Goal: Information Seeking & Learning: Learn about a topic

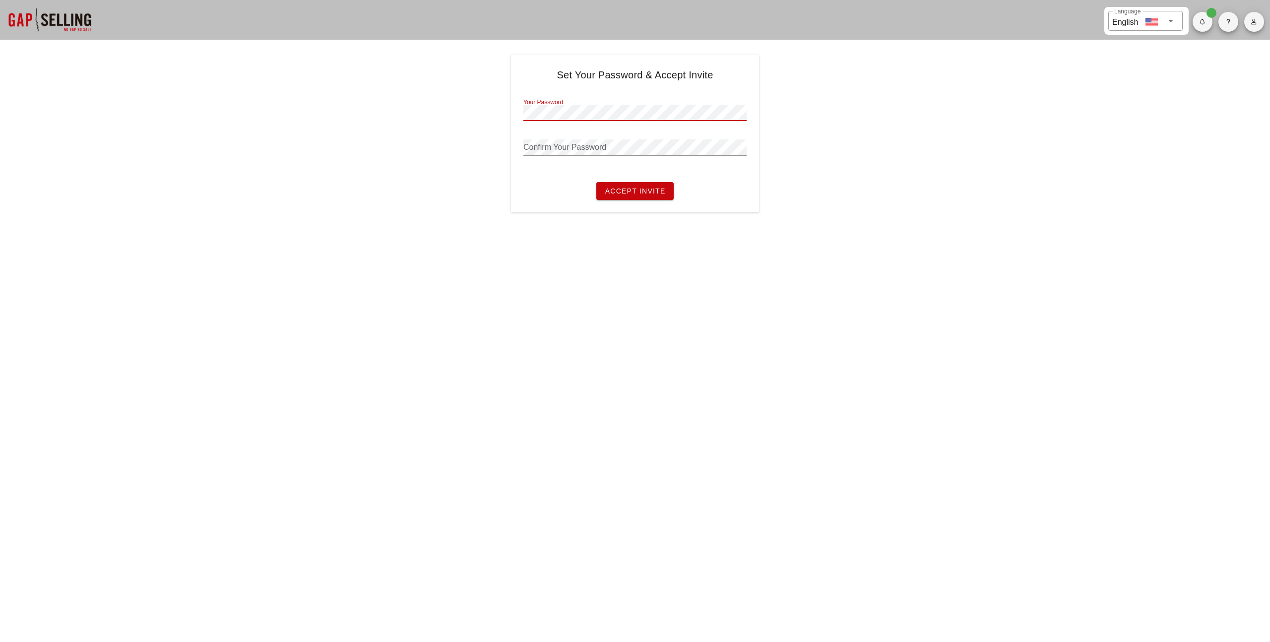
click at [1016, 89] on div "Set Your Password & Accept Invite Your Password Password is required Confirm Yo…" at bounding box center [635, 134] width 1270 height 158
click at [1252, 23] on icon "button" at bounding box center [1254, 22] width 6 height 6
click at [1196, 99] on span "Settings" at bounding box center [1204, 103] width 100 height 8
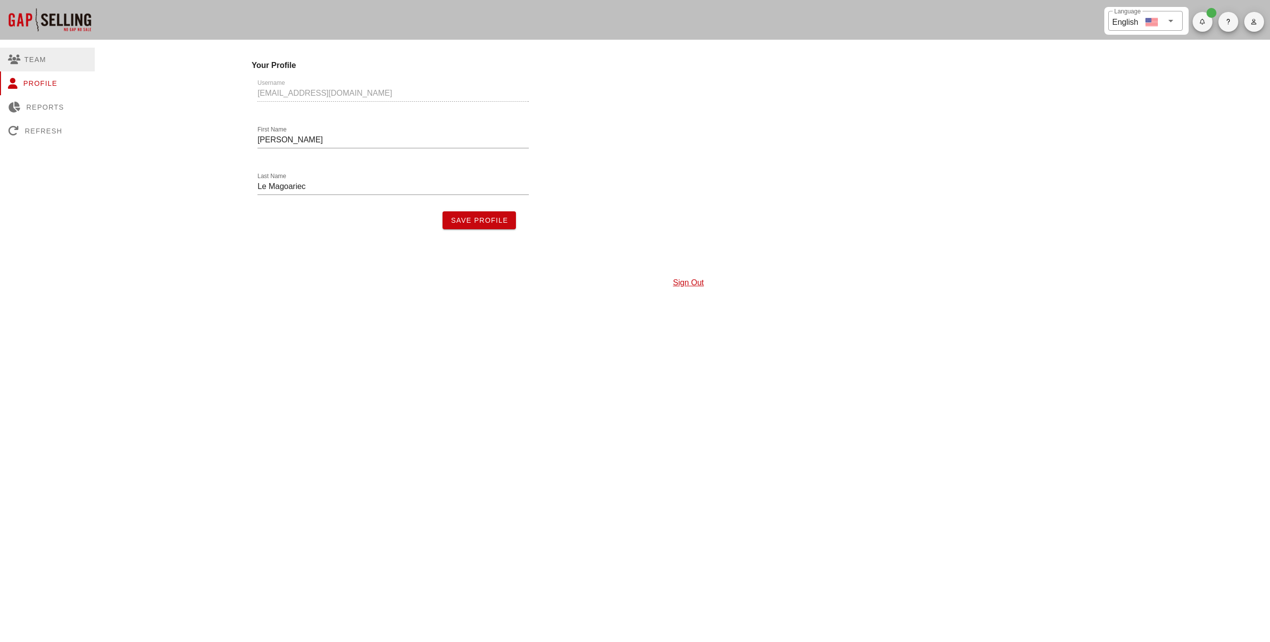
click at [27, 61] on div "Team" at bounding box center [47, 60] width 95 height 24
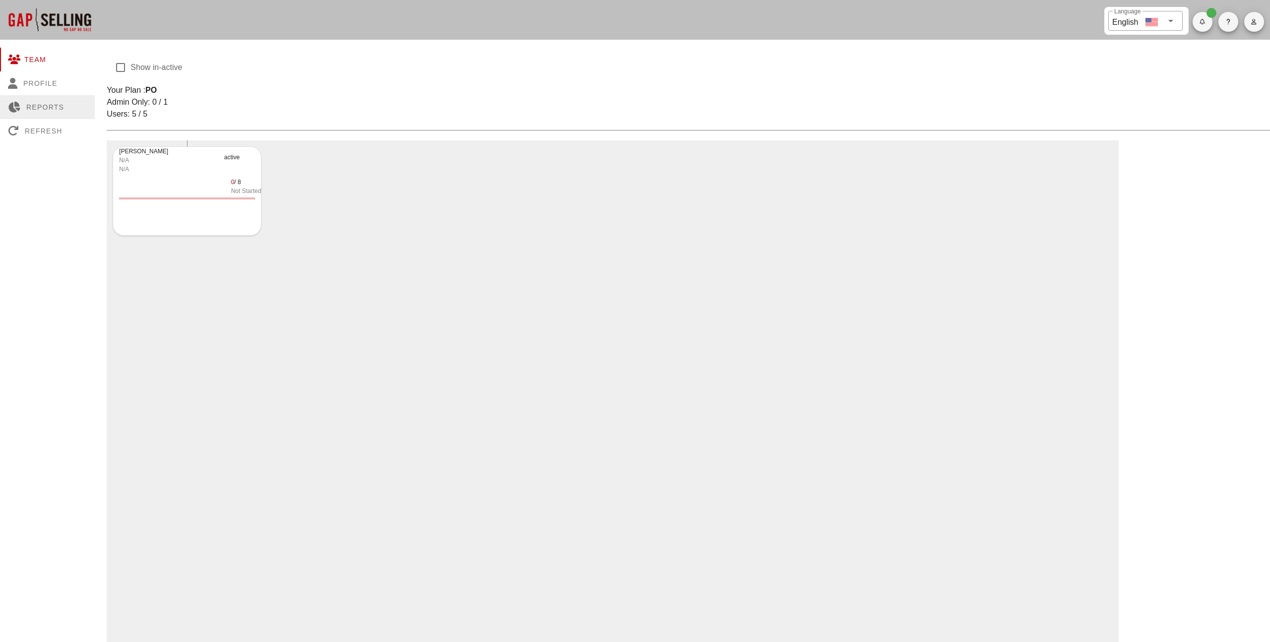
click at [33, 97] on div "Reports" at bounding box center [47, 107] width 95 height 24
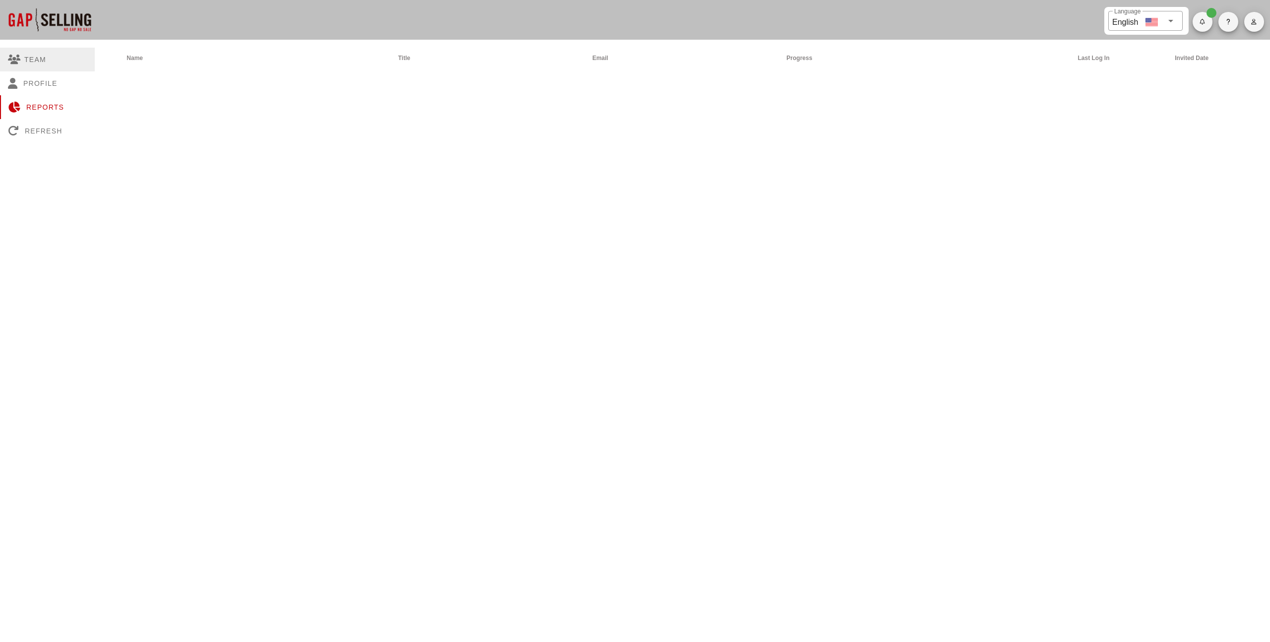
click at [38, 63] on div "Team" at bounding box center [47, 60] width 95 height 24
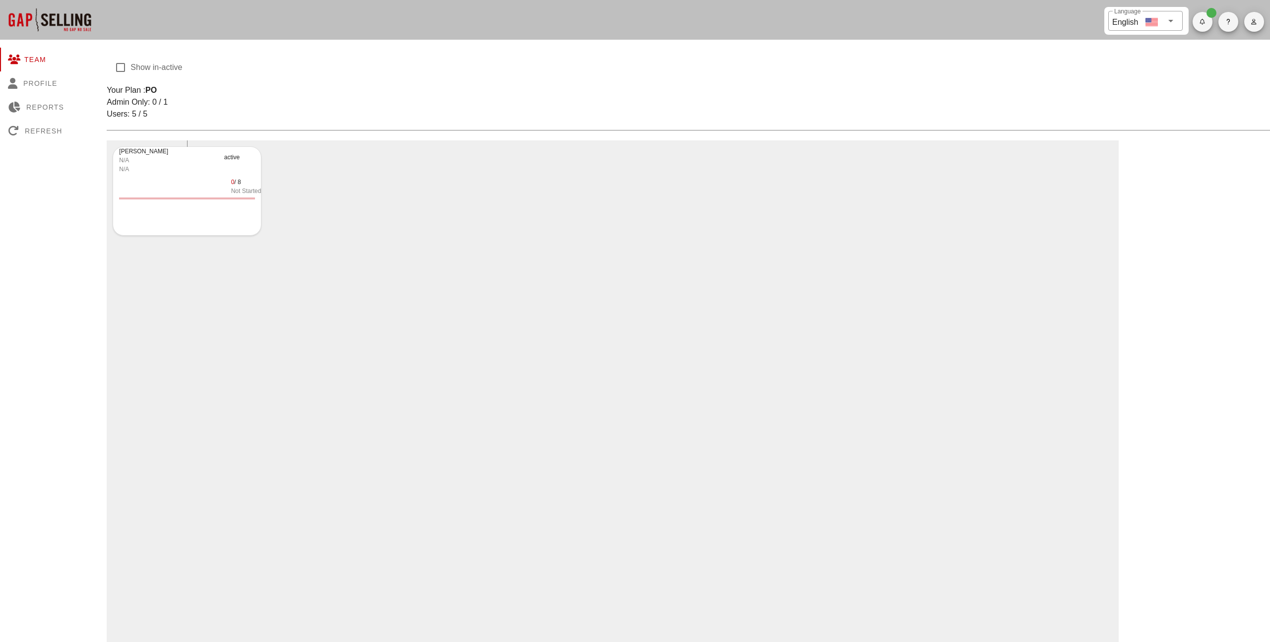
click at [216, 225] on div "Vincent Le Magoariec N/A N/A active 0 / 8 Not Started" at bounding box center [187, 190] width 149 height 89
click at [250, 189] on div "Not Started" at bounding box center [246, 191] width 30 height 9
click at [29, 56] on div "Team" at bounding box center [47, 60] width 95 height 24
click at [38, 25] on div at bounding box center [49, 20] width 99 height 40
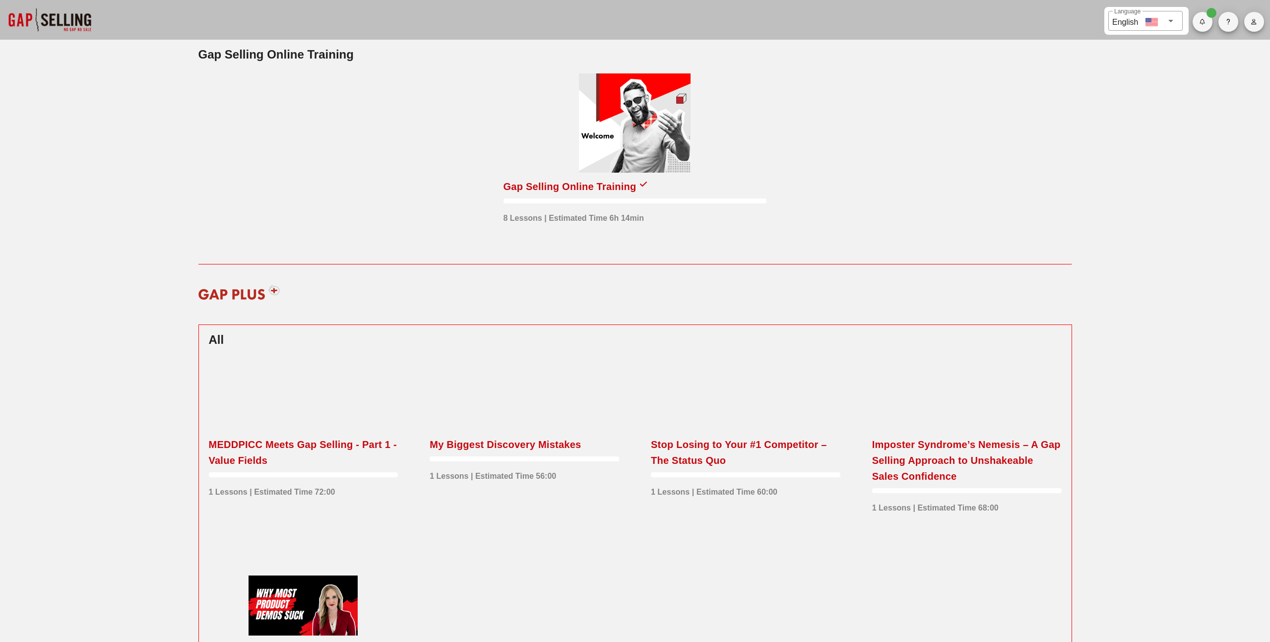
click at [647, 183] on icon at bounding box center [643, 184] width 7 height 8
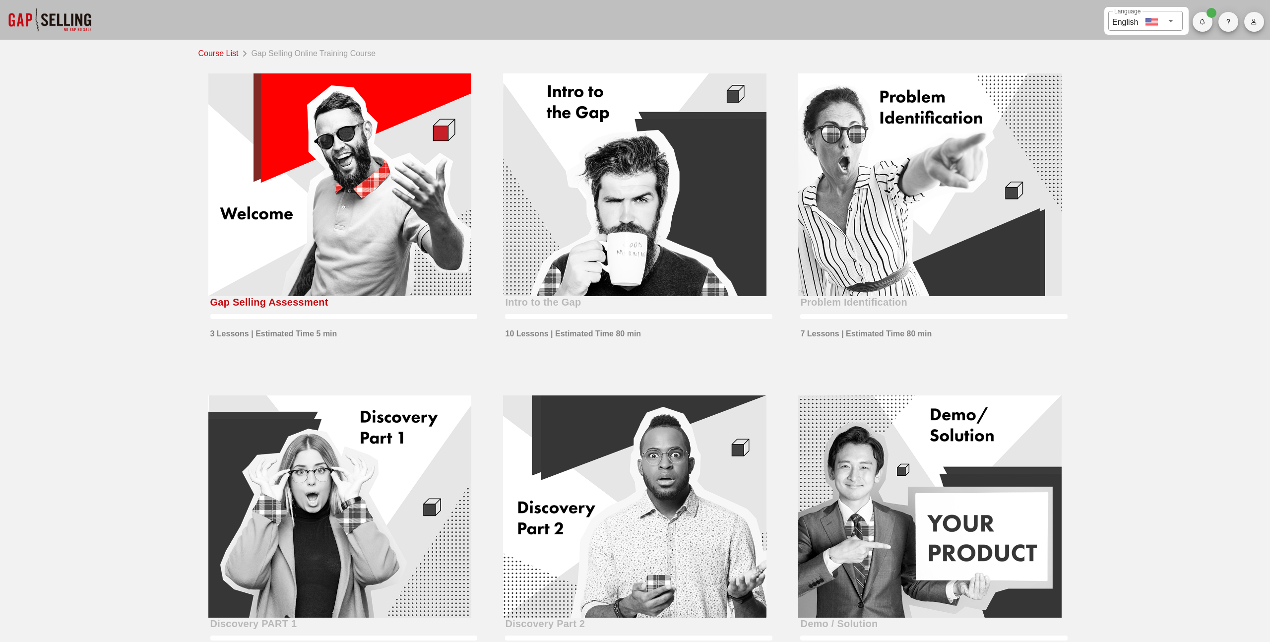
click at [340, 204] on div at bounding box center [339, 184] width 263 height 223
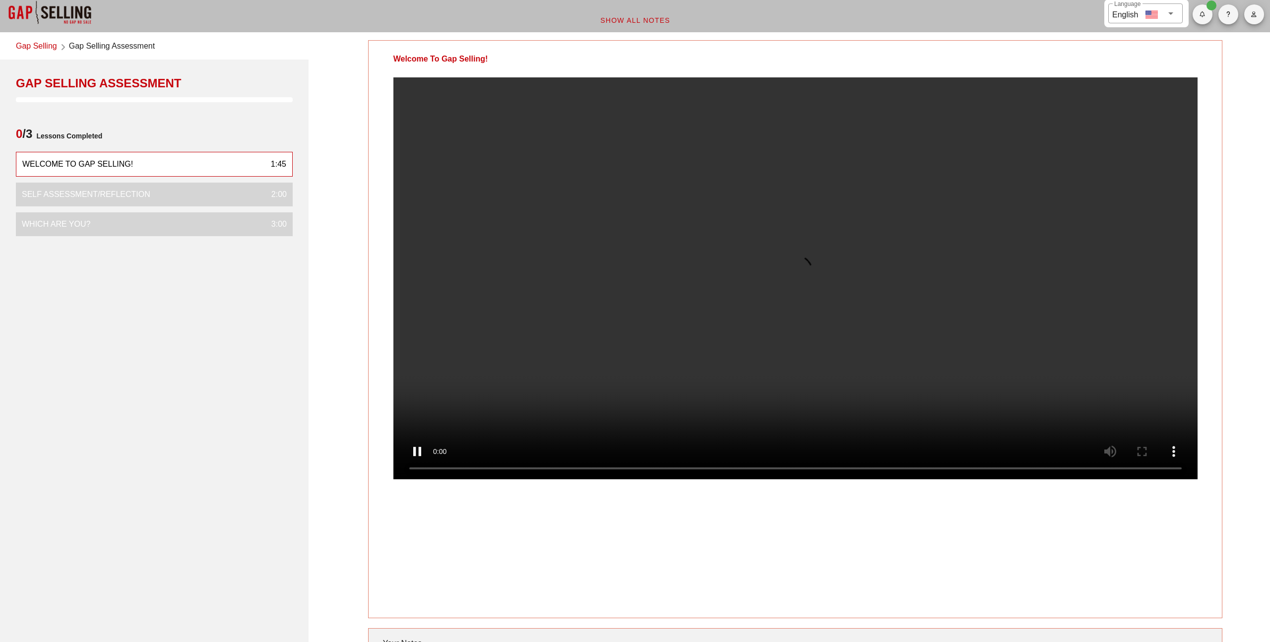
scroll to position [11, 0]
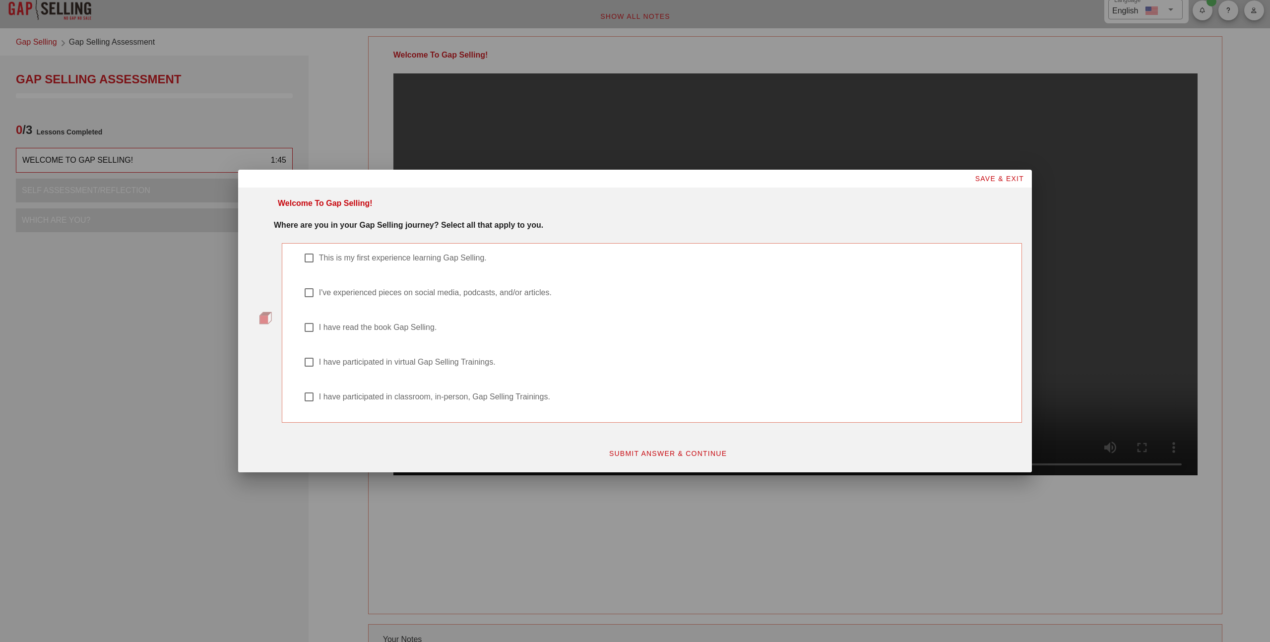
click at [330, 257] on label "This is my first experience learning Gap Selling." at bounding box center [665, 258] width 692 height 10
checkbox input "true"
click at [621, 455] on span "SUBMIT ANSWER & CONTINUE" at bounding box center [668, 453] width 119 height 8
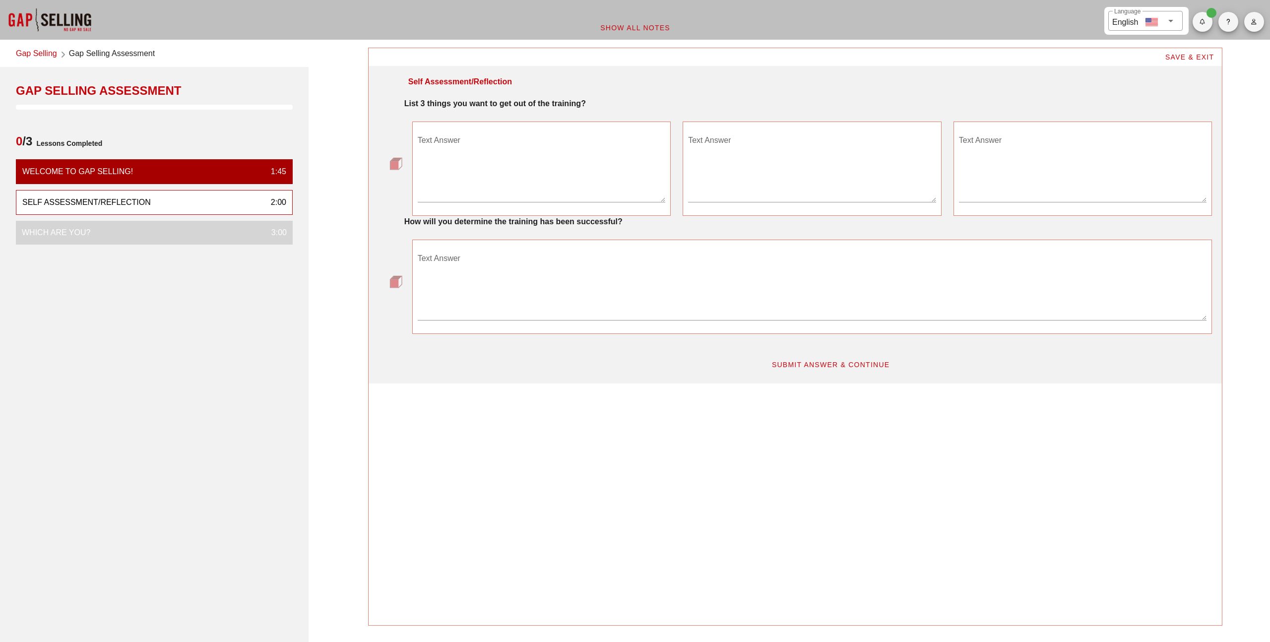
click at [529, 169] on textarea "Text Answer" at bounding box center [542, 166] width 248 height 69
click at [519, 162] on textarea "Text Answer" at bounding box center [542, 166] width 248 height 69
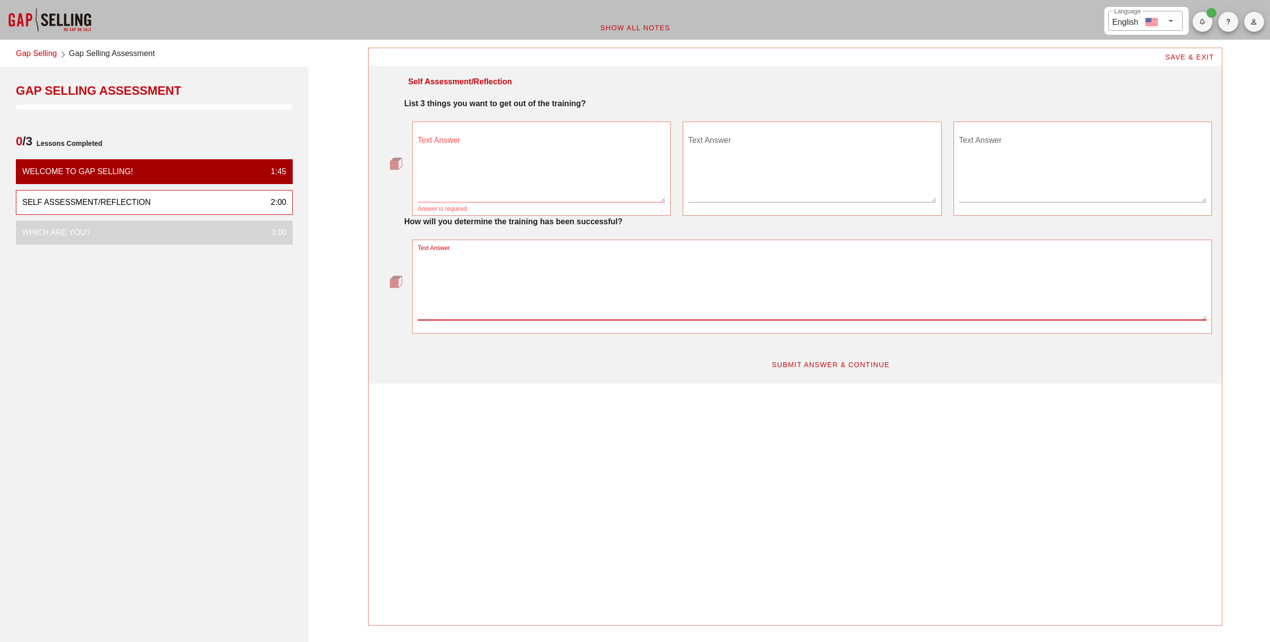
click at [480, 257] on textarea "Text Answer" at bounding box center [812, 285] width 789 height 69
click at [988, 257] on textarea "I am eager to learn something new that I can apply in my daily sales job. Train…" at bounding box center [812, 285] width 789 height 69
type textarea "I am eager to learn something new that I can apply in my daily sales job. Train…"
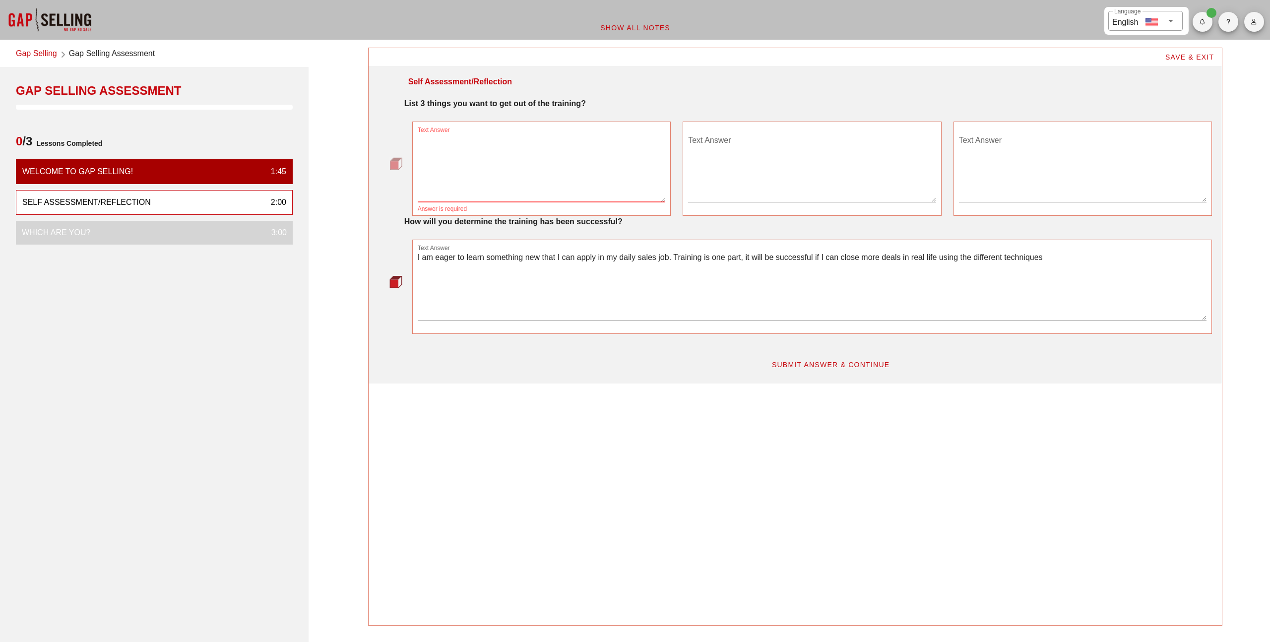
click at [572, 188] on textarea "Text Answer" at bounding box center [542, 166] width 248 height 69
type textarea "Learn new things that I can apply in my daily routine"
click at [755, 188] on textarea "Text Answer" at bounding box center [812, 166] width 248 height 69
type textarea "A"
click at [621, 151] on textarea "Learn new things that I can apply in my daily routine" at bounding box center [542, 166] width 248 height 69
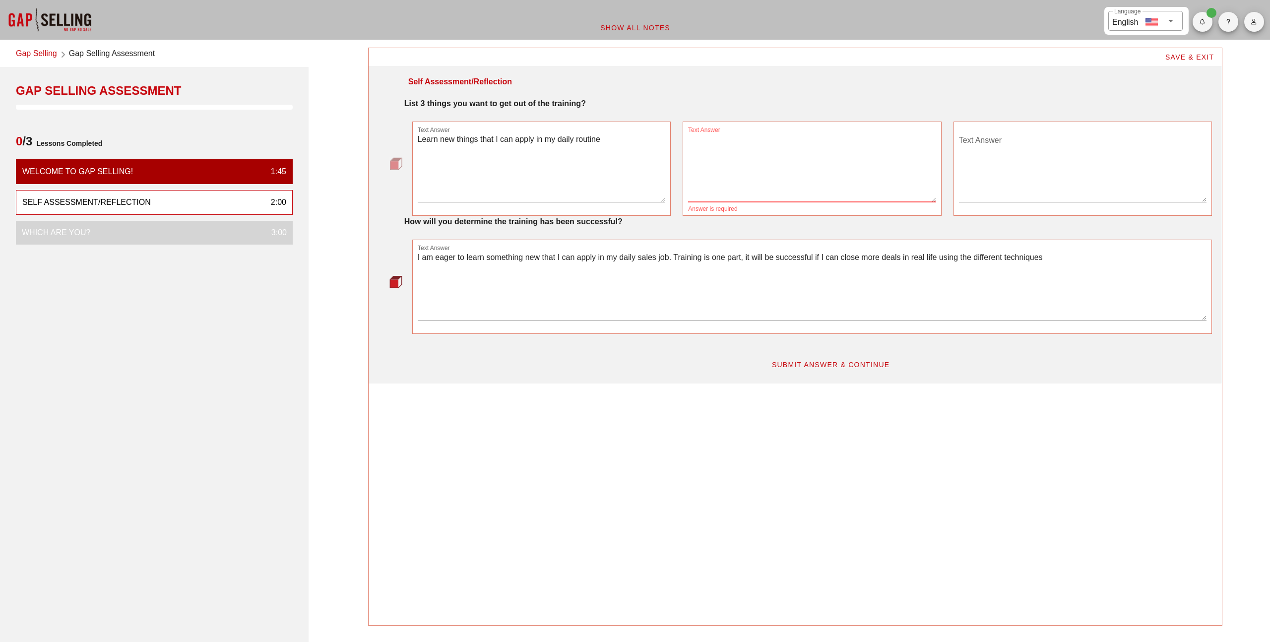
click at [712, 149] on textarea "Text Answer" at bounding box center [812, 166] width 248 height 69
click at [562, 139] on textarea "Learn new things that I can apply in my daily routine" at bounding box center [542, 166] width 248 height 69
click at [562, 139] on textarea "Text Answer" at bounding box center [542, 166] width 248 height 69
type textarea "Understand the concept of Gap Selling"
click at [798, 165] on textarea "Text Answer" at bounding box center [812, 166] width 248 height 69
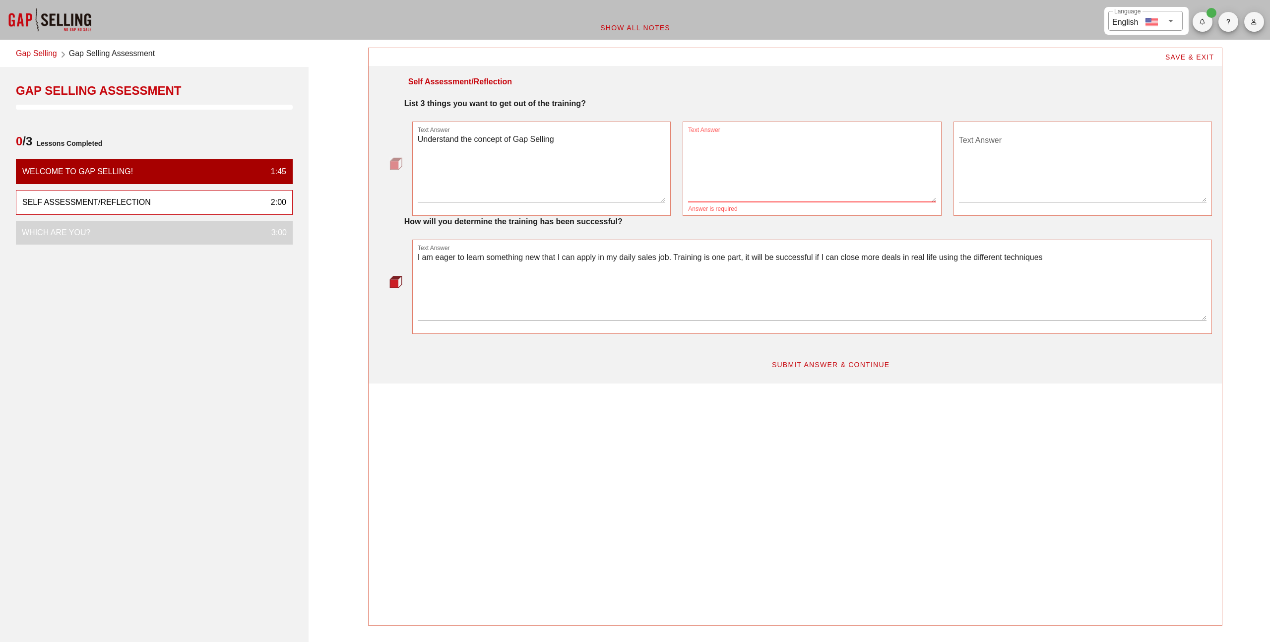
paste textarea "Learn new things that I can apply in my daily routine"
type textarea "Learn new things that I can apply in my daily routine"
click at [1013, 150] on textarea "Text Answer" at bounding box center [1083, 166] width 248 height 69
type textarea "L"
type textarea "A"
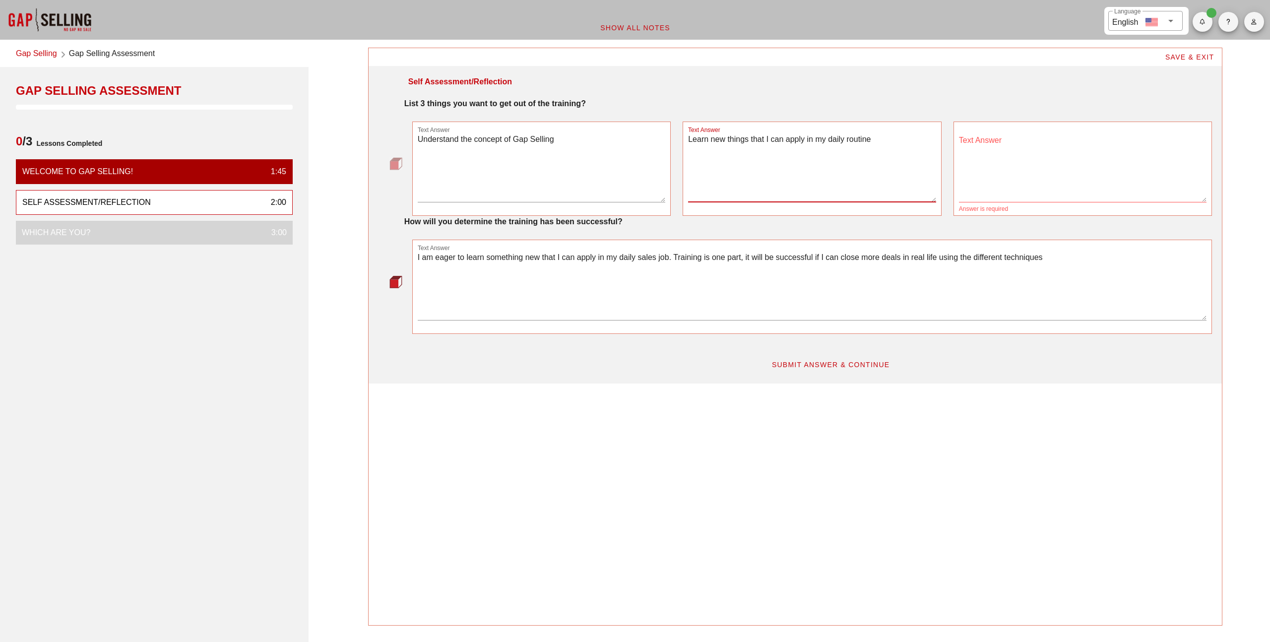
click at [868, 140] on textarea "Learn new things that I can apply in my daily routine" at bounding box center [812, 166] width 248 height 69
click at [845, 140] on textarea "Text Answer" at bounding box center [812, 166] width 248 height 69
click at [990, 142] on textarea "Text Answer" at bounding box center [1083, 166] width 248 height 69
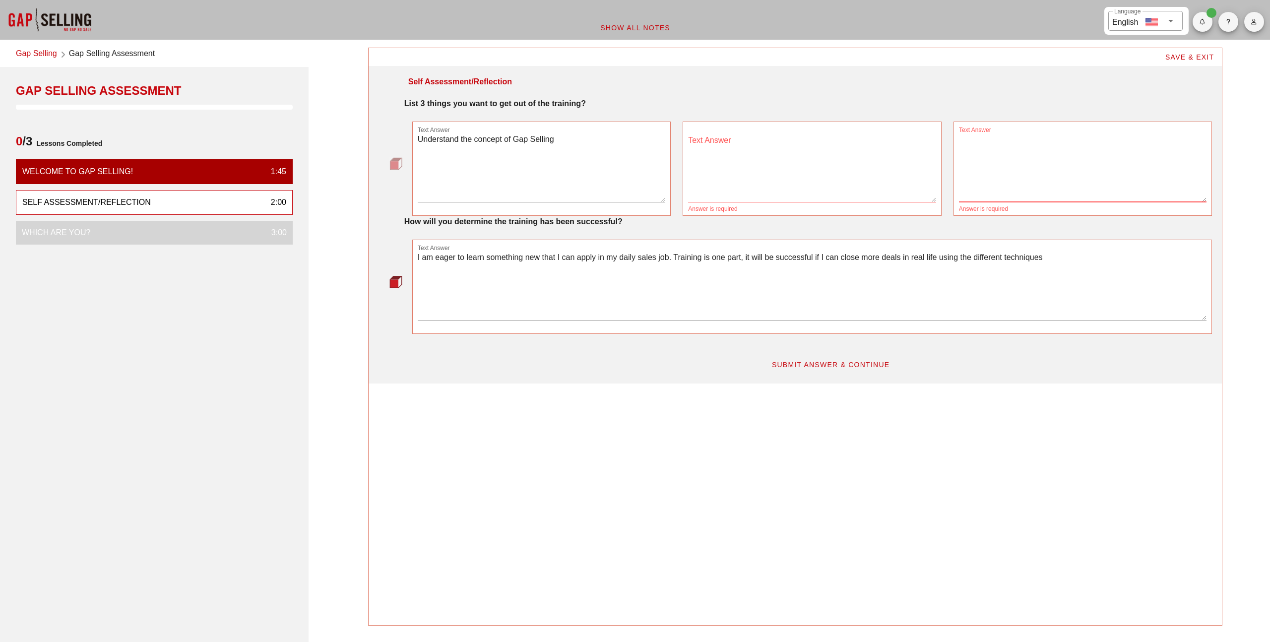
paste textarea "Learn new things that I can apply in my daily routine"
type textarea "Learn new things that I can apply in my daily routine"
click at [859, 144] on textarea "Text Answer" at bounding box center [812, 166] width 248 height 69
type textarea "L"
type textarea "Understand how to implement it with practical examples"
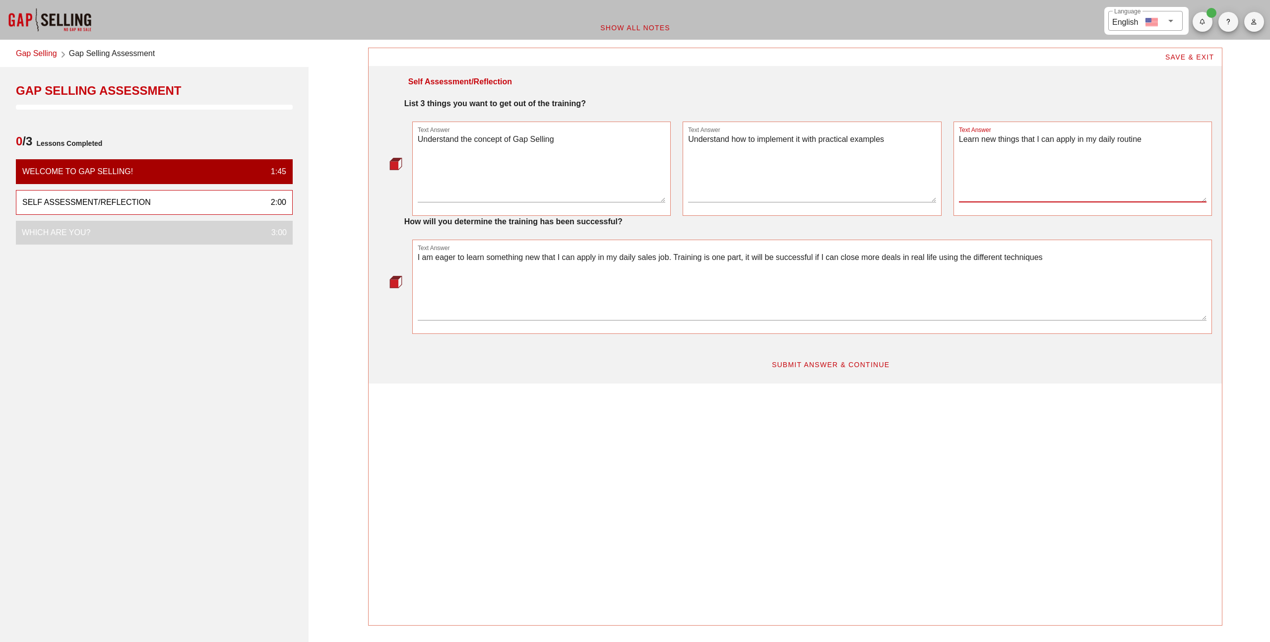
click at [1001, 143] on textarea "Learn new things that I can apply in my daily routine" at bounding box center [1083, 166] width 248 height 69
type textarea "S"
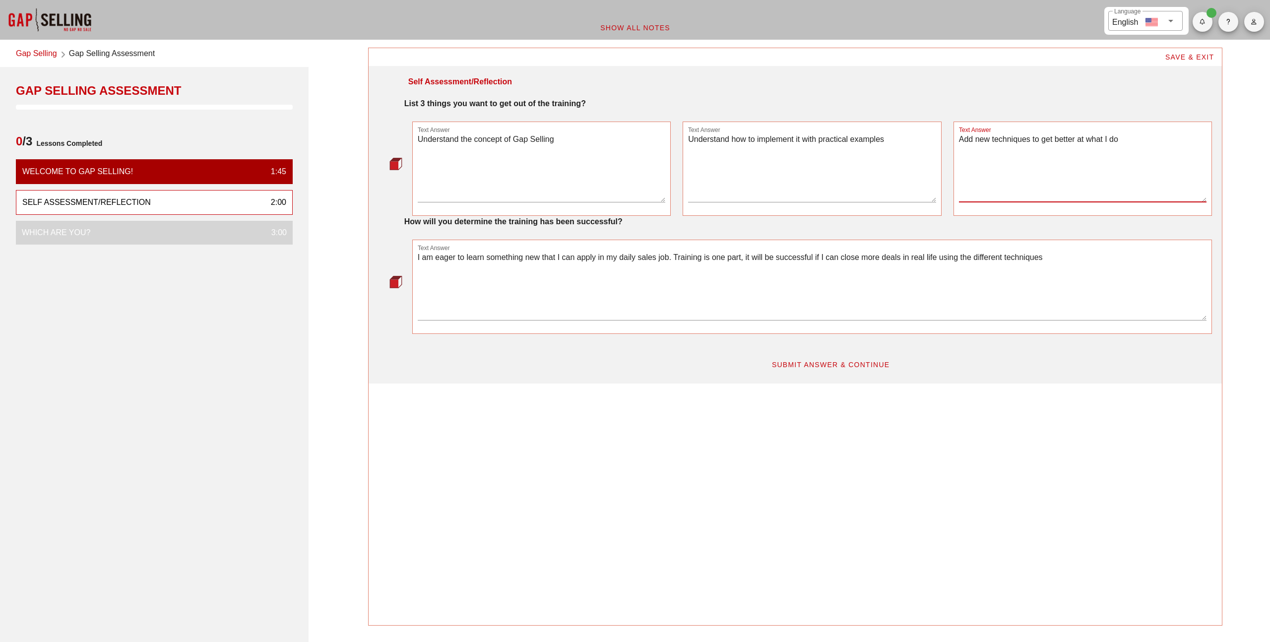
click at [1034, 144] on textarea "Add new techniques to get better at what I do" at bounding box center [1083, 166] width 248 height 69
click at [1046, 165] on textarea "Add new techniques to my toolkit to get better at what I do" at bounding box center [1083, 166] width 248 height 69
type textarea "Add new techniques to my toolkit to get better at what I do"
click at [840, 367] on span "SUBMIT ANSWER & CONTINUE" at bounding box center [830, 365] width 119 height 8
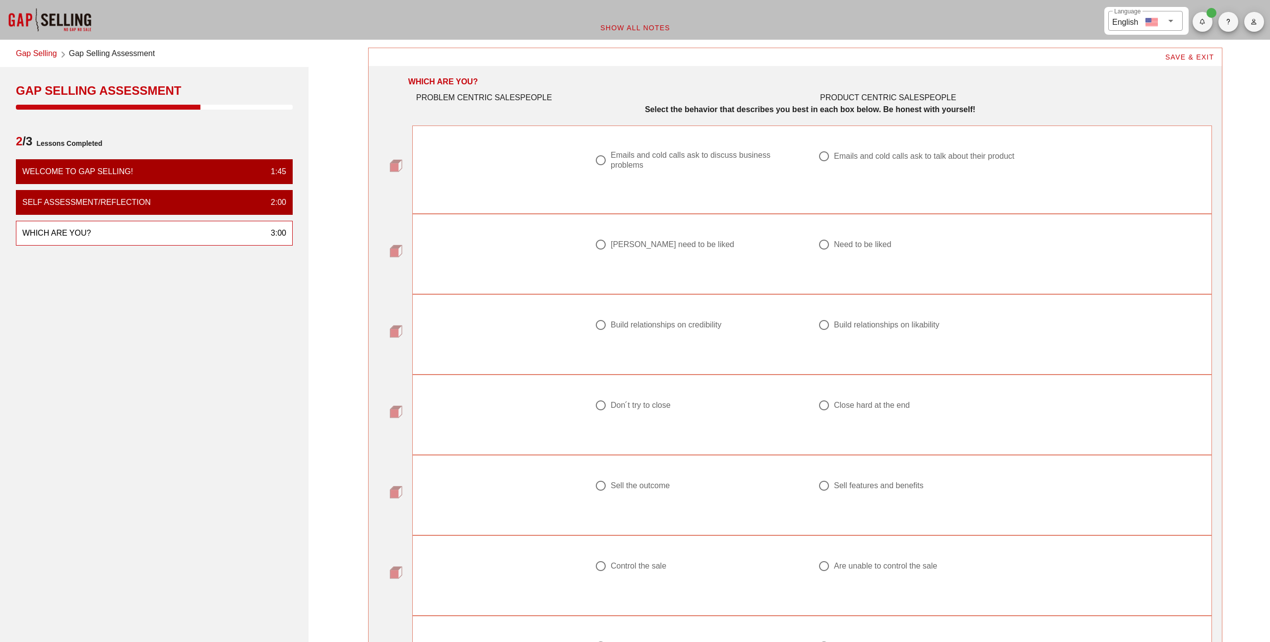
click at [623, 157] on div "Emails and cold calls ask to discuss business problems" at bounding box center [705, 160] width 188 height 20
radio input "true"
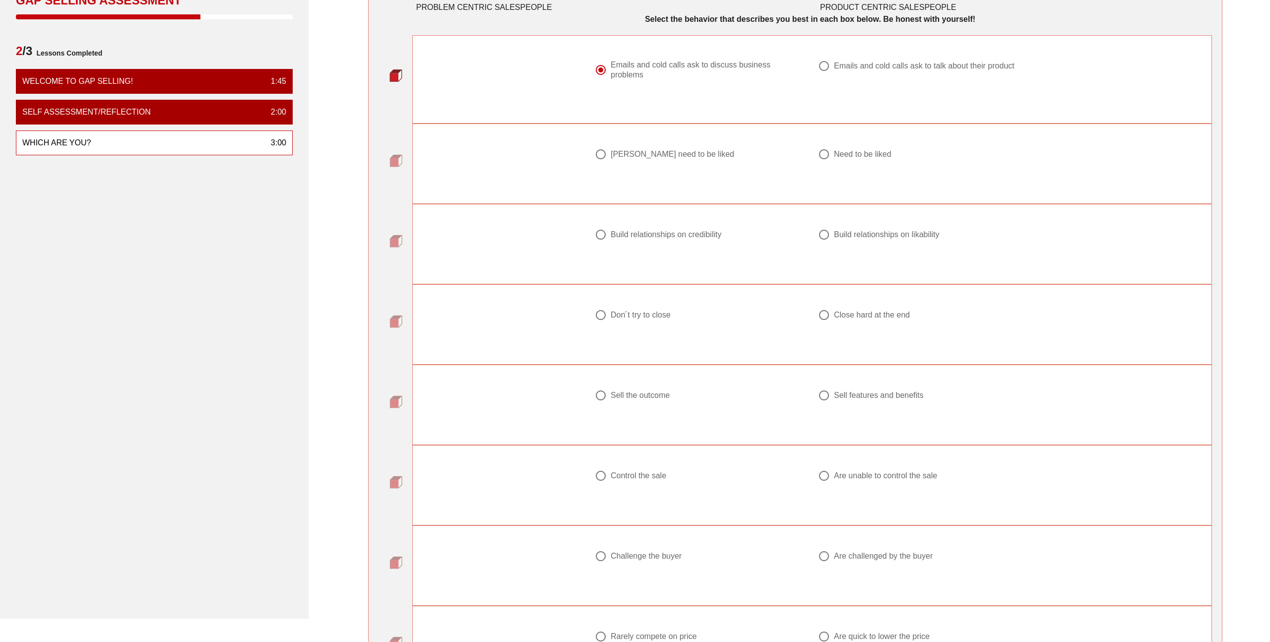
scroll to position [106, 0]
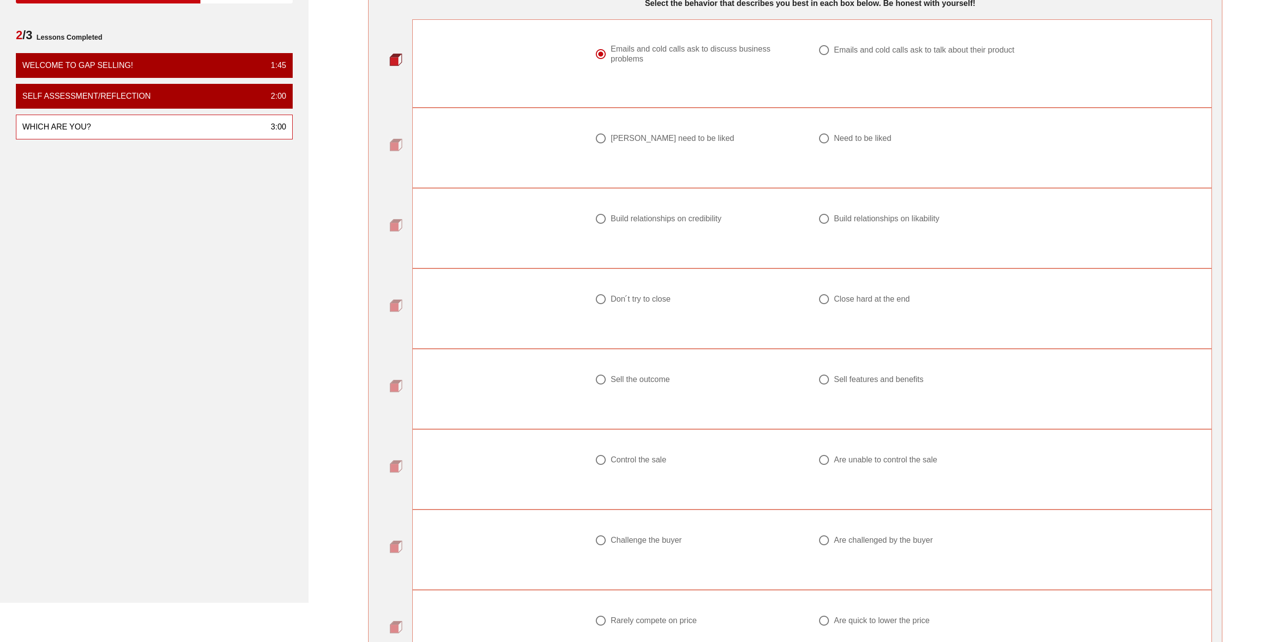
click at [635, 214] on div "Build relationships on credibility" at bounding box center [666, 219] width 111 height 10
radio input "true"
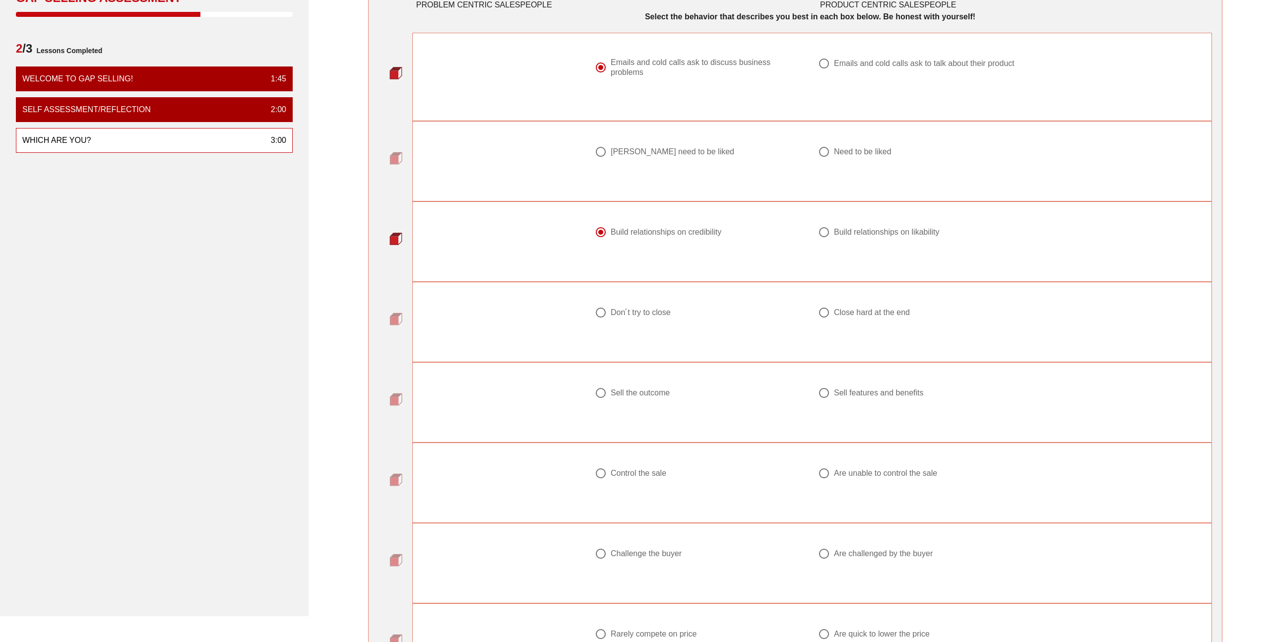
scroll to position [90, 0]
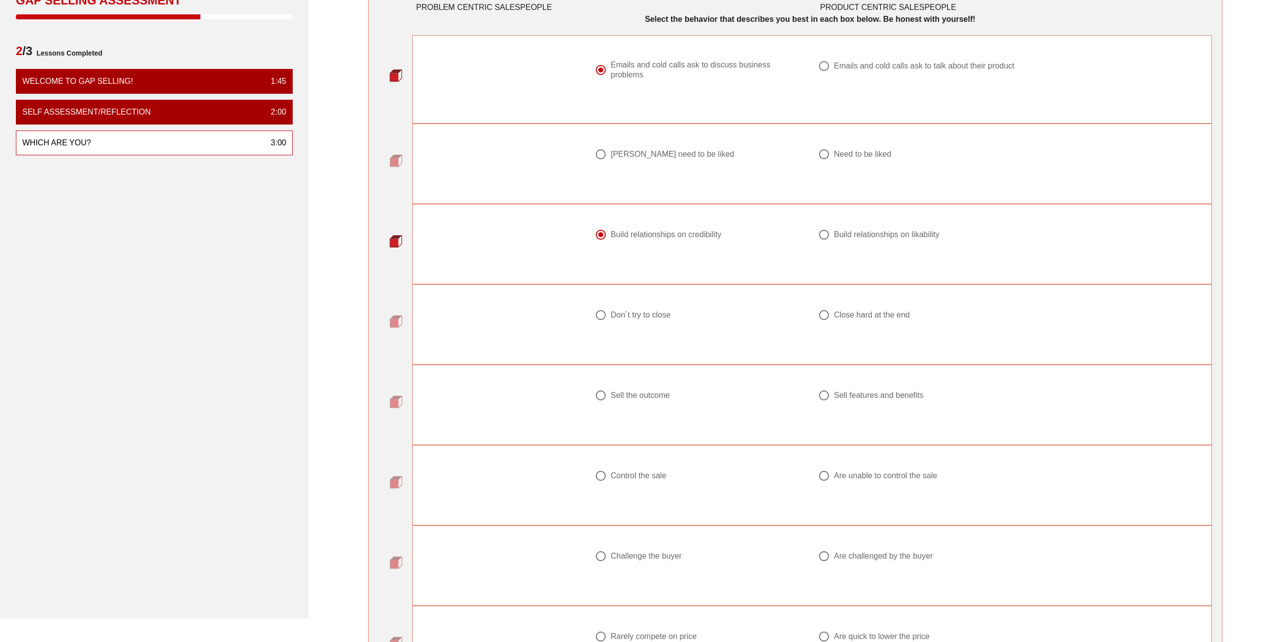
click at [841, 151] on div "Need to be liked" at bounding box center [863, 154] width 58 height 10
radio input "true"
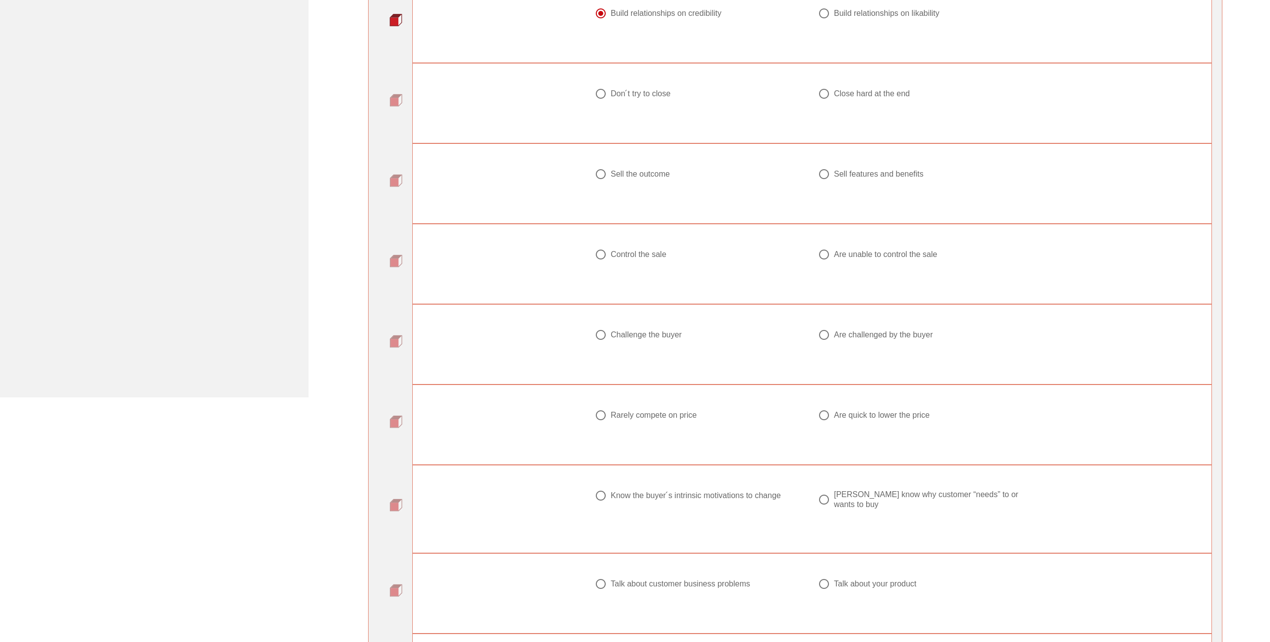
scroll to position [325, 0]
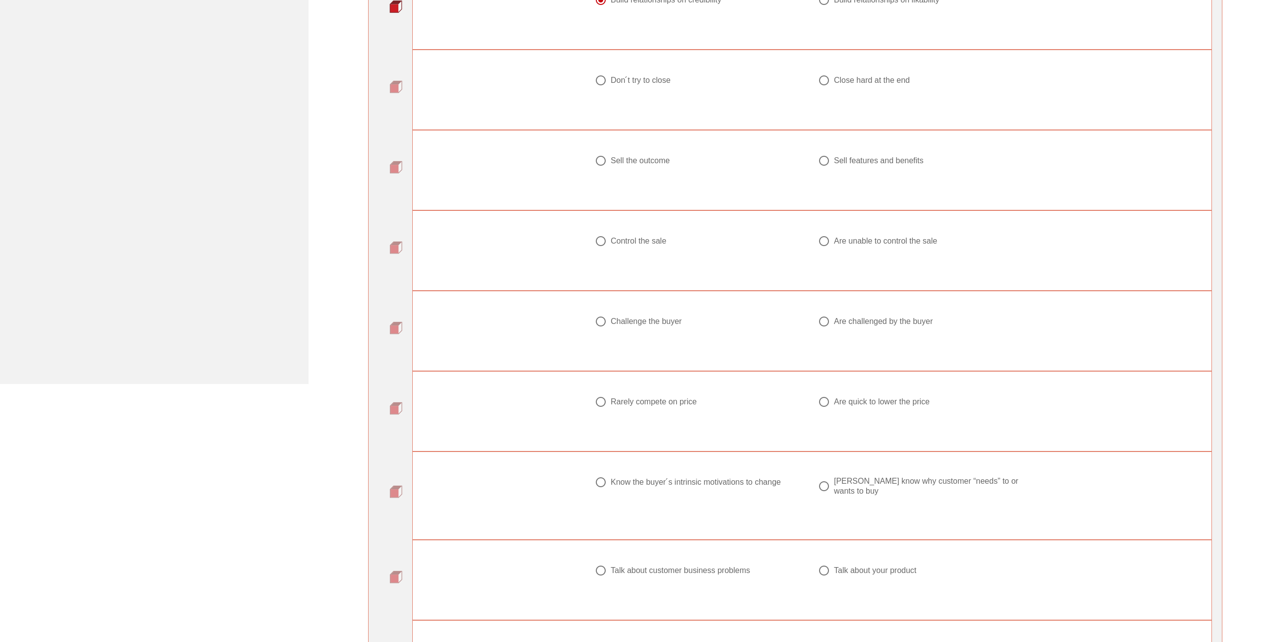
click at [663, 164] on div "Sell the outcome" at bounding box center [640, 161] width 59 height 10
radio input "true"
click at [639, 239] on div "Control the sale" at bounding box center [639, 241] width 56 height 10
radio input "true"
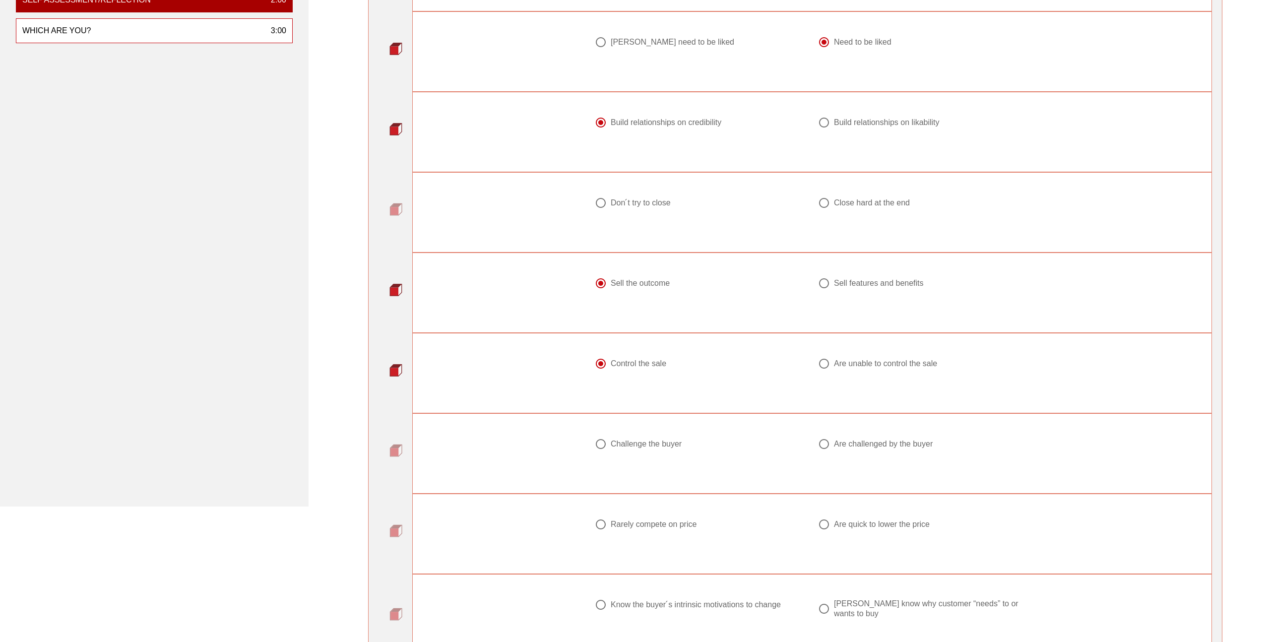
scroll to position [215, 0]
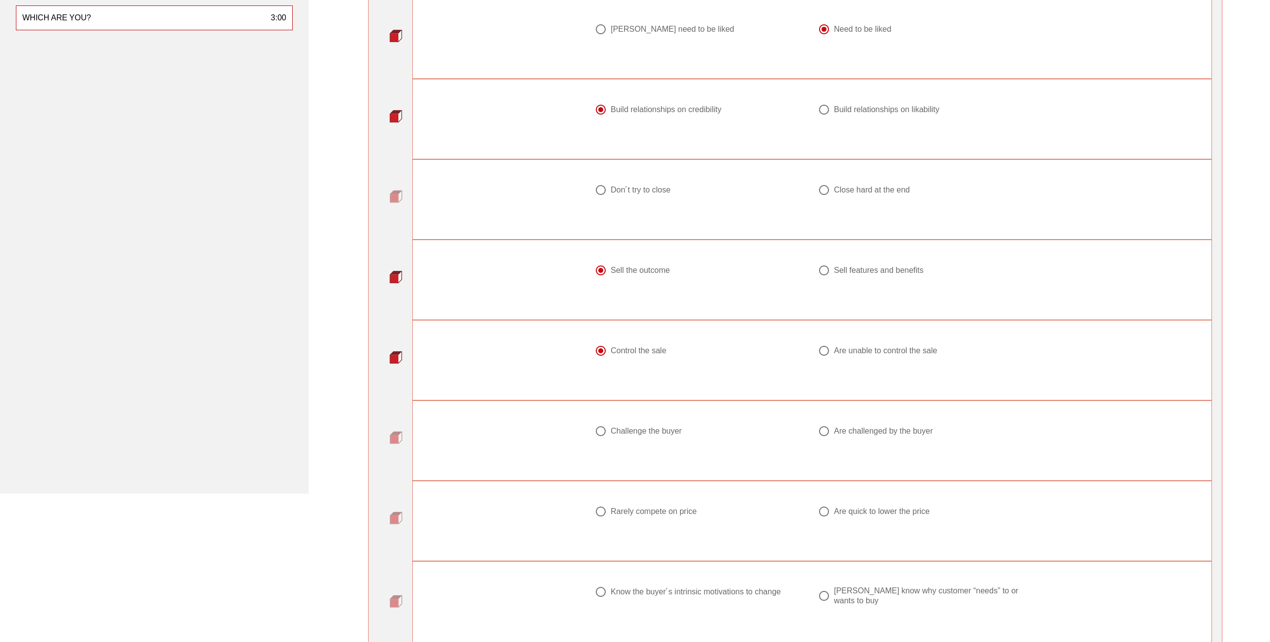
click at [847, 431] on div "Are challenged by the buyer" at bounding box center [883, 431] width 99 height 10
radio input "true"
click at [656, 189] on div "Don ́t try to close" at bounding box center [641, 187] width 60 height 10
radio input "true"
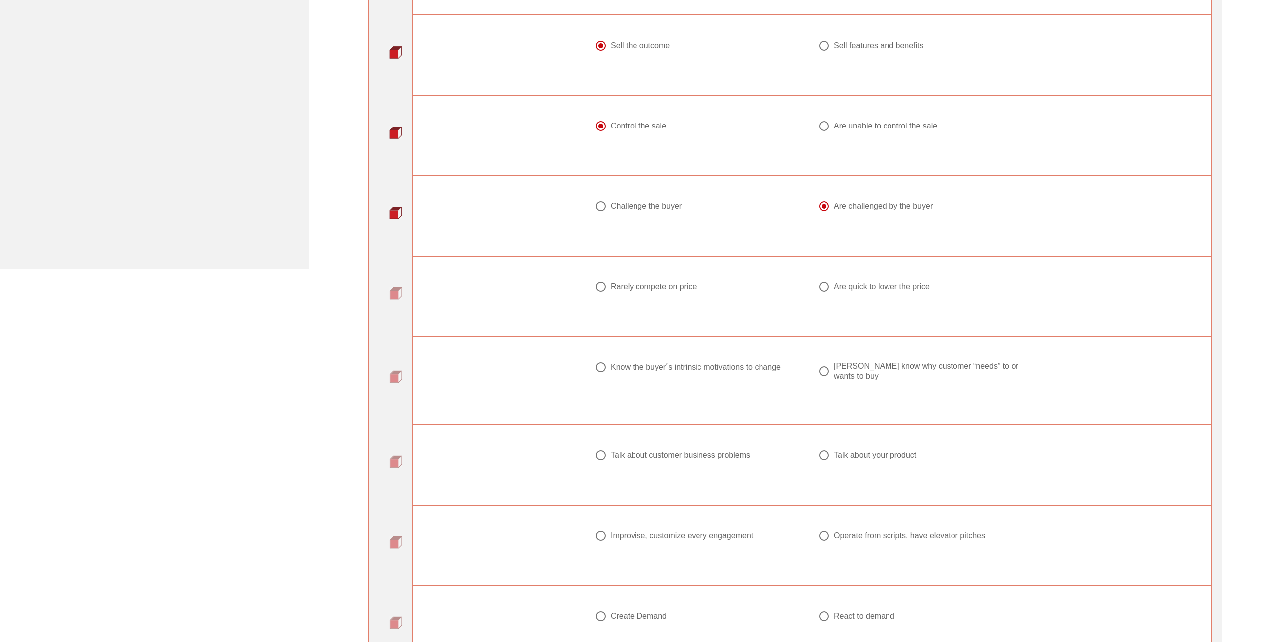
scroll to position [468, 0]
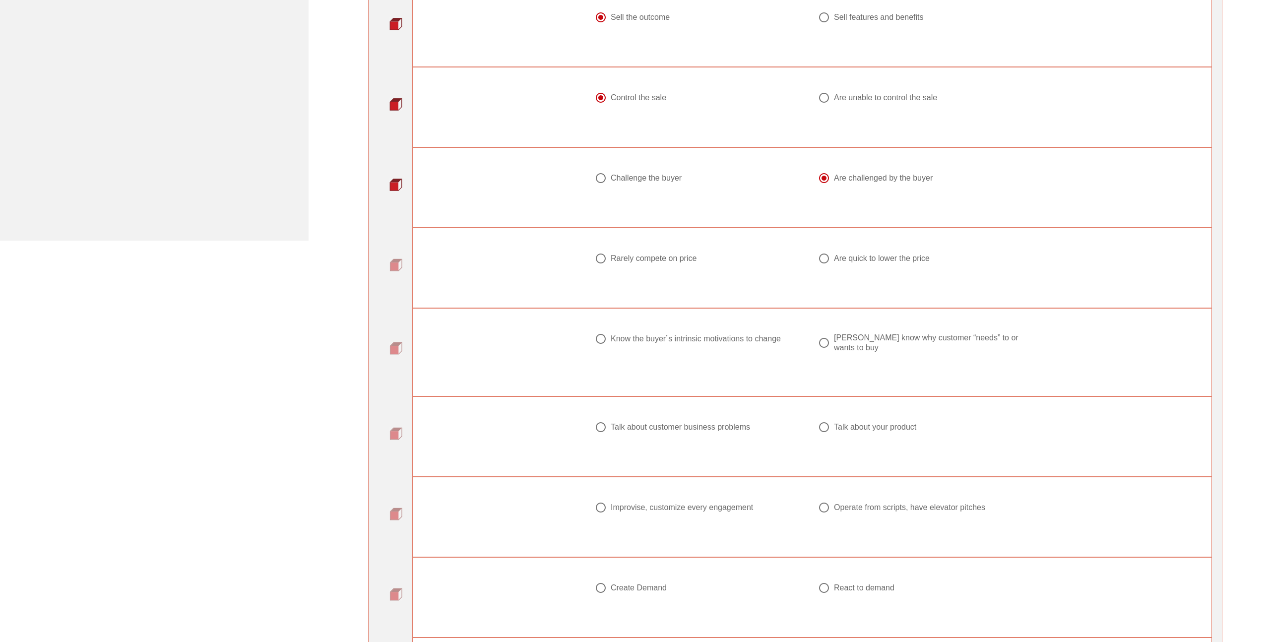
click at [679, 256] on div "Rarely compete on price" at bounding box center [654, 258] width 86 height 10
radio input "true"
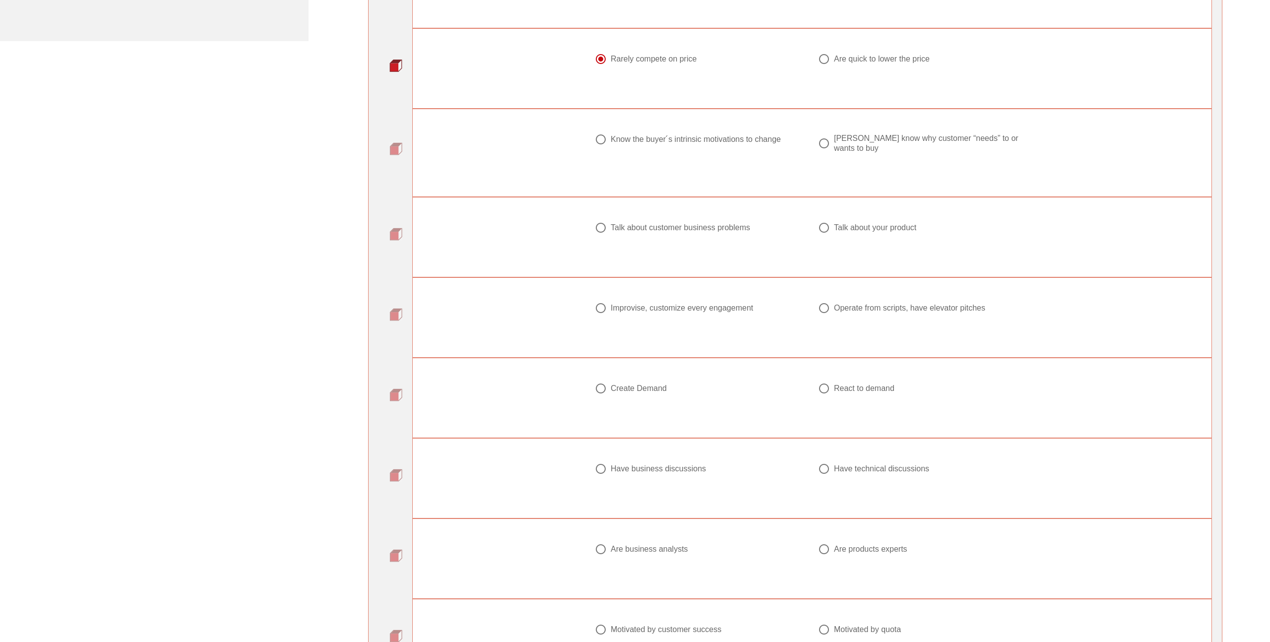
scroll to position [677, 0]
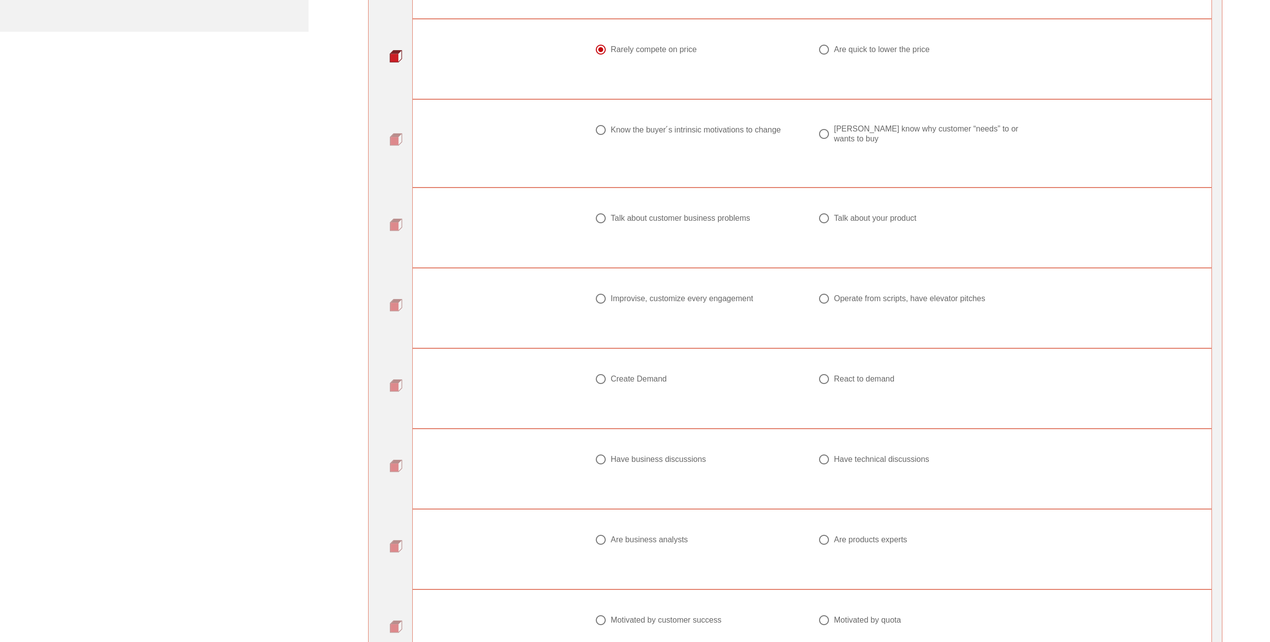
click at [740, 133] on div "Know the buyer ́s intrinsic motivations to change" at bounding box center [696, 130] width 170 height 10
radio input "true"
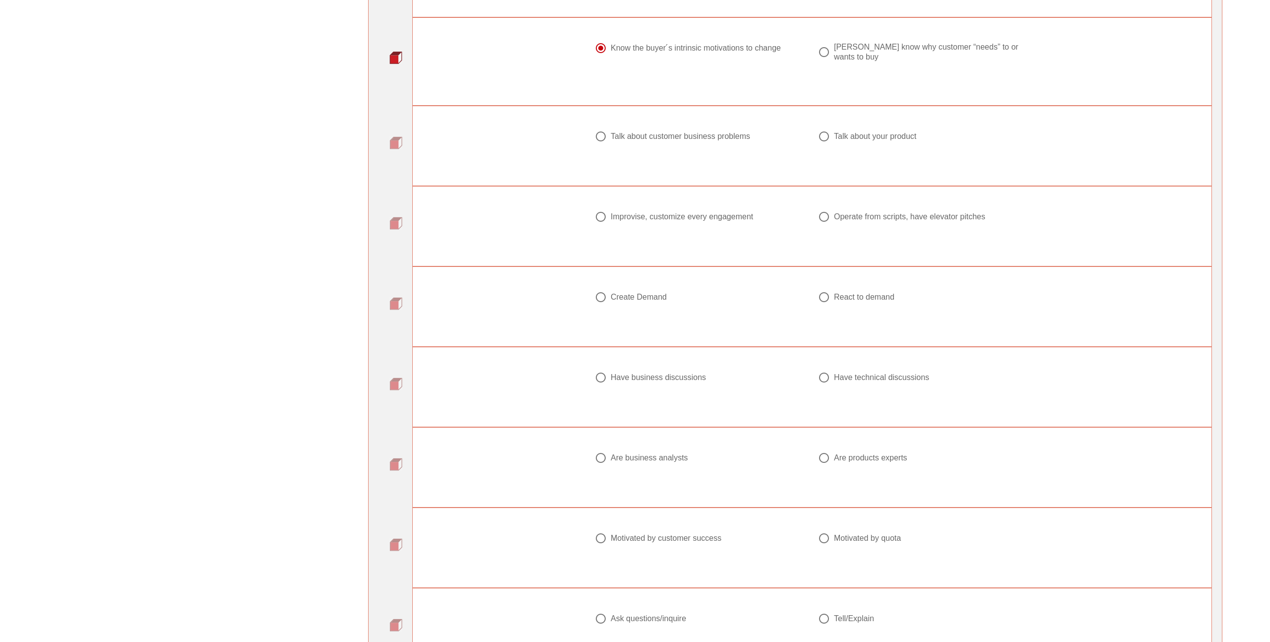
scroll to position [770, 0]
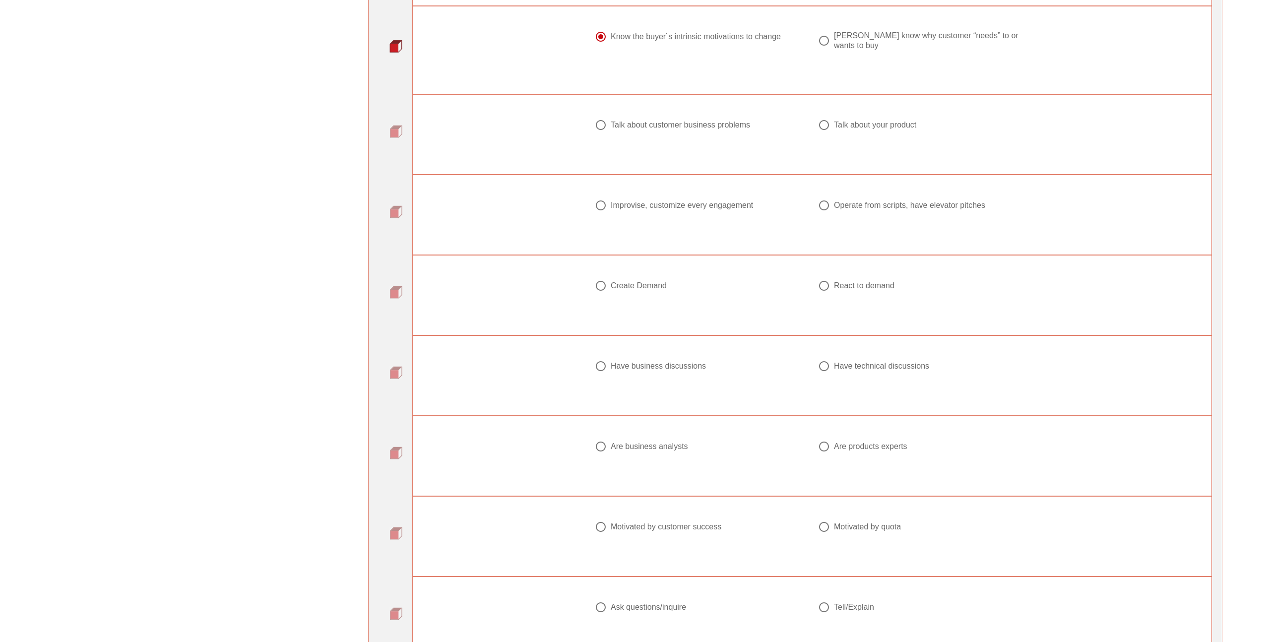
click at [741, 128] on div "Talk about customer business problems" at bounding box center [680, 125] width 139 height 10
radio input "true"
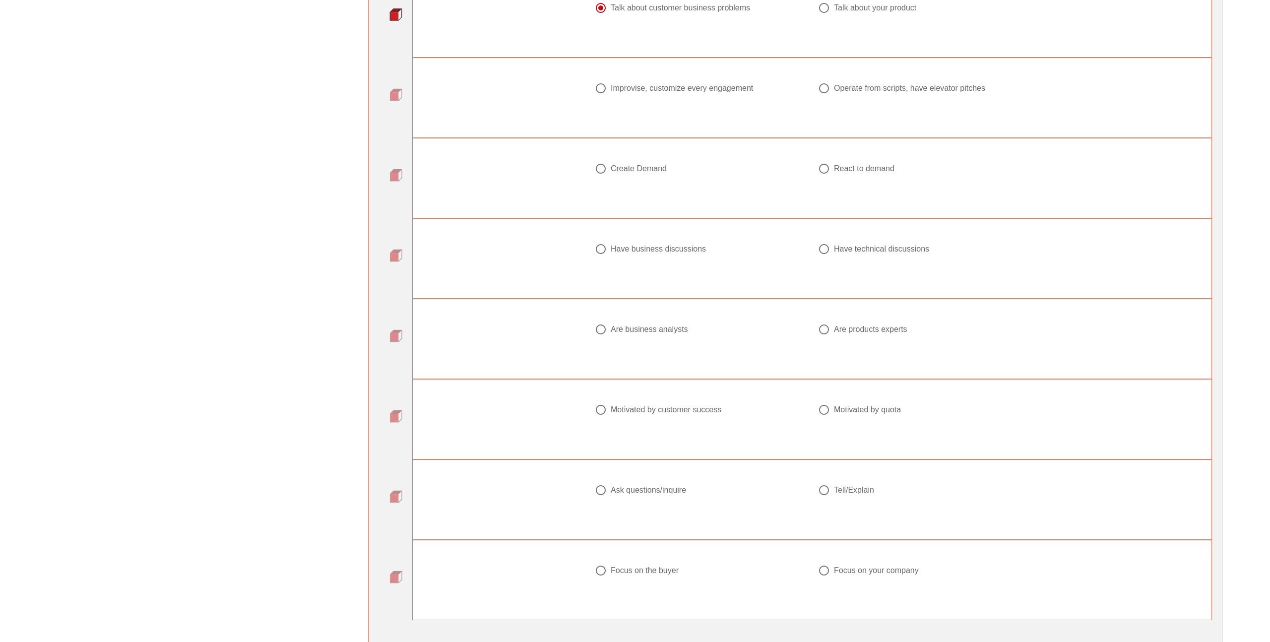
scroll to position [887, 0]
click at [739, 85] on div "Improvise, customize every engagement" at bounding box center [682, 89] width 142 height 10
radio input "true"
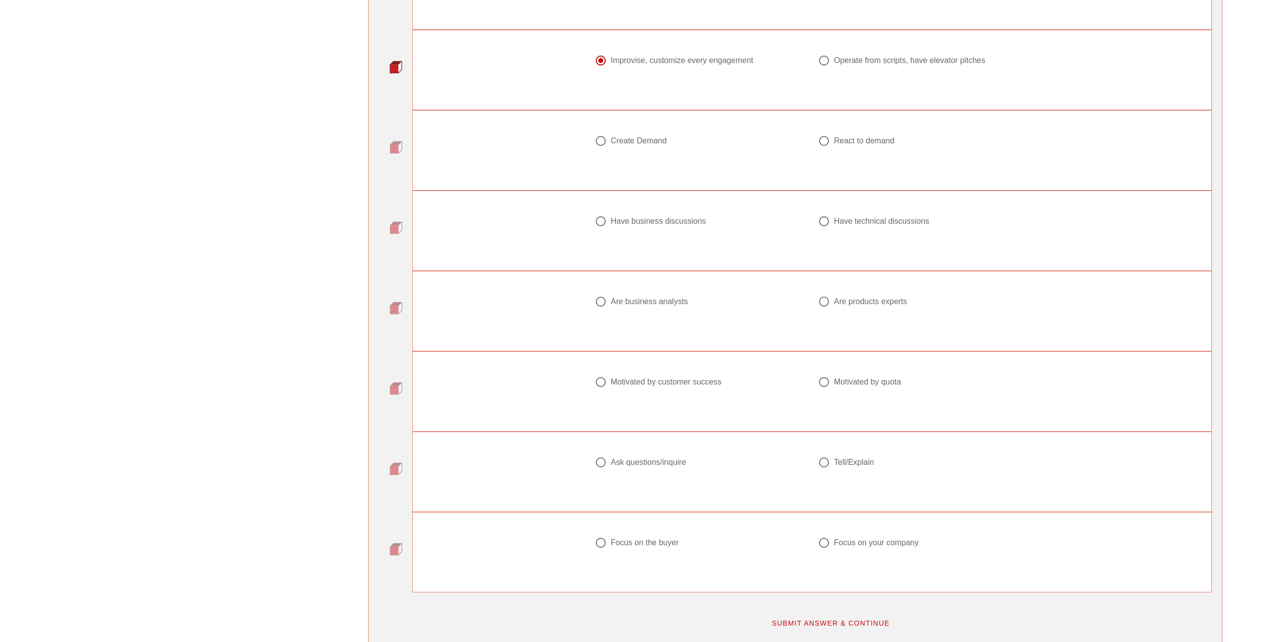
scroll to position [916, 0]
click at [667, 142] on div "Create Demand" at bounding box center [639, 140] width 56 height 10
radio input "true"
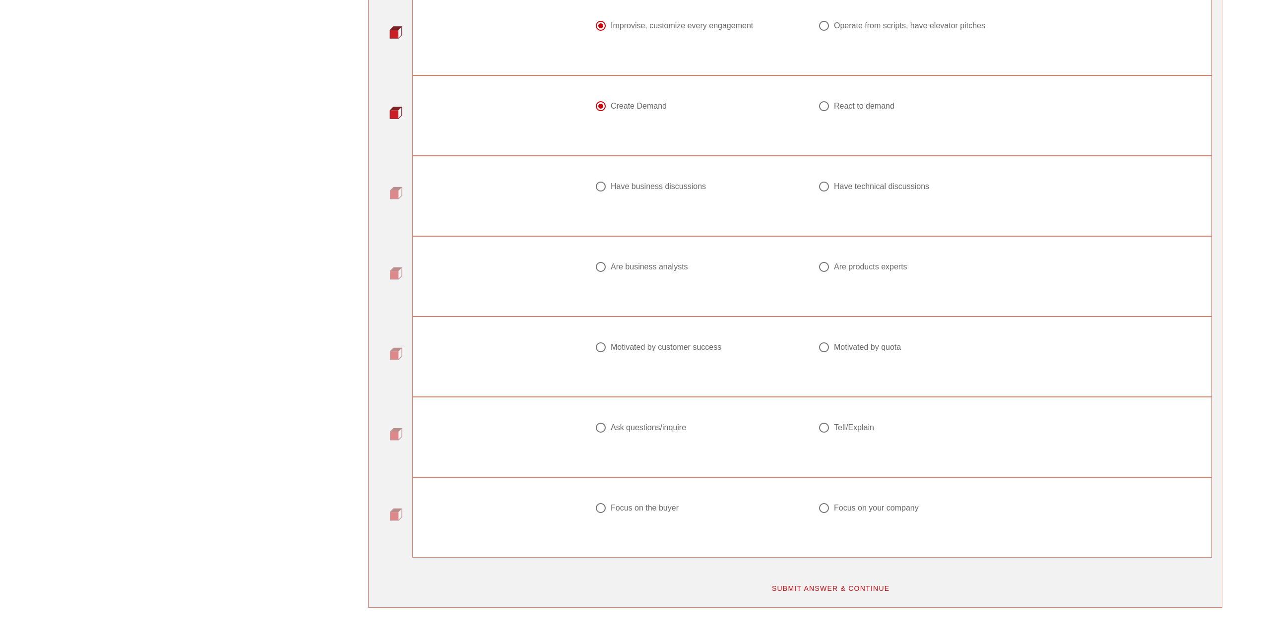
scroll to position [977, 0]
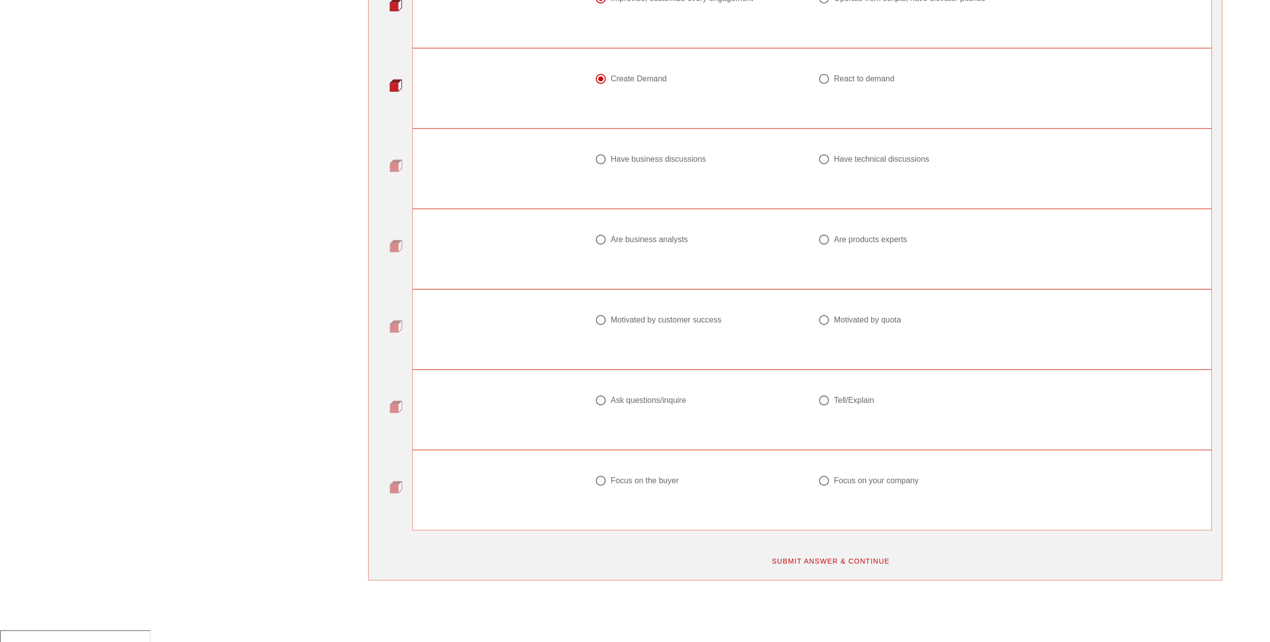
click at [716, 159] on label "Have business discussions" at bounding box center [705, 159] width 188 height 10
radio input "true"
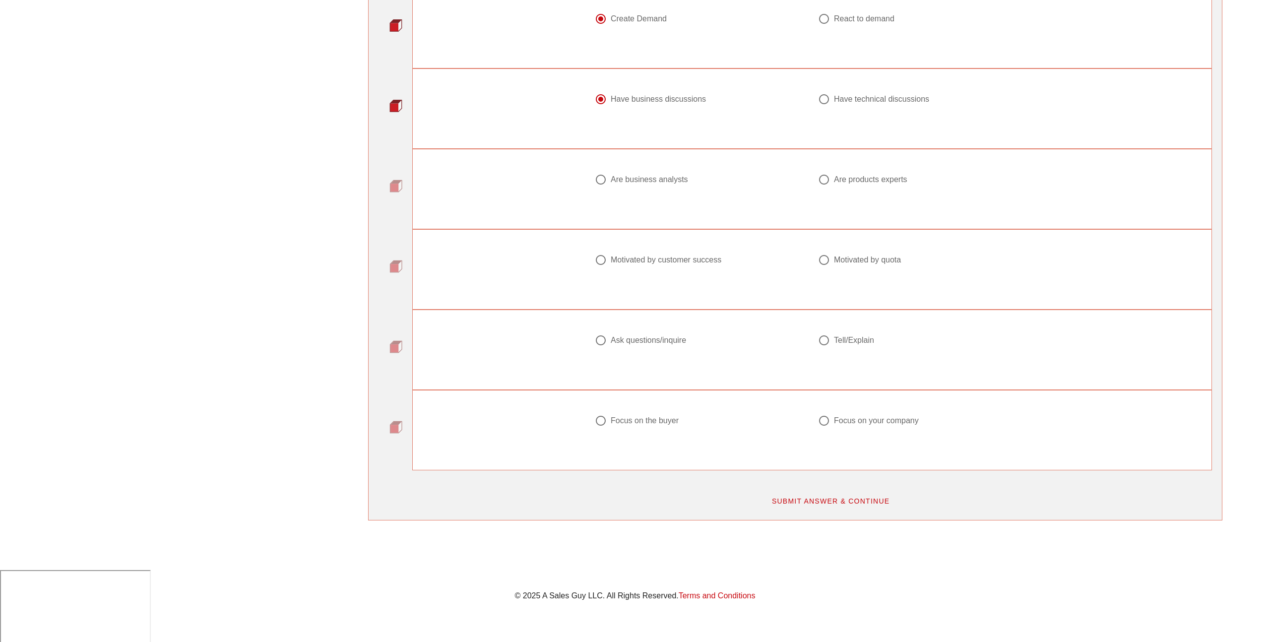
scroll to position [1054, 0]
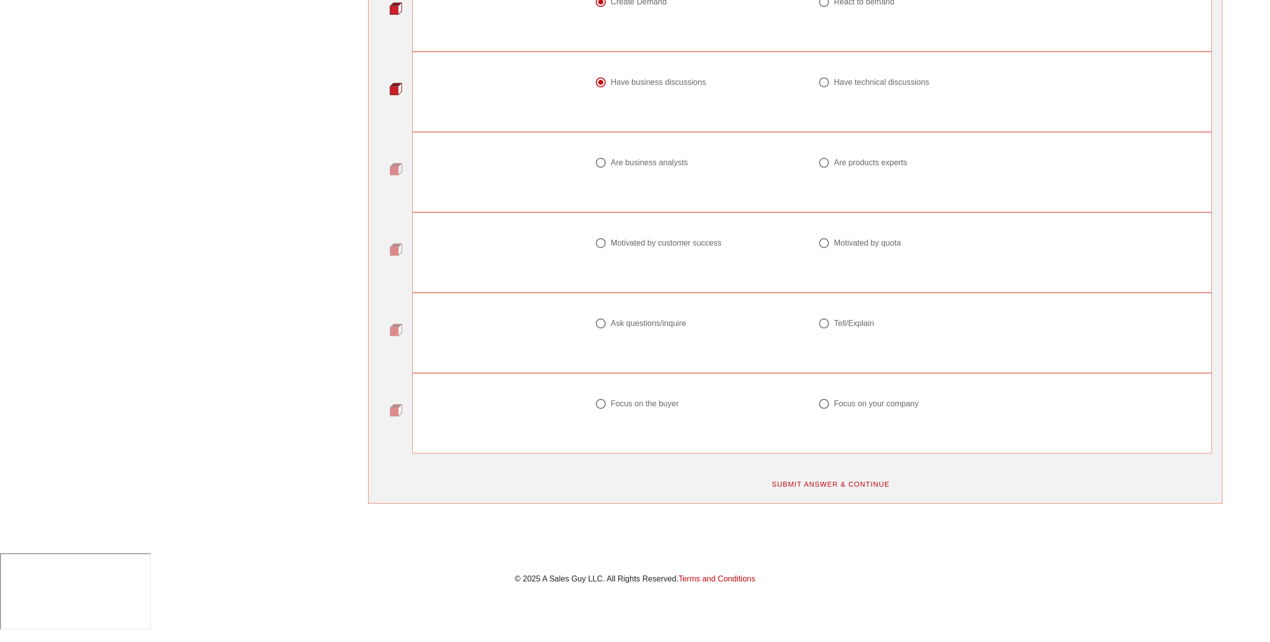
click at [712, 159] on label "Are business analysts" at bounding box center [705, 163] width 188 height 10
radio input "true"
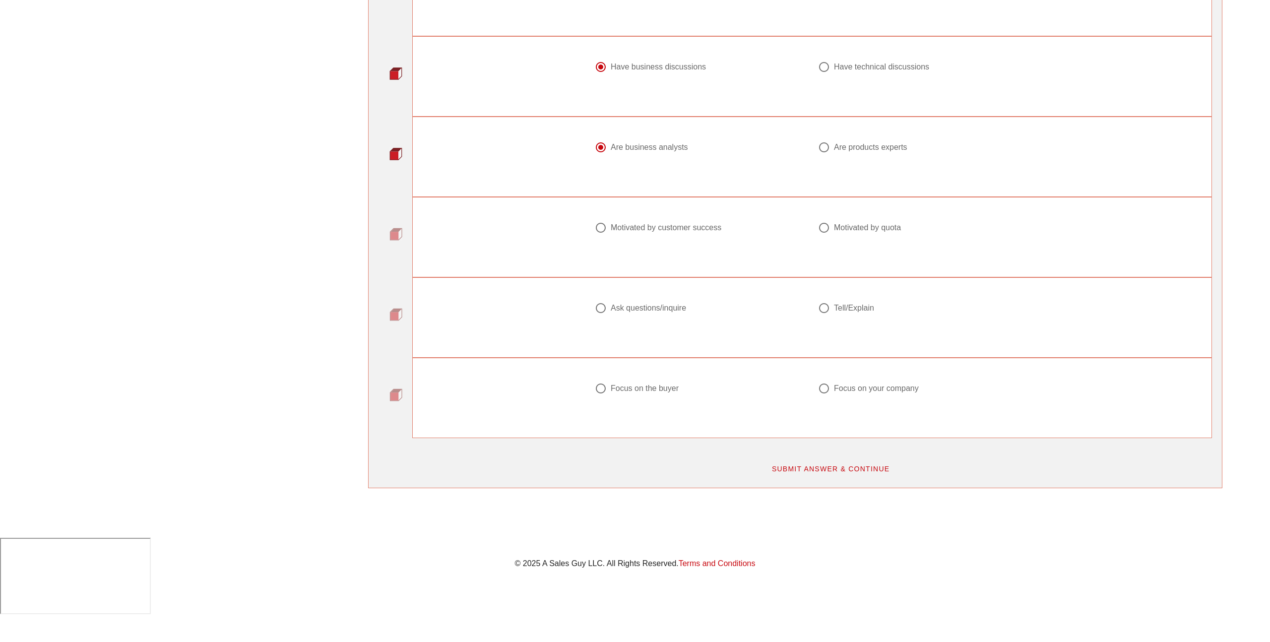
click at [731, 216] on div "Motivated by customer success" at bounding box center [700, 234] width 223 height 36
click at [720, 226] on div "Motivated by customer success" at bounding box center [666, 228] width 111 height 10
radio input "true"
click at [686, 305] on div "Ask questions/inquire" at bounding box center [648, 308] width 75 height 10
radio input "true"
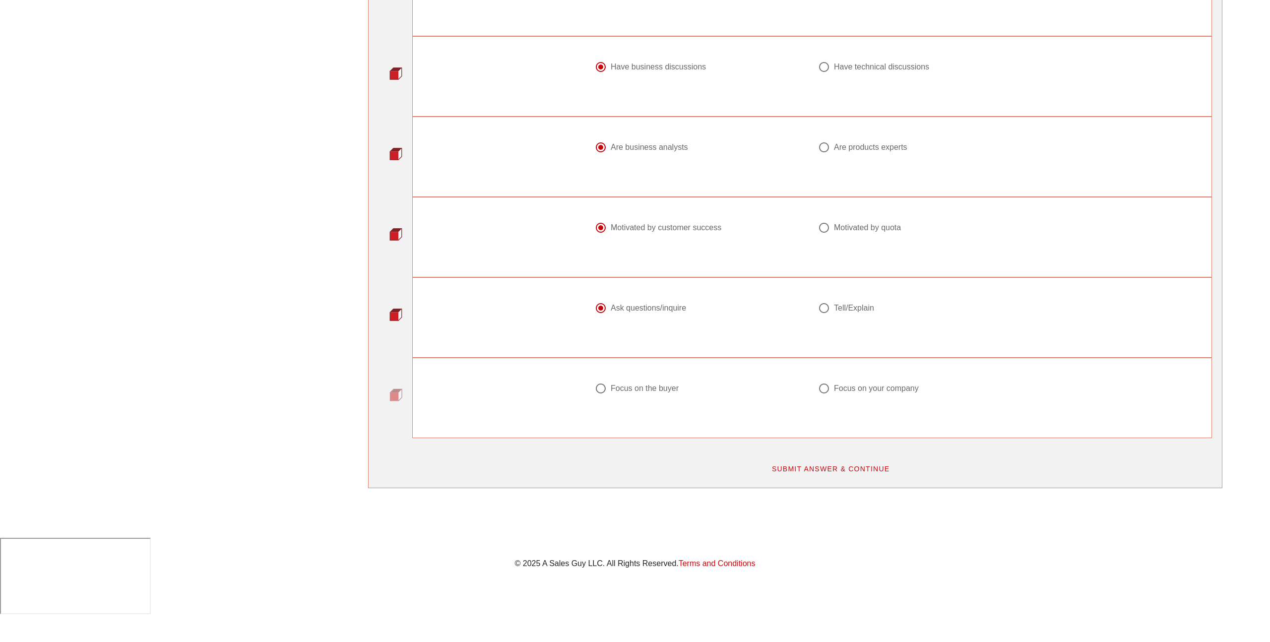
scroll to position [1069, 0]
click at [690, 383] on div "Focus on the buyer" at bounding box center [696, 389] width 203 height 12
radio input "true"
click at [876, 479] on div "SUBMIT ANSWER & CONTINUE" at bounding box center [830, 470] width 775 height 30
click at [874, 470] on span "SUBMIT ANSWER & CONTINUE" at bounding box center [830, 470] width 119 height 8
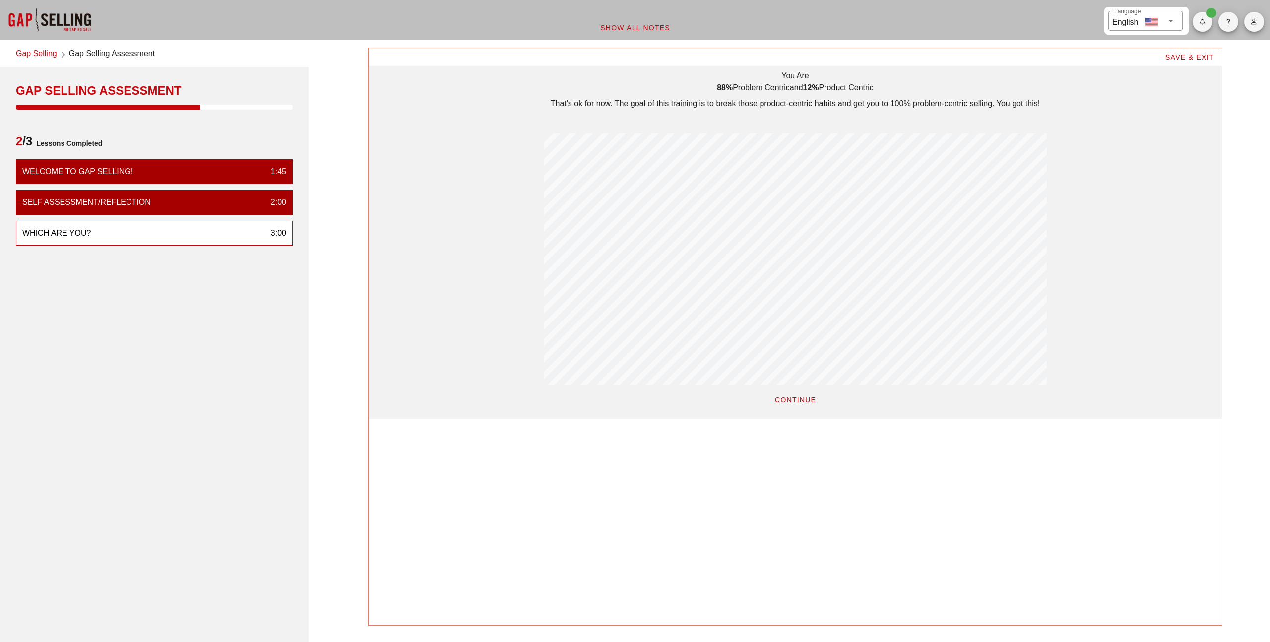
scroll to position [0, 0]
click at [791, 397] on span "CONTINUE" at bounding box center [795, 399] width 42 height 8
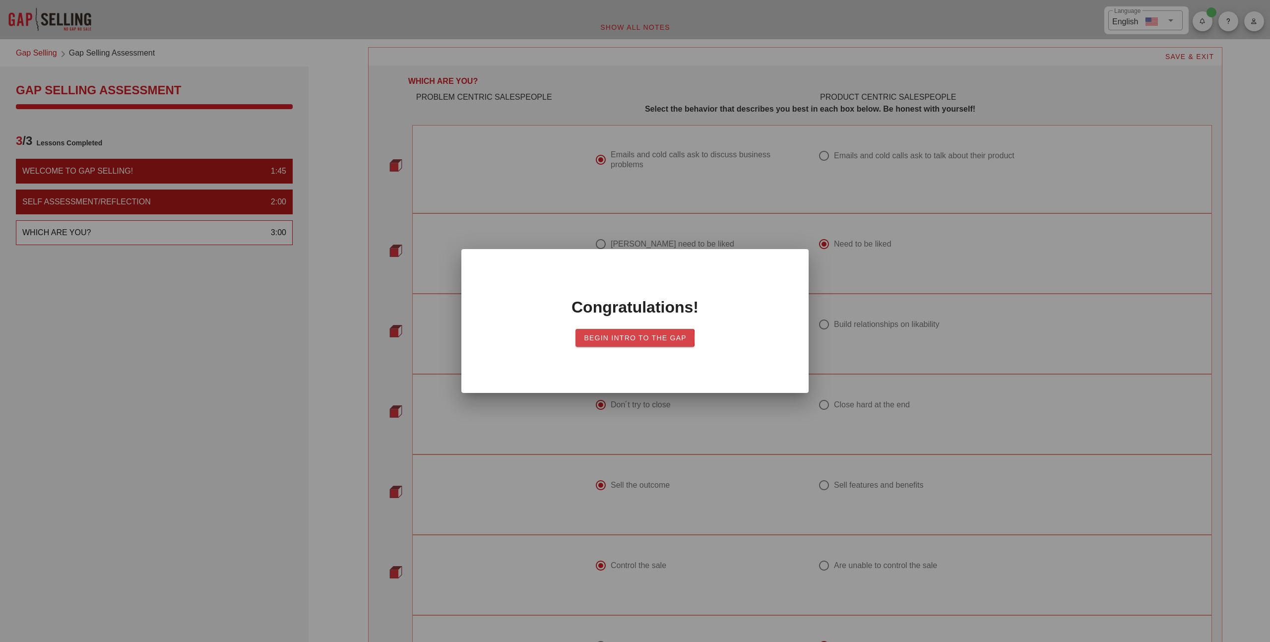
click at [676, 336] on span "Begin Intro to the Gap" at bounding box center [634, 338] width 103 height 8
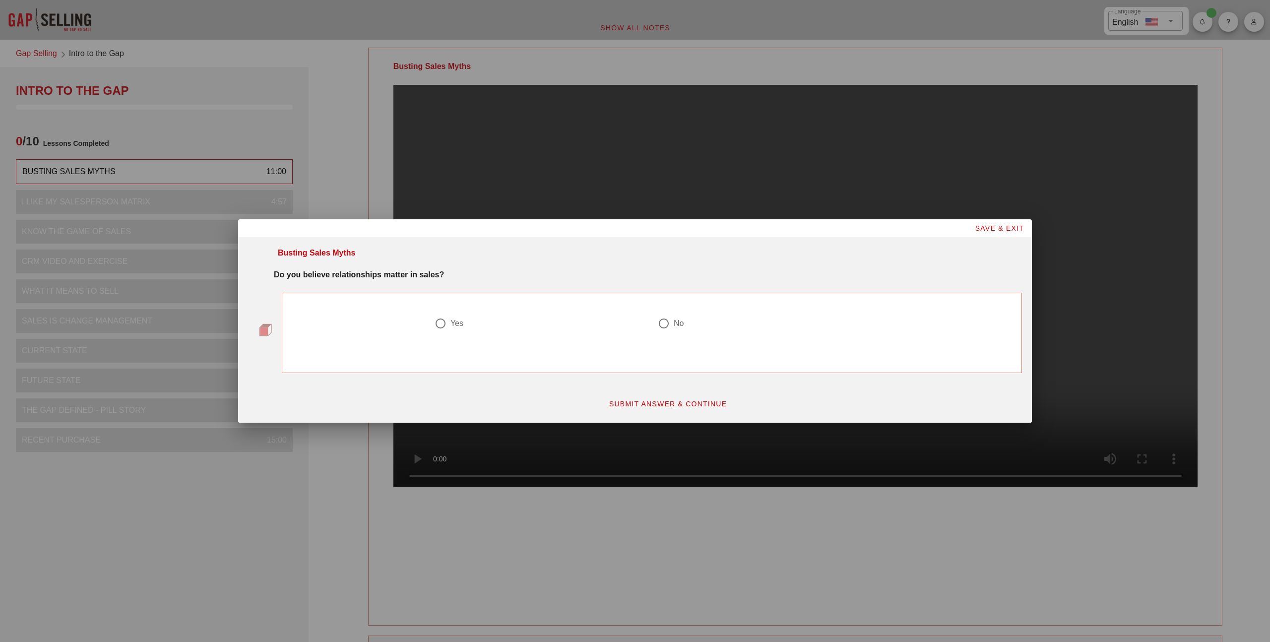
click at [451, 322] on div "Yes" at bounding box center [456, 323] width 13 height 10
radio input "true"
click at [681, 397] on button "SUBMIT ANSWER & CONTINUE" at bounding box center [668, 404] width 134 height 18
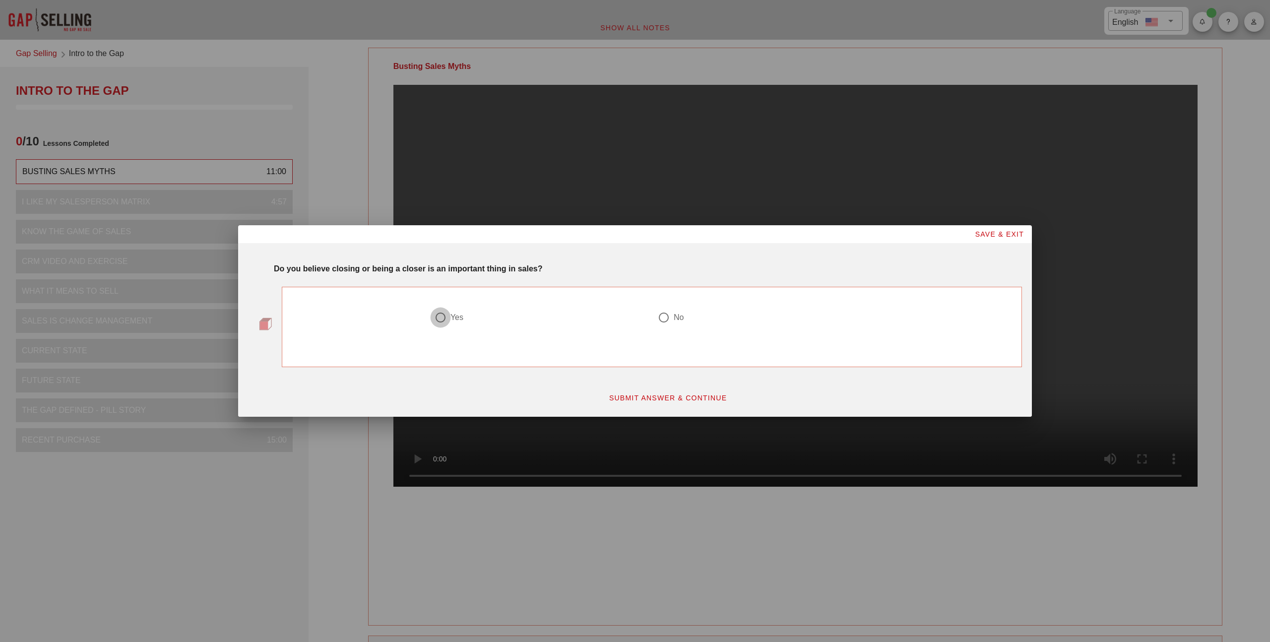
click at [444, 319] on div at bounding box center [440, 317] width 17 height 17
radio input "true"
click at [628, 401] on span "SUBMIT ANSWER & CONTINUE" at bounding box center [668, 398] width 119 height 8
click at [659, 317] on div at bounding box center [663, 317] width 17 height 17
radio input "true"
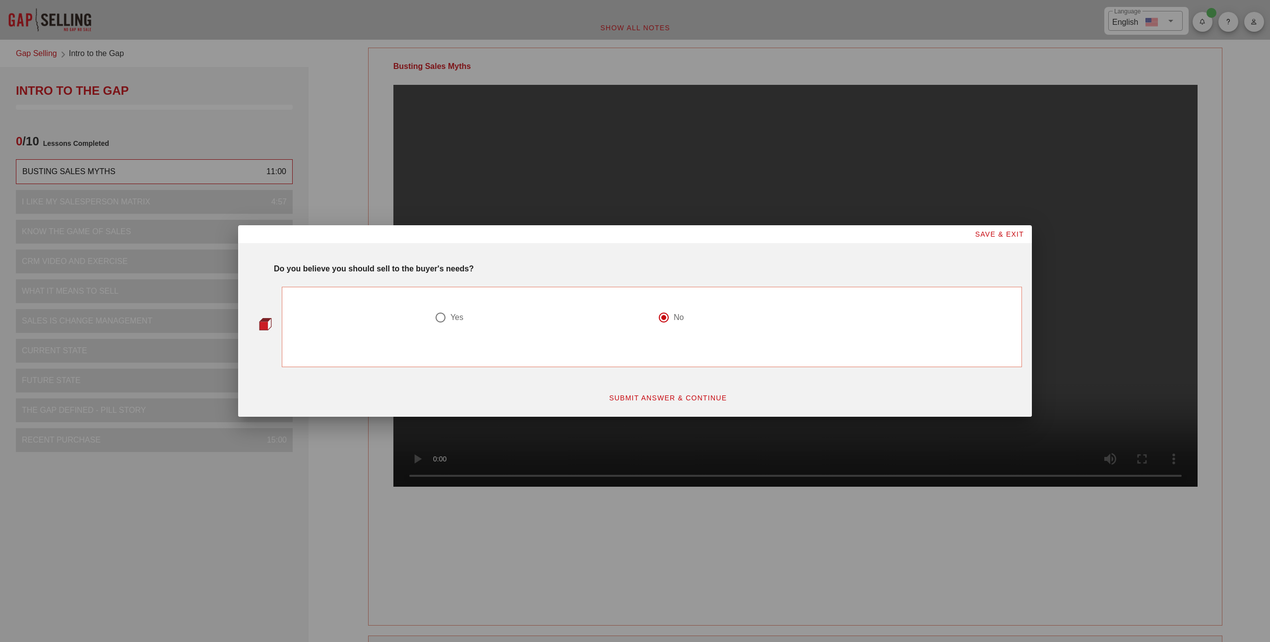
click at [642, 395] on span "SUBMIT ANSWER & CONTINUE" at bounding box center [668, 398] width 119 height 8
click at [675, 320] on div "No" at bounding box center [679, 318] width 10 height 10
radio input "true"
click at [638, 395] on span "SUBMIT ANSWER & CONTINUE" at bounding box center [668, 398] width 119 height 8
click at [659, 317] on div at bounding box center [663, 317] width 17 height 17
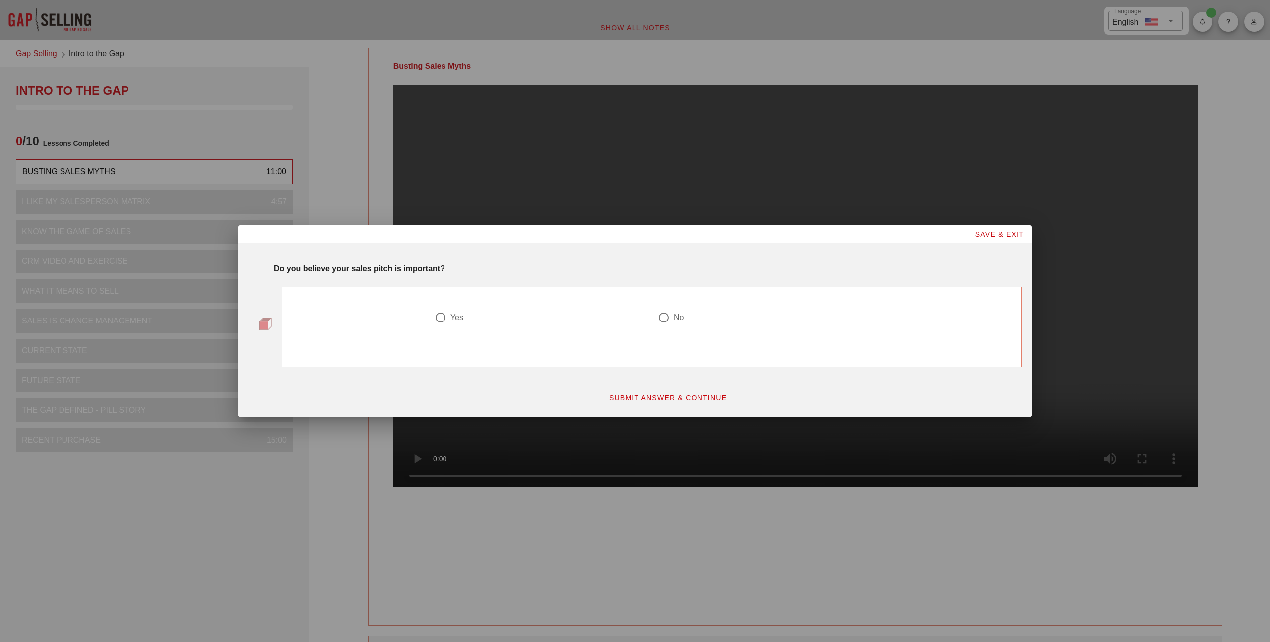
radio input "true"
click at [654, 398] on span "SUBMIT ANSWER & CONTINUE" at bounding box center [668, 398] width 119 height 8
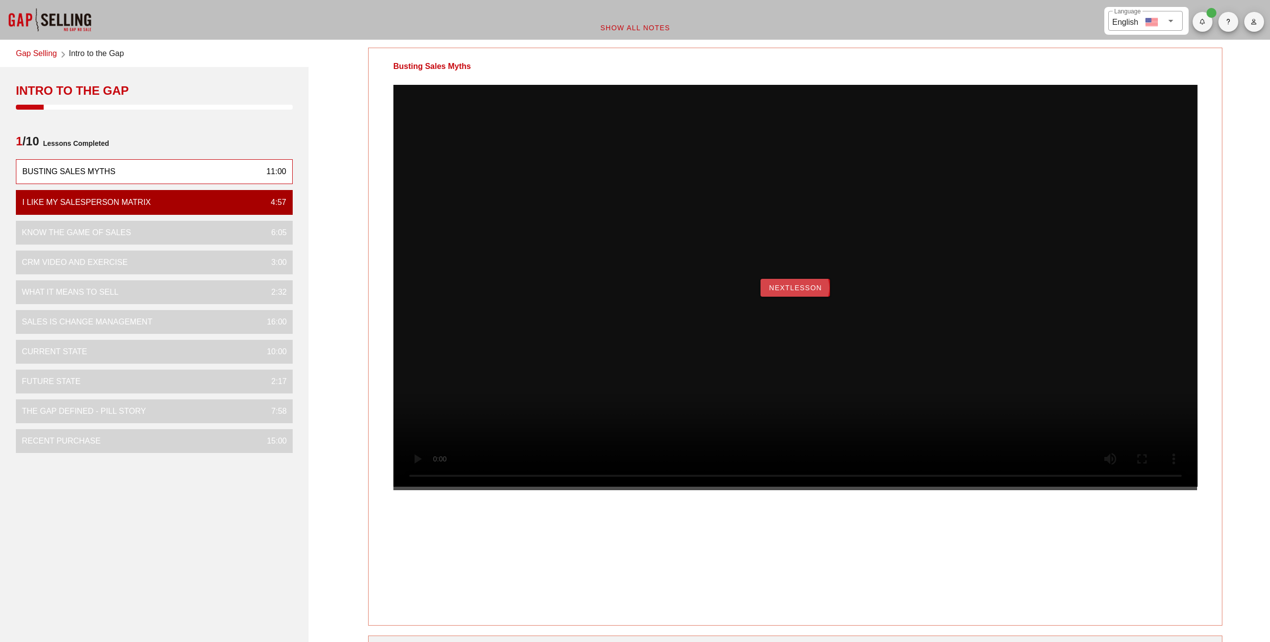
click at [790, 292] on span "NextLesson" at bounding box center [795, 288] width 54 height 8
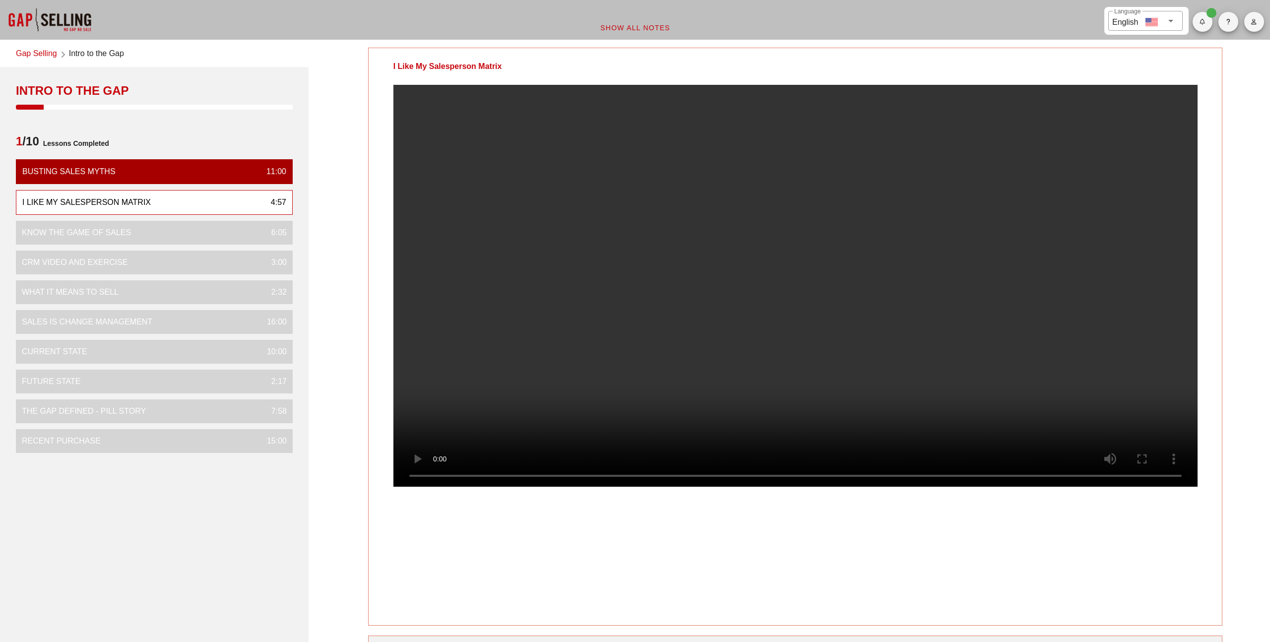
click at [263, 205] on div "4:57" at bounding box center [274, 202] width 23 height 12
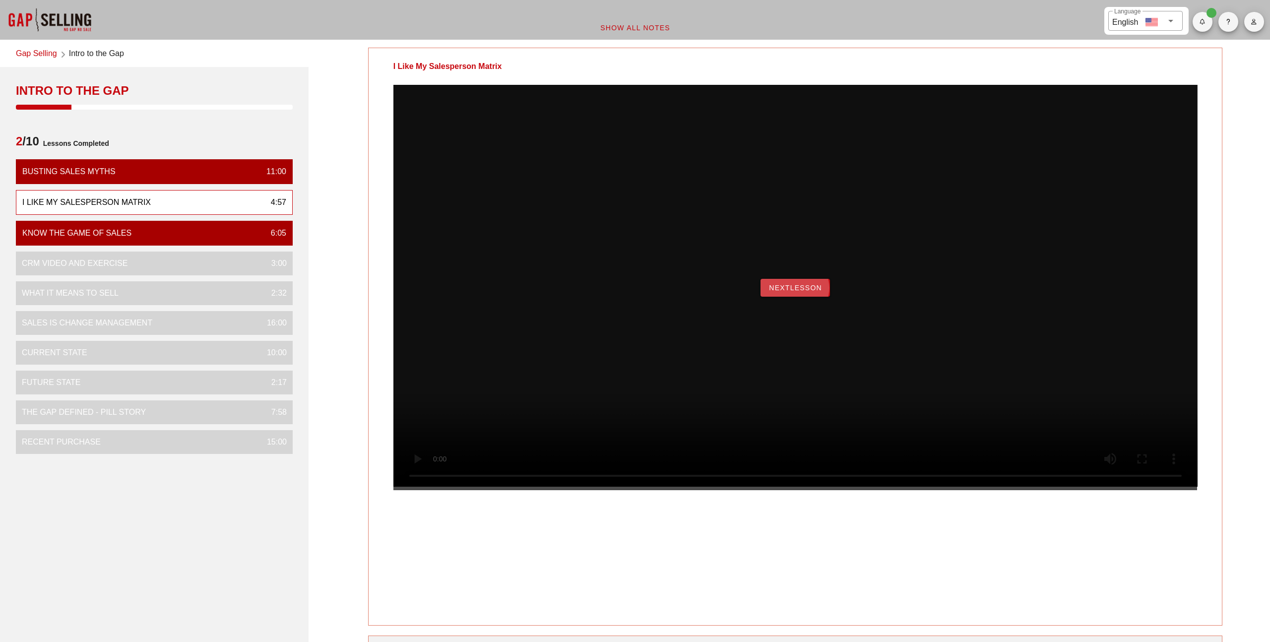
click at [799, 292] on span "NextLesson" at bounding box center [795, 288] width 54 height 8
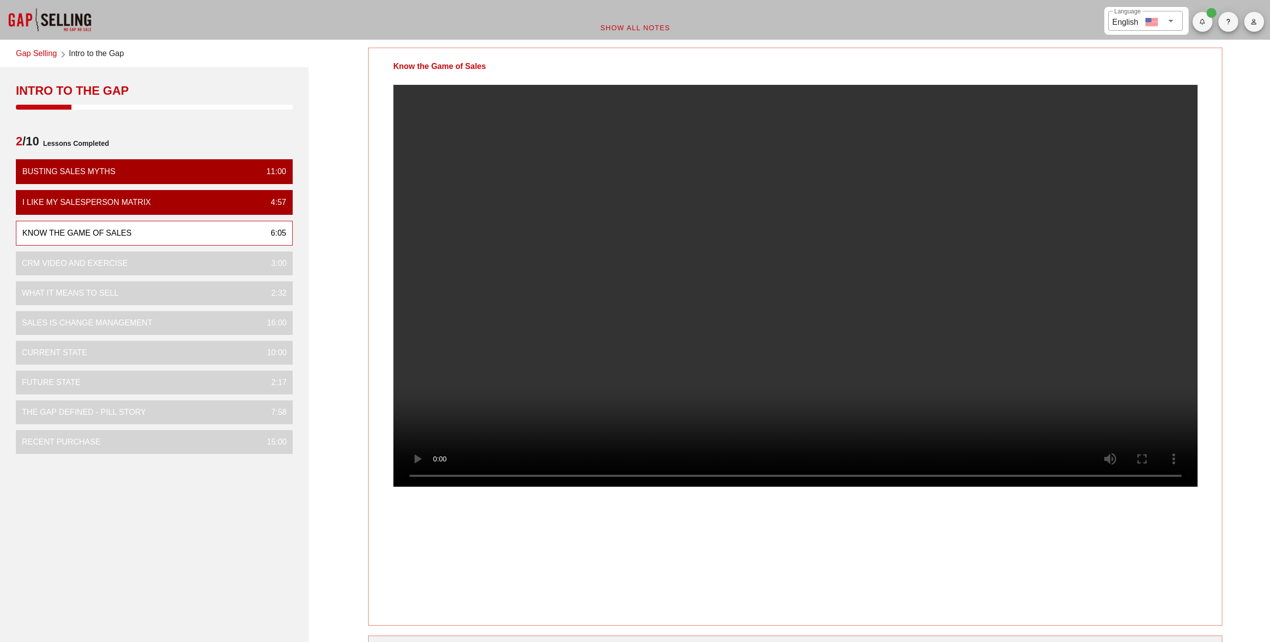
click at [1225, 444] on div "Know the Game of Sales Your Notes Save Note Show All Notes" at bounding box center [794, 410] width 961 height 736
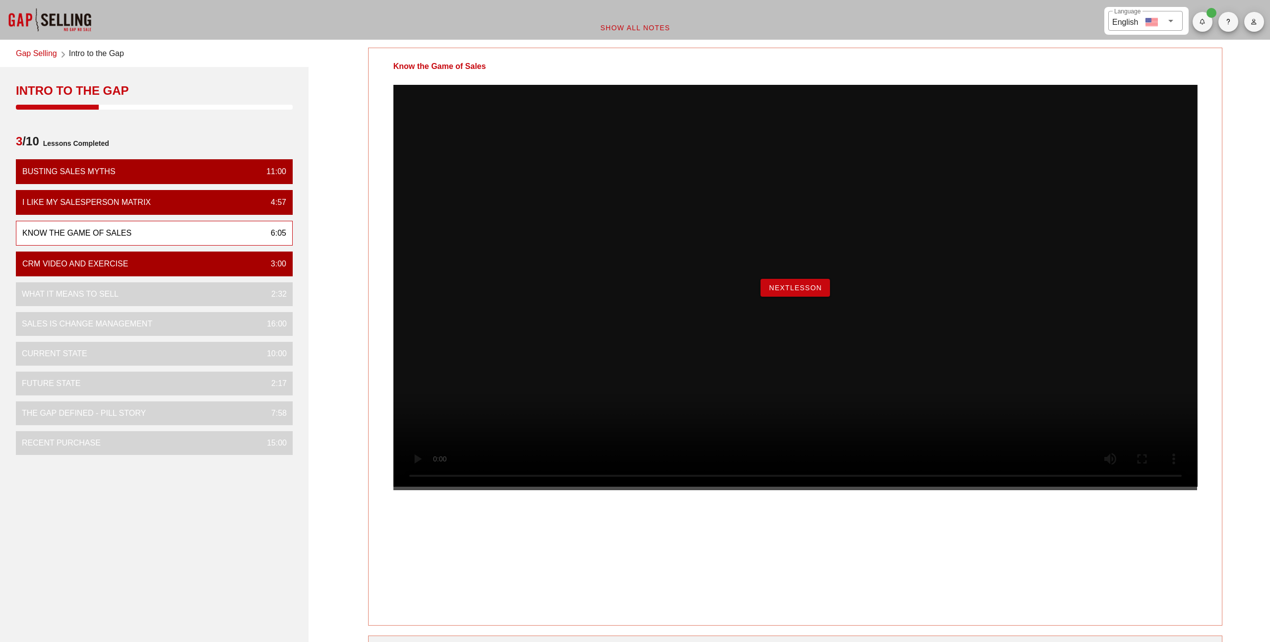
click at [806, 292] on span "NextLesson" at bounding box center [795, 288] width 54 height 8
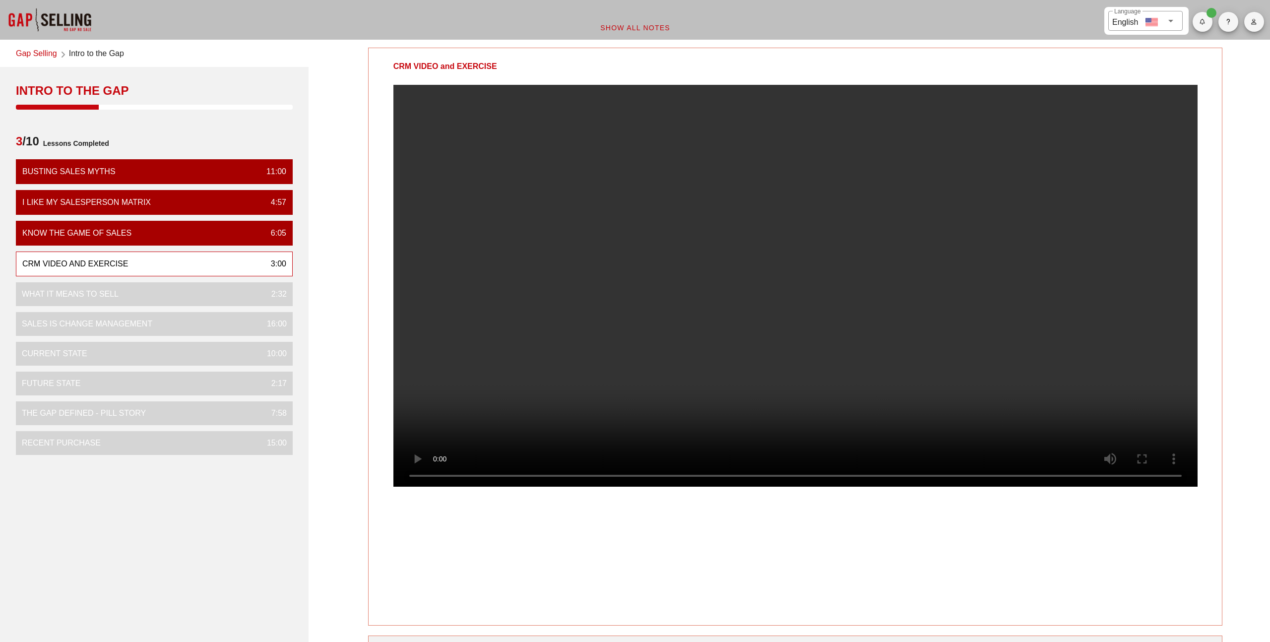
click at [1222, 450] on div "CRM VIDEO and EXERCISE" at bounding box center [795, 337] width 855 height 578
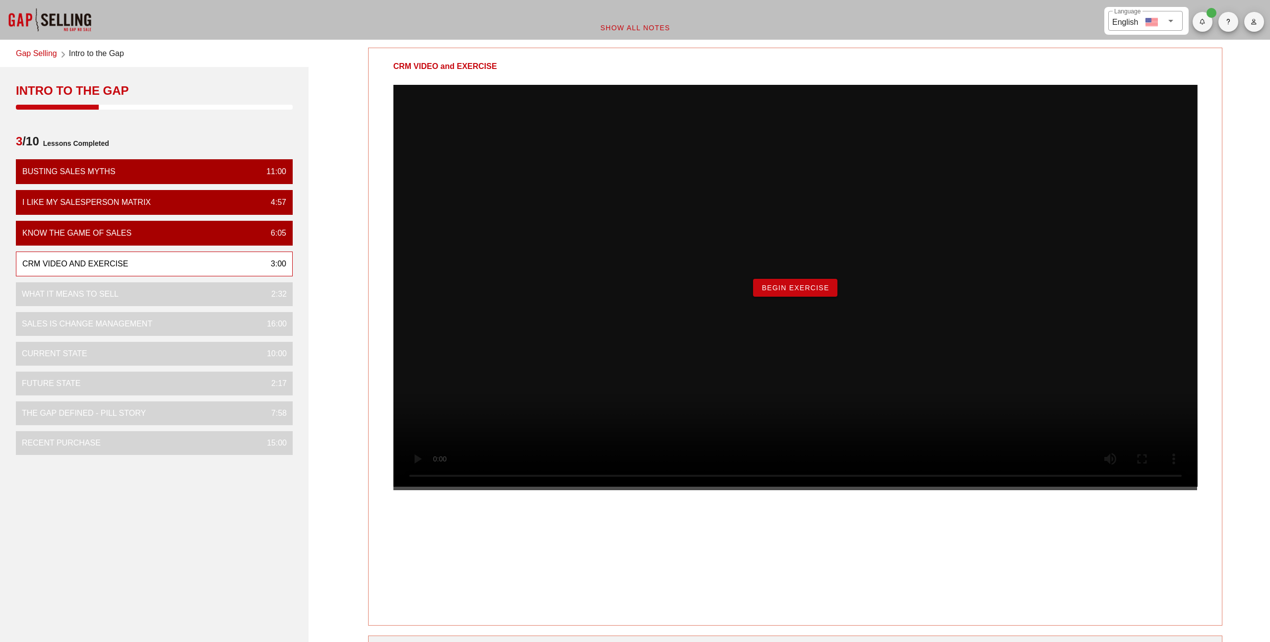
click at [808, 297] on button "Begin Exercise" at bounding box center [795, 288] width 84 height 18
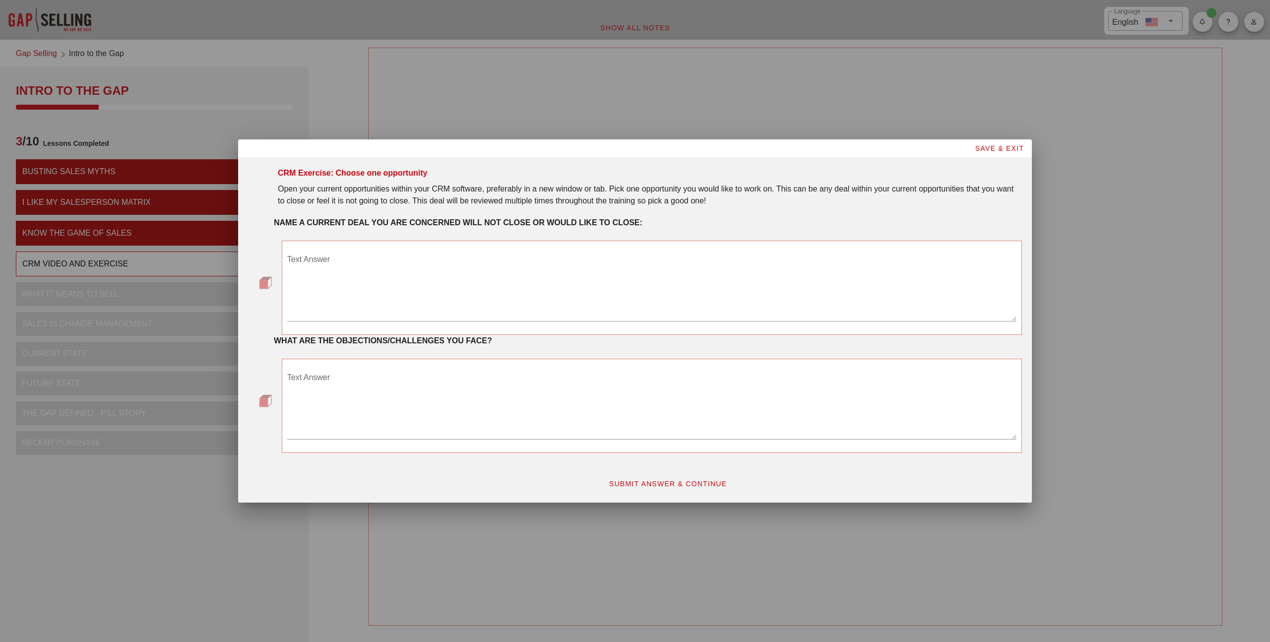
click at [780, 305] on textarea "Text Answer" at bounding box center [651, 286] width 729 height 69
type textarea "Zurich Insurance"
click at [533, 399] on textarea "Text Answer" at bounding box center [651, 404] width 729 height 69
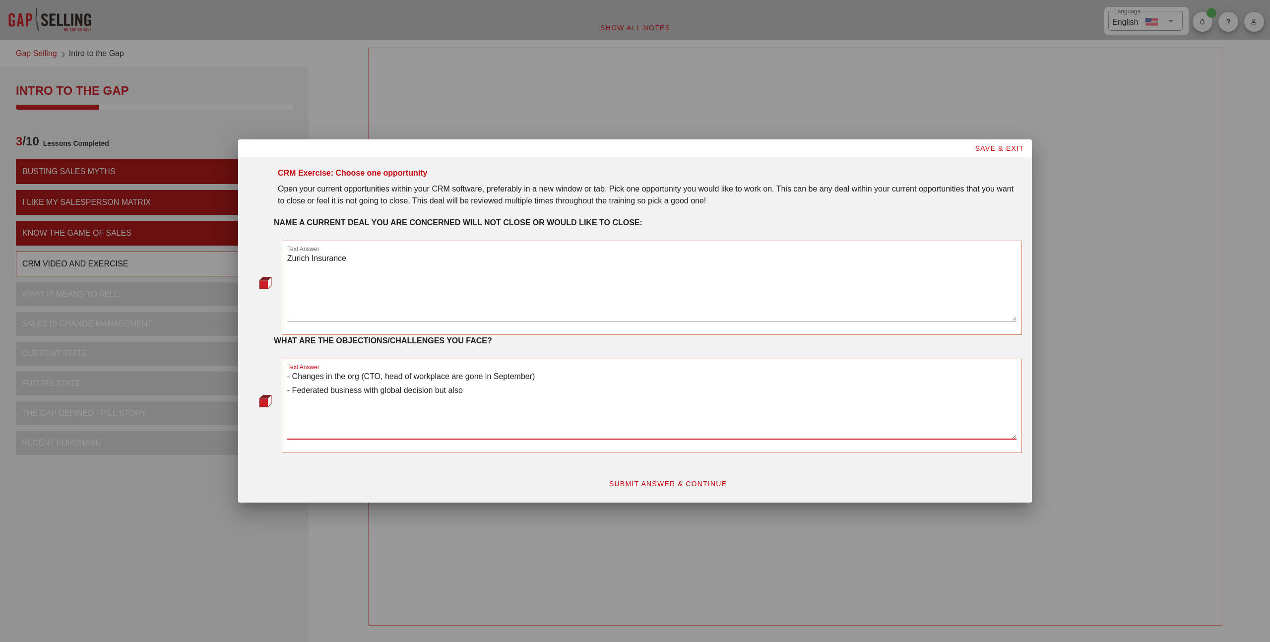
click at [469, 378] on textarea "- Changes in the org (CTO, head of workplace are gone in September) - Federated…" at bounding box center [651, 404] width 729 height 69
click at [365, 377] on textarea "- Changes in the org (CTO, head of workplace left in September) - Federated bus…" at bounding box center [651, 404] width 729 height 69
click at [599, 370] on textarea "- Changes in the org (Group CTO, head of workplace left in September) - Federat…" at bounding box center [651, 404] width 729 height 69
click at [587, 377] on textarea "- Changes in the org (Group CTO, head of workplace left in September) - Federat…" at bounding box center [651, 404] width 729 height 69
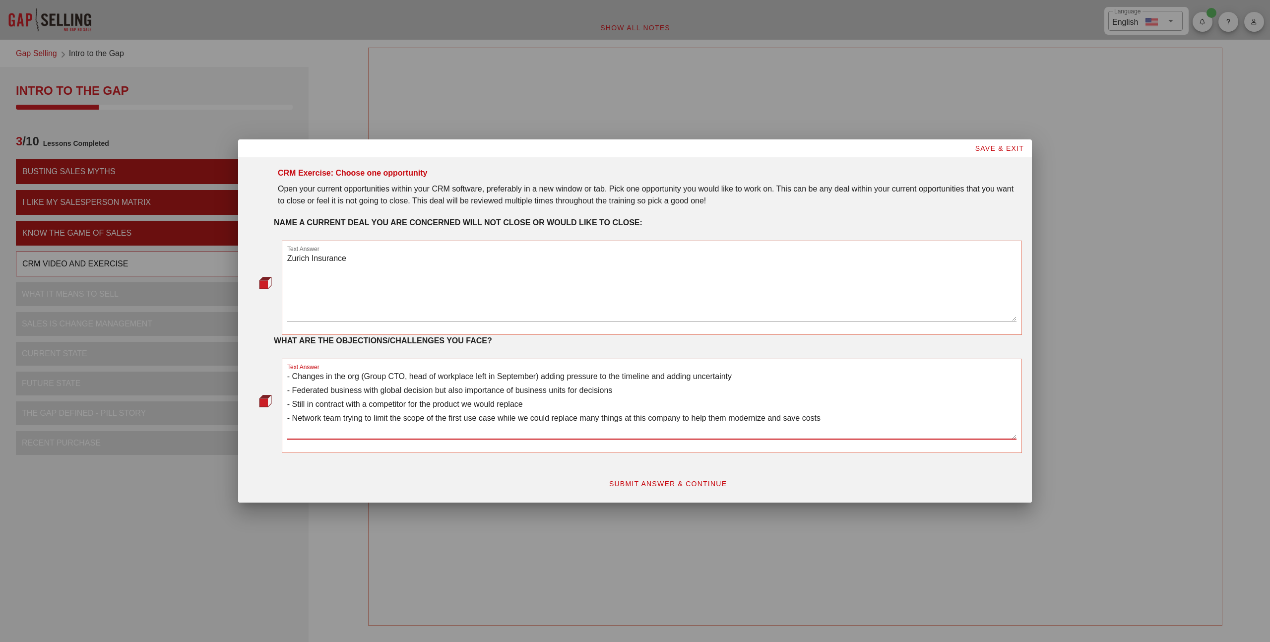
click at [435, 390] on textarea "- Changes in the org (Group CTO, head of workplace left in September) adding pr…" at bounding box center [651, 404] width 729 height 69
drag, startPoint x: 437, startPoint y: 390, endPoint x: 633, endPoint y: 391, distance: 195.9
click at [633, 392] on textarea "- Changes in the org (Group CTO, head of workplace left in September) adding pr…" at bounding box center [651, 404] width 729 height 69
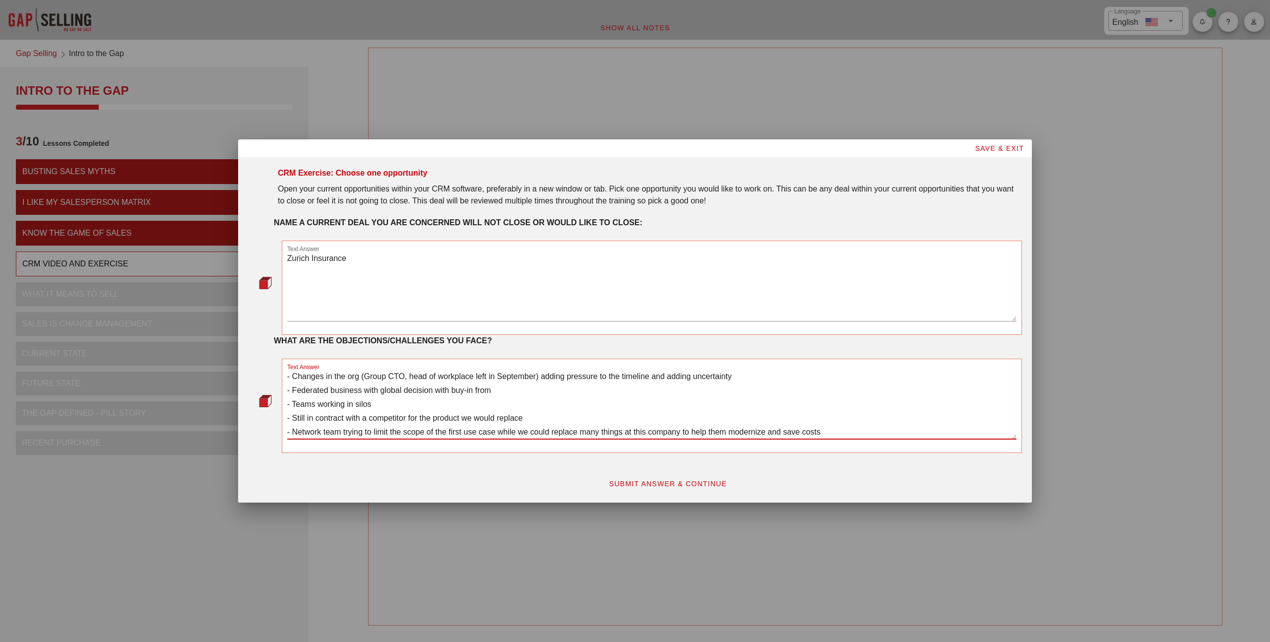
click at [568, 385] on textarea "- Changes in the org (Group CTO, head of workplace left in September) adding pr…" at bounding box center [651, 404] width 729 height 69
click at [298, 373] on textarea "- Changes in the org (Group CTO, head of workplace left in September) adding pr…" at bounding box center [651, 404] width 729 height 69
click at [652, 376] on textarea "- Recent changes in the org (Group CTO, head of workplace left in September) ad…" at bounding box center [651, 404] width 729 height 69
click at [781, 377] on textarea "- Recent changes in the org (Group CTO, head of workplace left in September) ad…" at bounding box center [651, 404] width 729 height 69
click at [351, 420] on textarea "- Recent changes in the org (Group CTO, head of workplace left in September) ad…" at bounding box center [651, 404] width 729 height 69
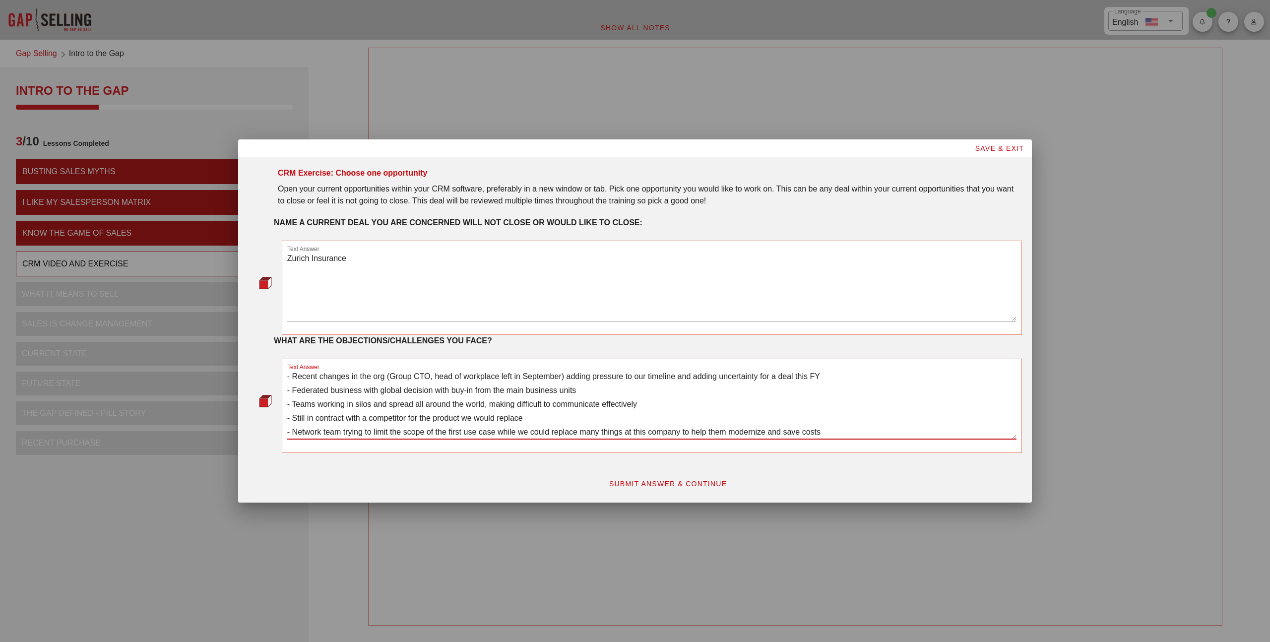
click at [351, 412] on textarea "- Recent changes in the org (Group CTO, head of workplace left in September) ad…" at bounding box center [651, 404] width 729 height 69
type textarea "- Recent changes in the org (Group CTO, head of workplace left in September) ad…"
click at [615, 481] on span "SUBMIT ANSWER & CONTINUE" at bounding box center [668, 484] width 119 height 8
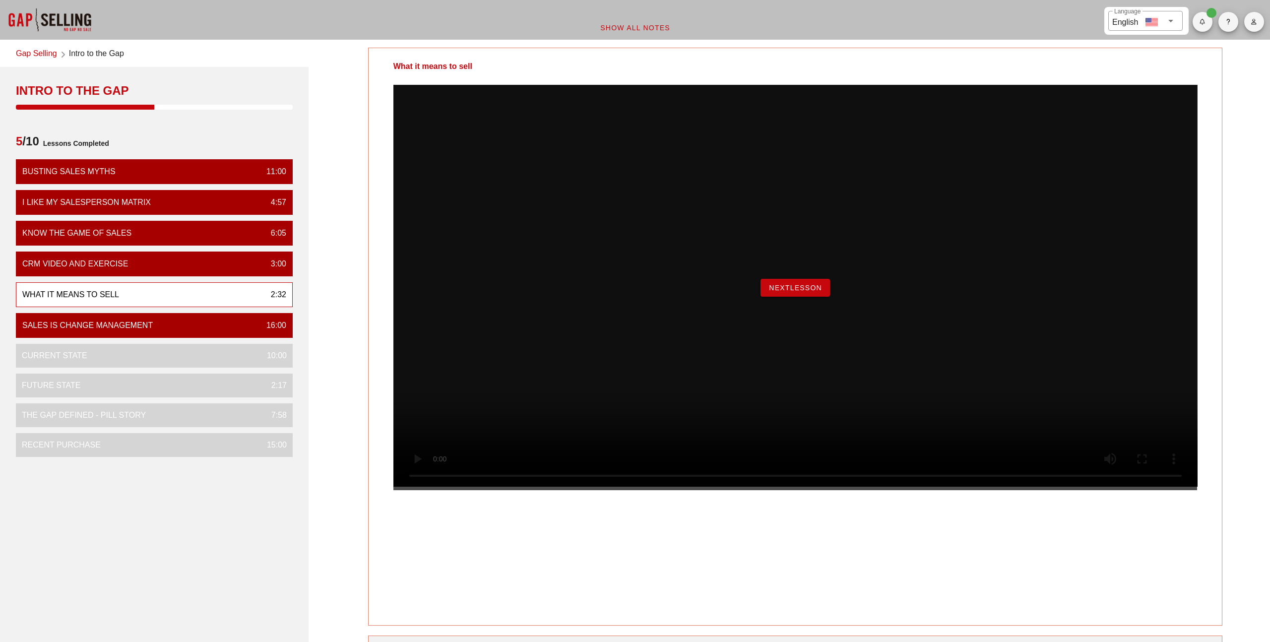
click at [804, 292] on span "NextLesson" at bounding box center [795, 288] width 54 height 8
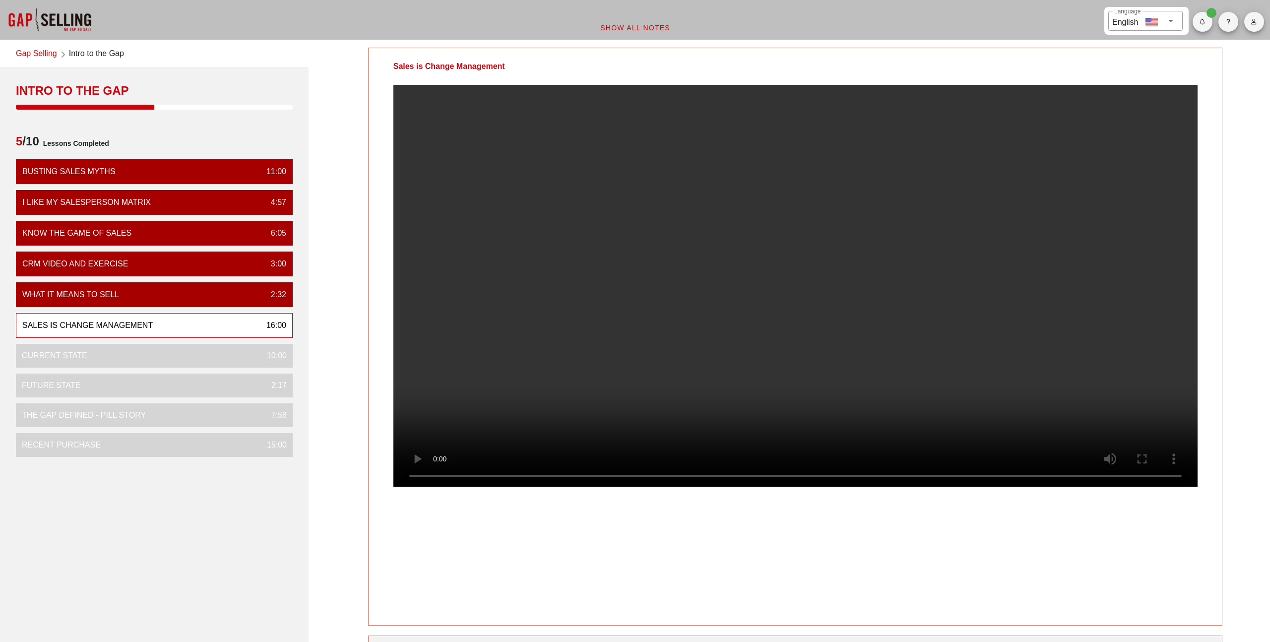
click at [1243, 381] on div "Sales is Change Management Your Notes Save Note Show All Notes" at bounding box center [794, 410] width 961 height 736
click at [348, 49] on div "Sales is Change Management Your Notes Save Note Show All Notes" at bounding box center [794, 410] width 961 height 736
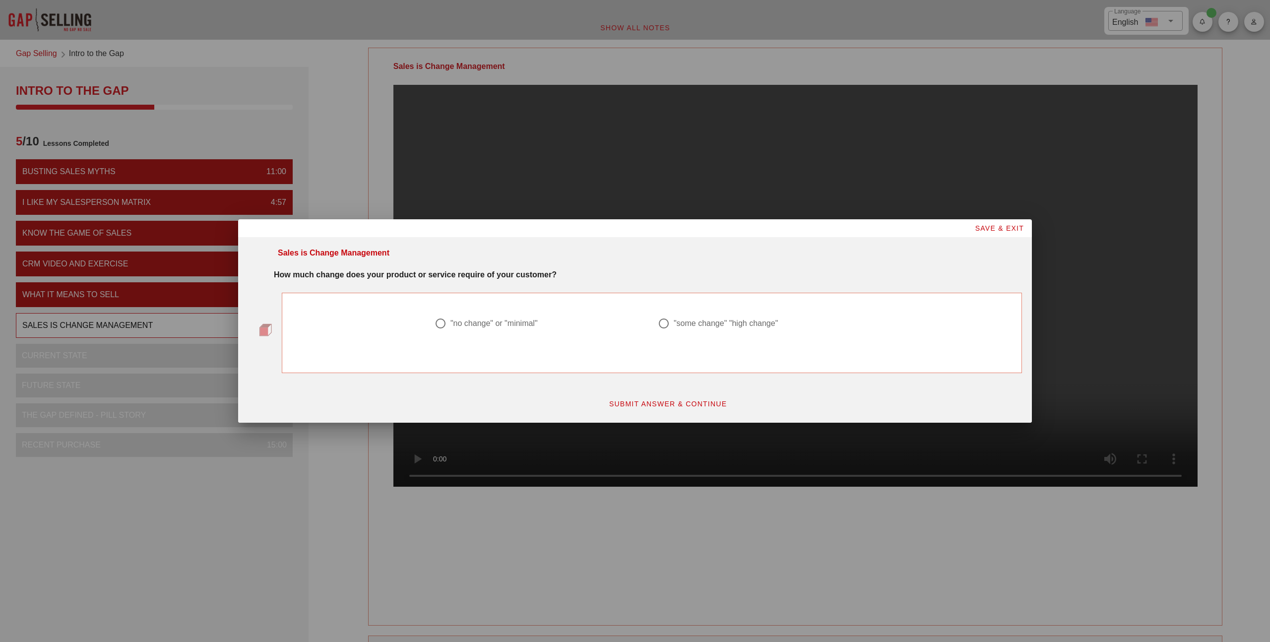
click at [683, 321] on div ""some change" "high change"" at bounding box center [726, 323] width 104 height 10
radio input "true"
click at [673, 410] on button "SUBMIT ANSWER & CONTINUE" at bounding box center [668, 404] width 134 height 18
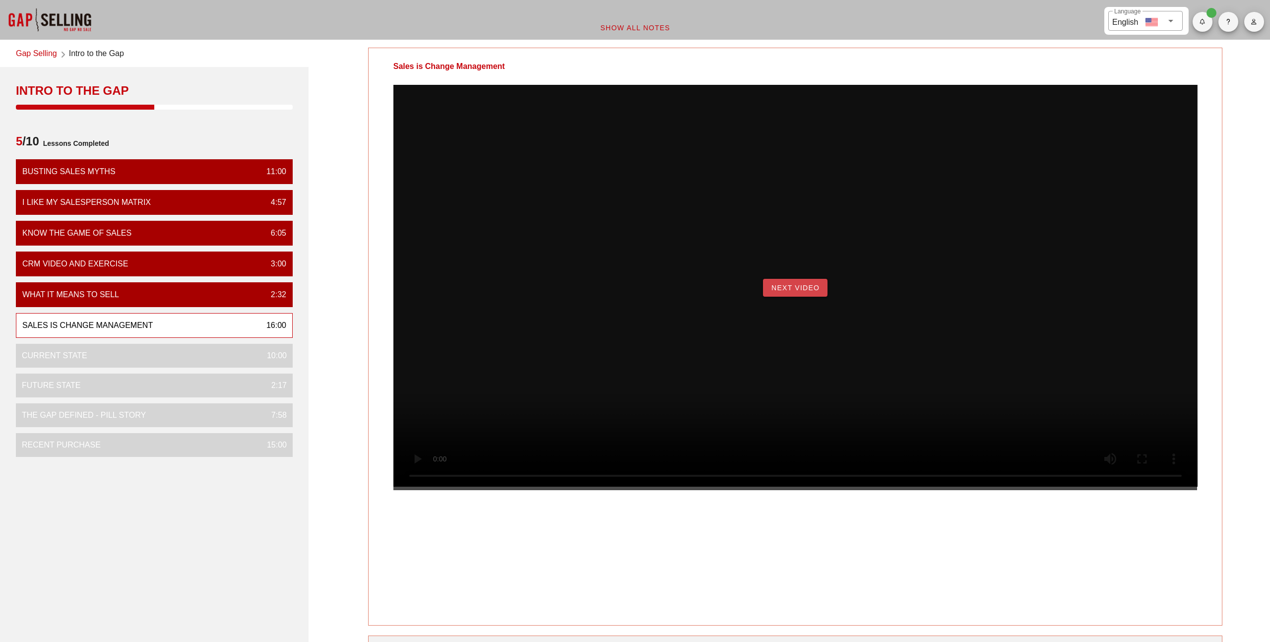
click at [805, 292] on span "Next Video" at bounding box center [795, 288] width 49 height 8
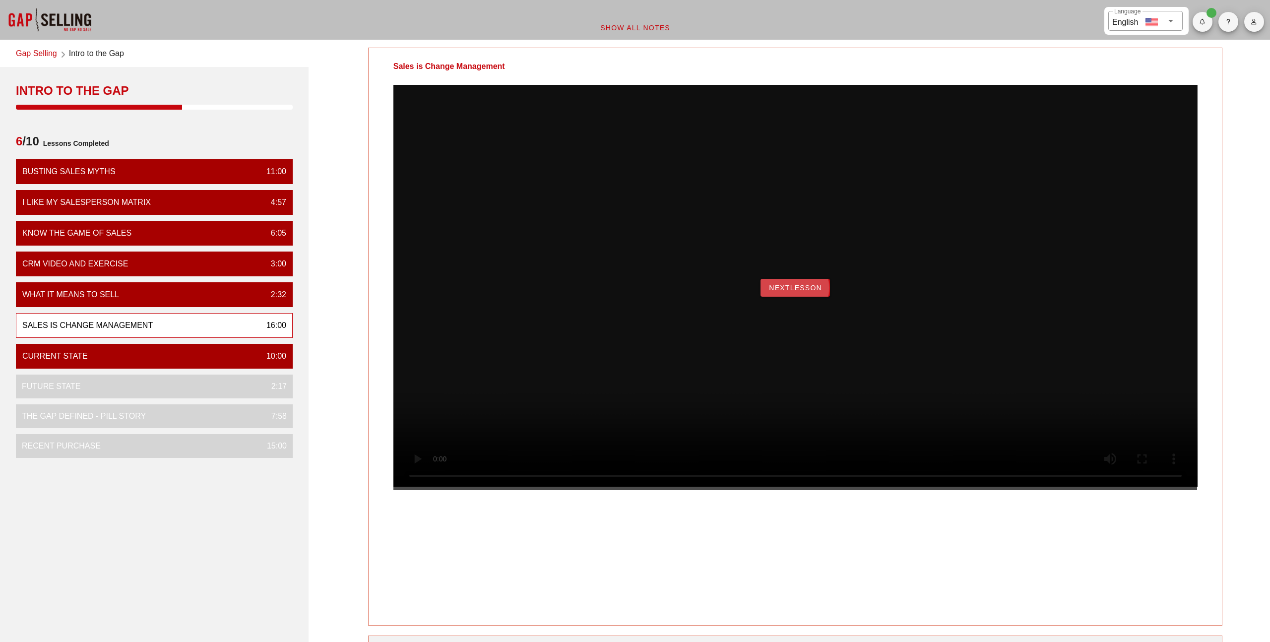
click at [805, 292] on span "NextLesson" at bounding box center [795, 288] width 54 height 8
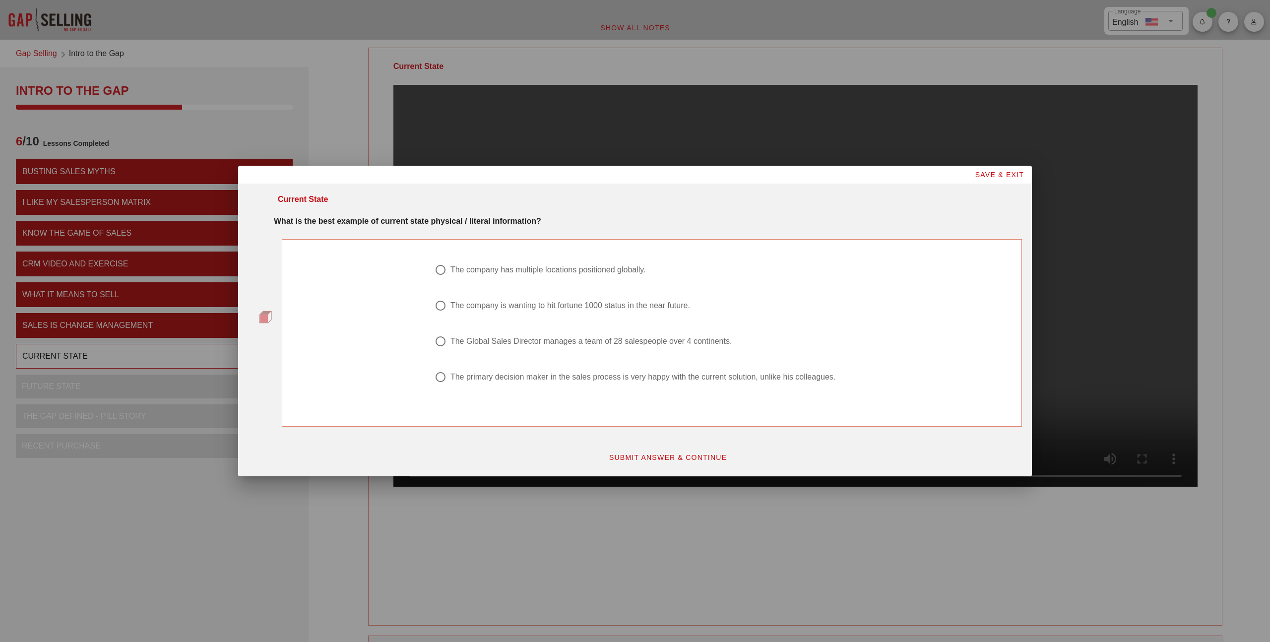
click at [512, 344] on div "The Global Sales Director manages a team of 28 salespeople over 4 continents." at bounding box center [590, 341] width 281 height 10
radio input "true"
click at [629, 455] on span "SUBMIT ANSWER & CONTINUE" at bounding box center [668, 457] width 119 height 8
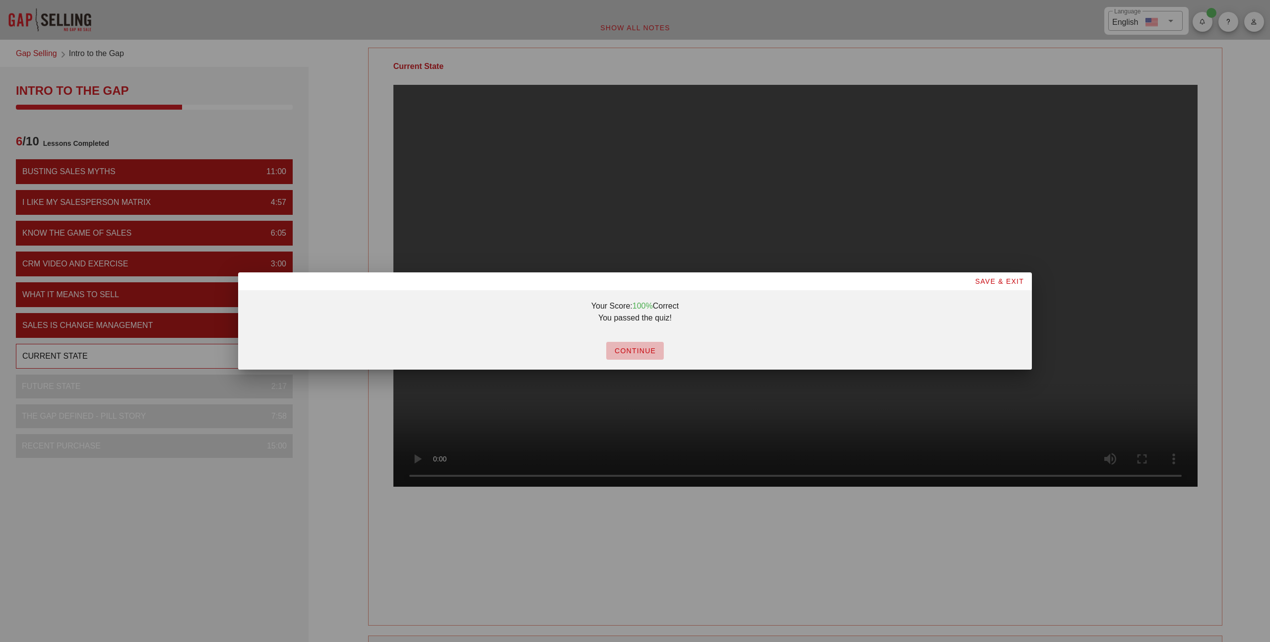
click at [642, 348] on span "CONTINUE" at bounding box center [635, 351] width 42 height 8
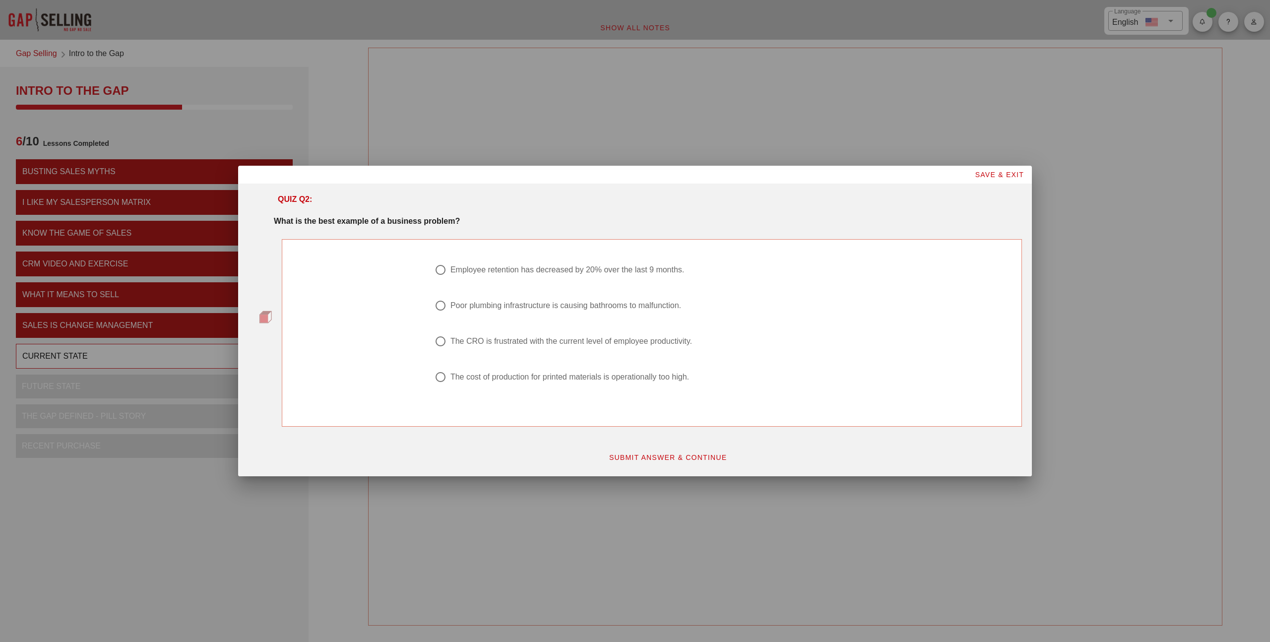
click at [467, 271] on div "Employee retention has decreased by 20% over the last 9 months." at bounding box center [567, 270] width 234 height 10
radio input "true"
click at [646, 453] on span "SUBMIT ANSWER & CONTINUE" at bounding box center [668, 457] width 119 height 8
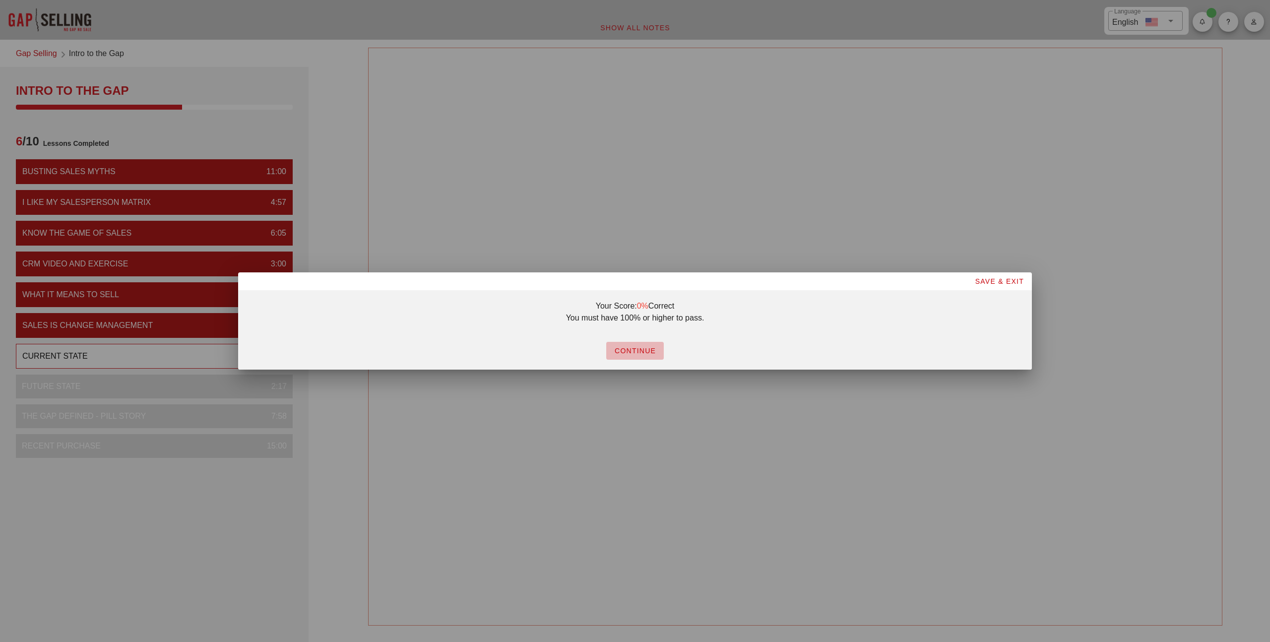
click at [630, 352] on span "CONTINUE" at bounding box center [635, 351] width 42 height 8
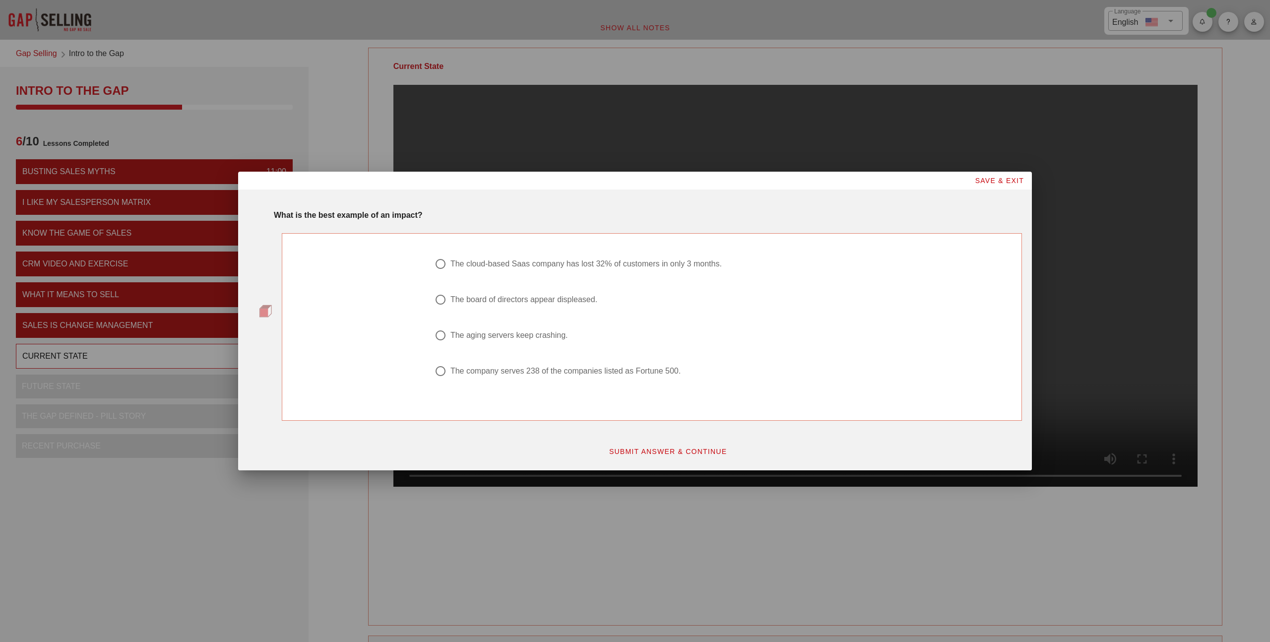
click at [700, 269] on div "The cloud-based Saas company has lost 32% of customers in only 3 months." at bounding box center [648, 264] width 427 height 12
radio input "true"
click at [681, 453] on span "SUBMIT ANSWER & CONTINUE" at bounding box center [668, 451] width 119 height 8
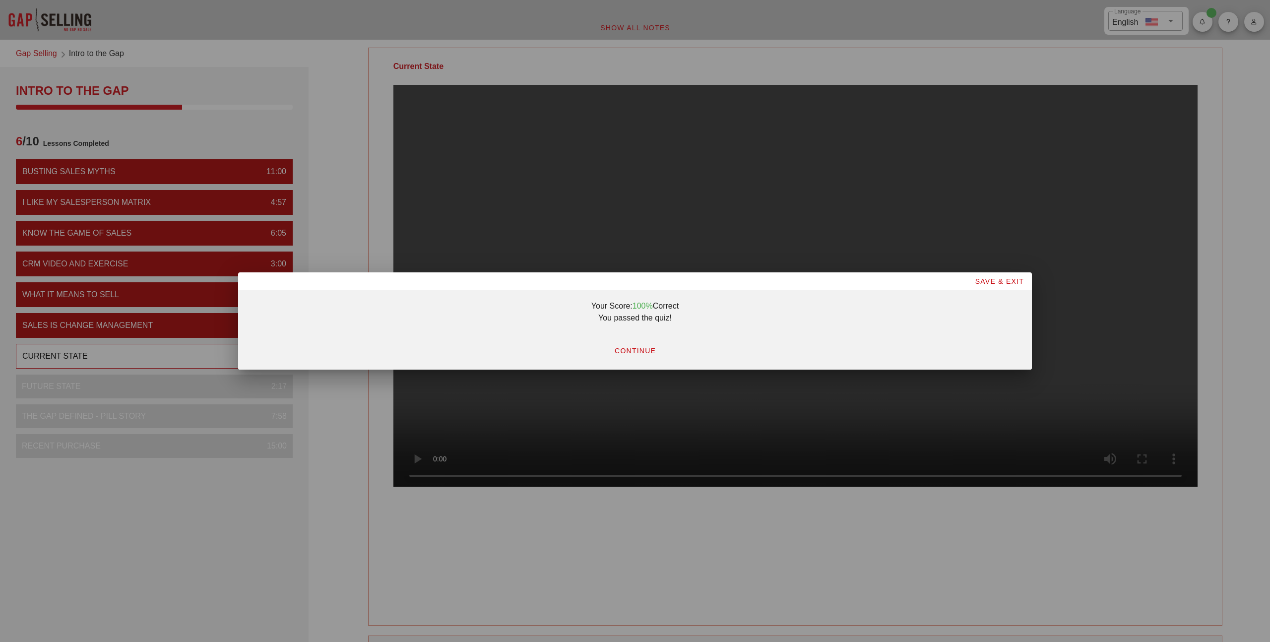
click at [641, 349] on span "CONTINUE" at bounding box center [635, 351] width 42 height 8
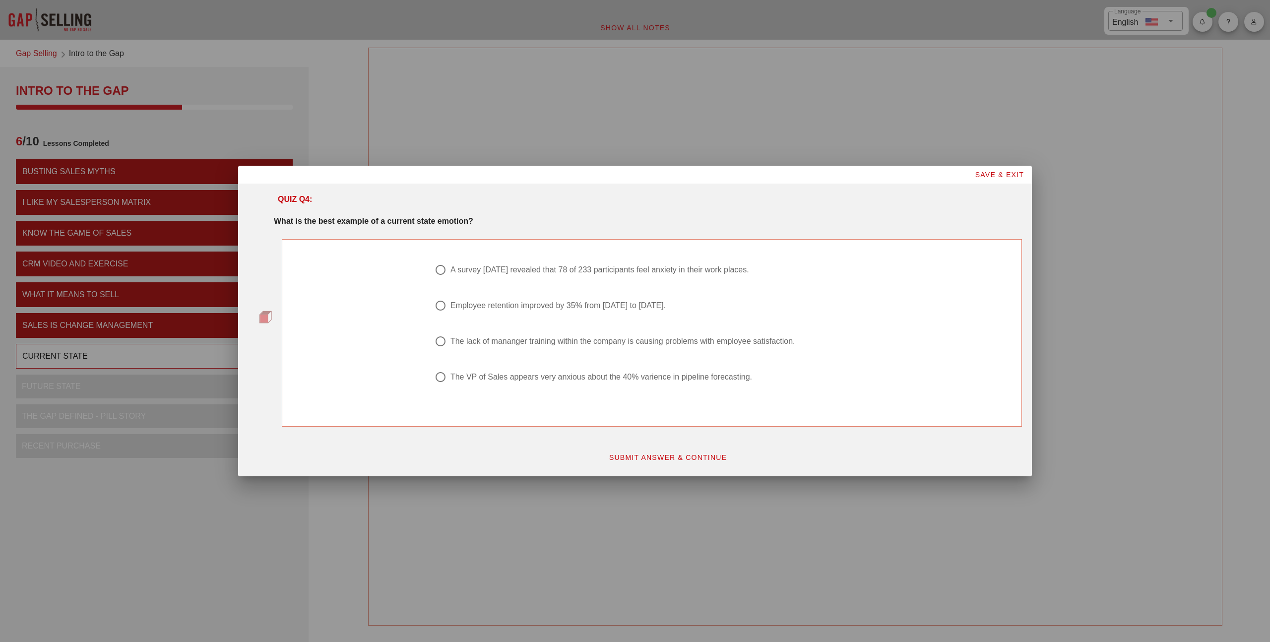
click at [639, 380] on div "The VP of Sales appears very anxious about the 40% varience in pipeline forecas…" at bounding box center [601, 377] width 302 height 10
radio input "true"
click at [674, 457] on span "SUBMIT ANSWER & CONTINUE" at bounding box center [668, 457] width 119 height 8
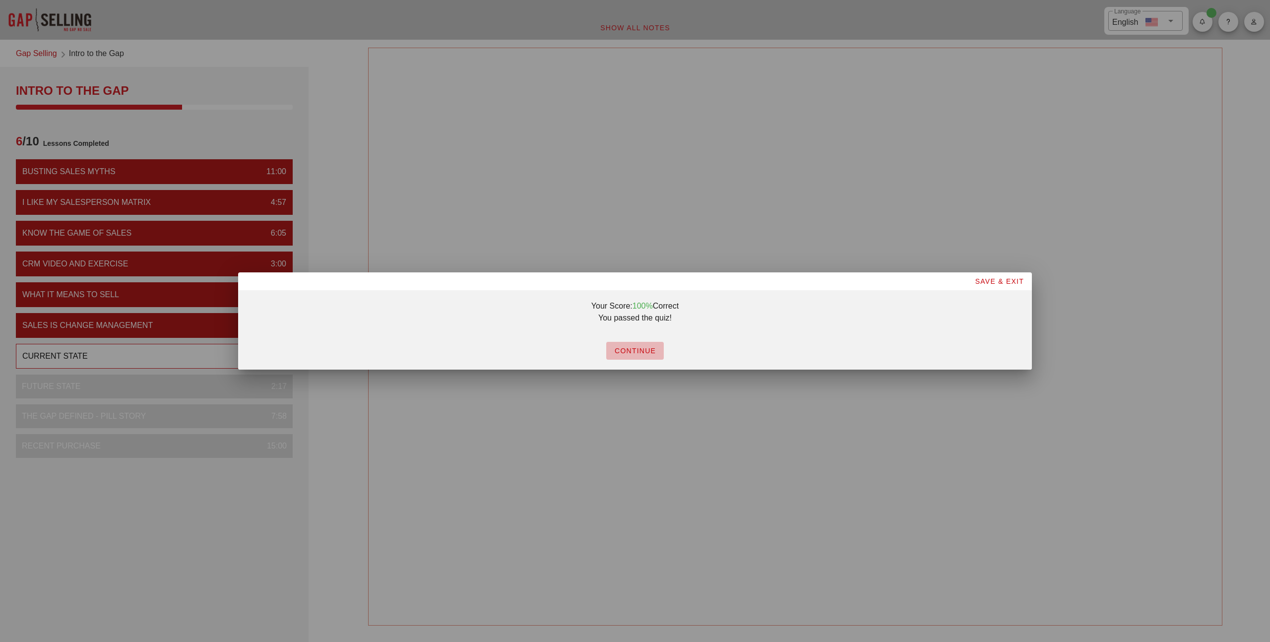
click at [641, 352] on span "CONTINUE" at bounding box center [635, 351] width 42 height 8
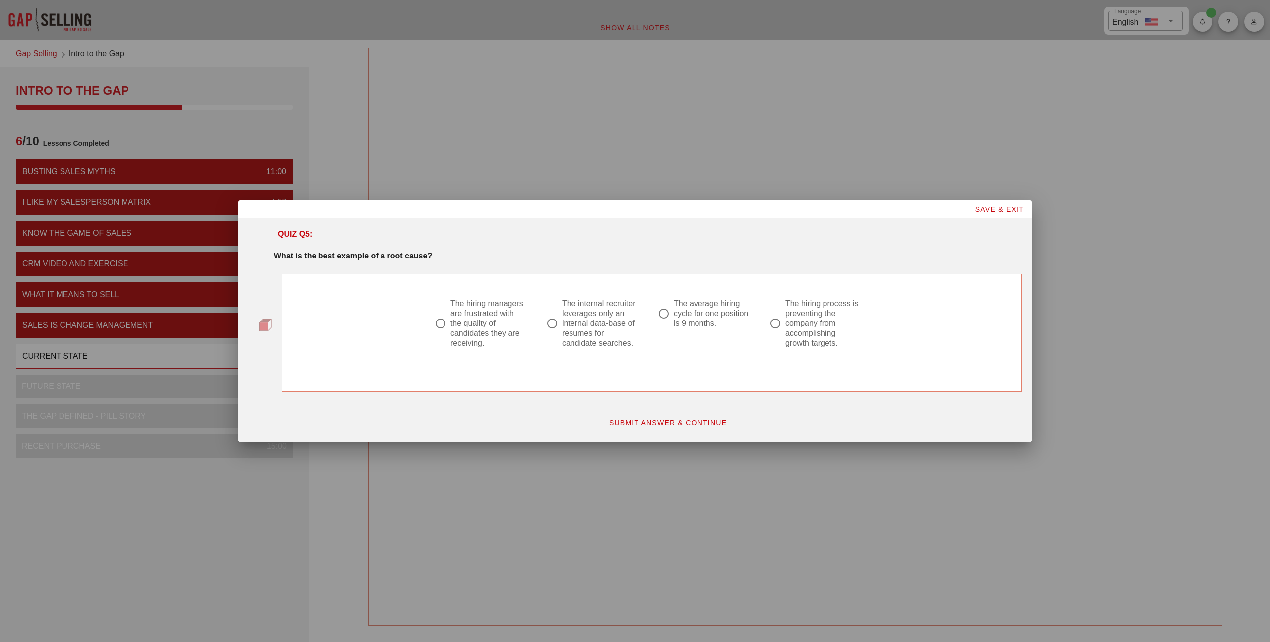
click at [604, 325] on div "The internal recruiter leverages only an internal data-base of resumes for cand…" at bounding box center [600, 324] width 76 height 50
radio input "true"
click at [639, 420] on span "SUBMIT ANSWER & CONTINUE" at bounding box center [668, 423] width 119 height 8
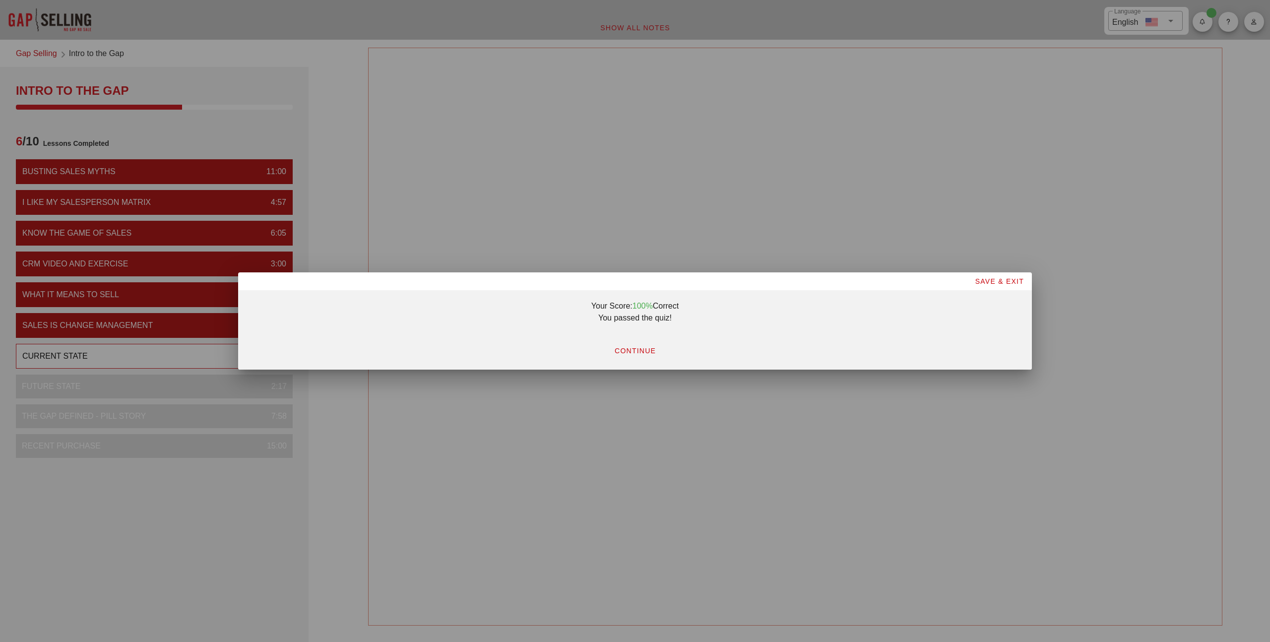
click at [638, 350] on span "CONTINUE" at bounding box center [635, 351] width 42 height 8
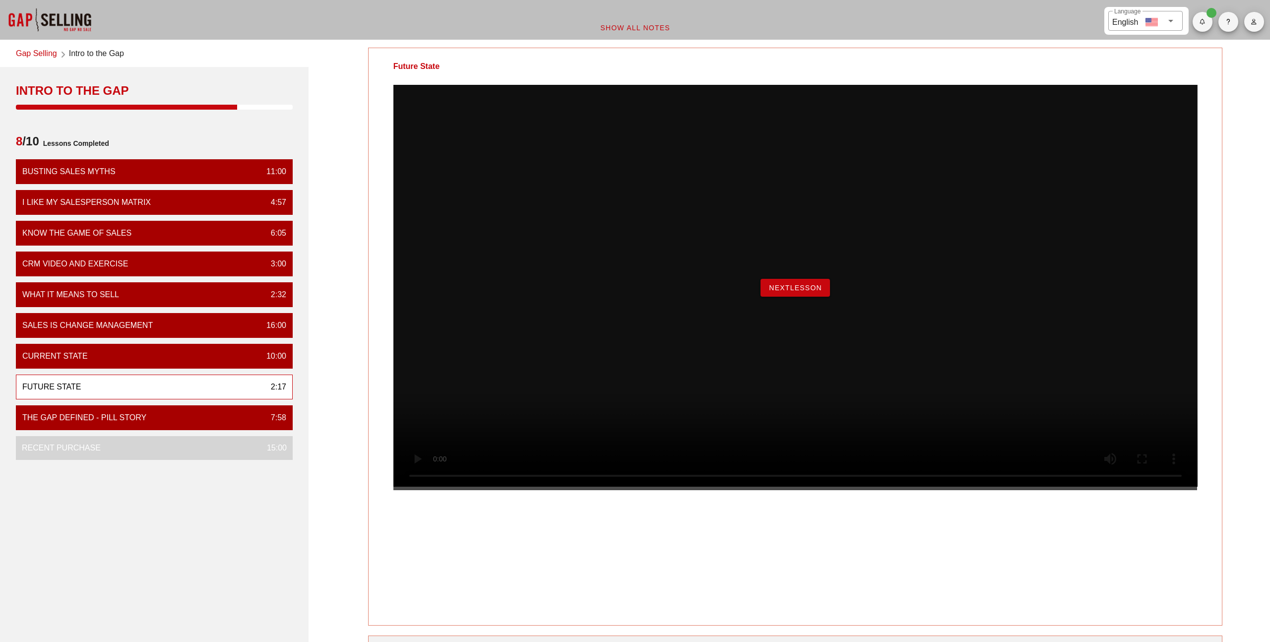
click at [784, 292] on span "NextLesson" at bounding box center [795, 288] width 54 height 8
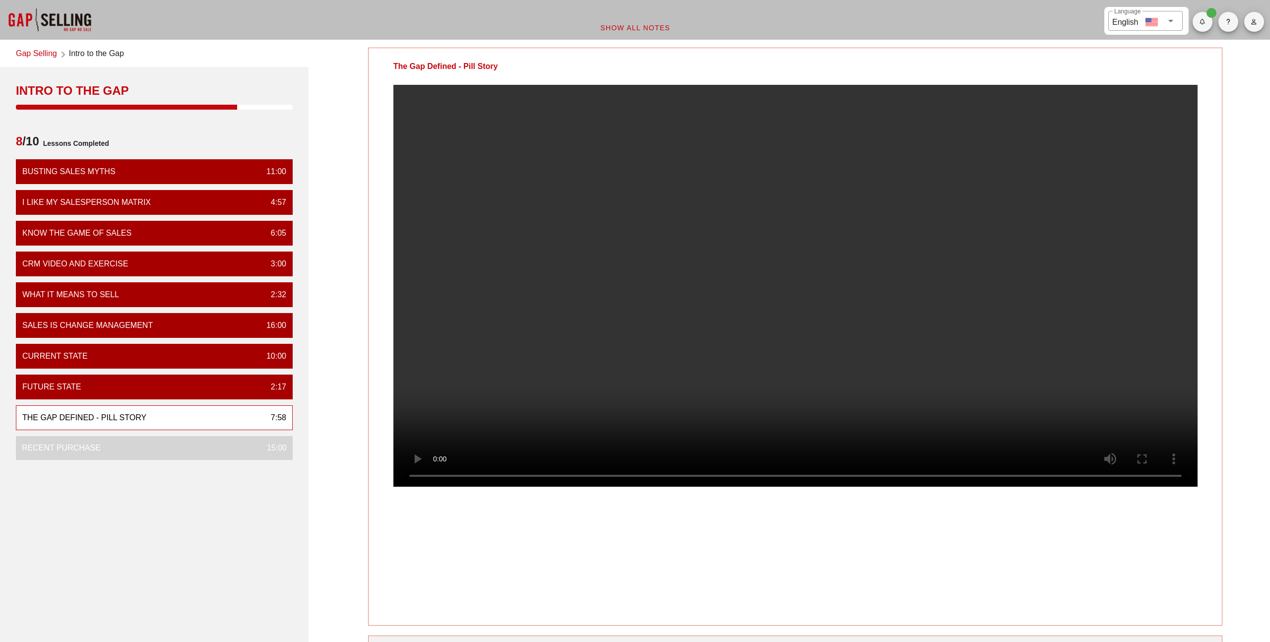
click at [658, 587] on div "The Gap Defined - Pill Story" at bounding box center [795, 337] width 855 height 578
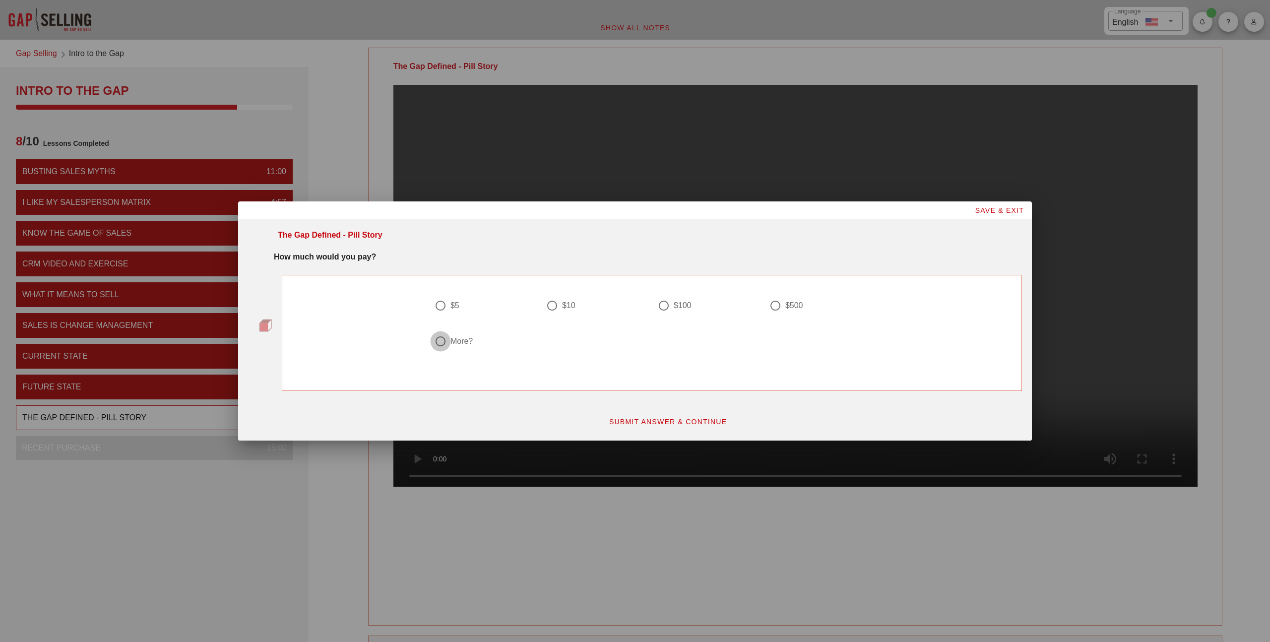
click at [438, 339] on div at bounding box center [440, 341] width 17 height 17
radio input "true"
click at [634, 423] on span "SUBMIT ANSWER & CONTINUE" at bounding box center [668, 422] width 119 height 8
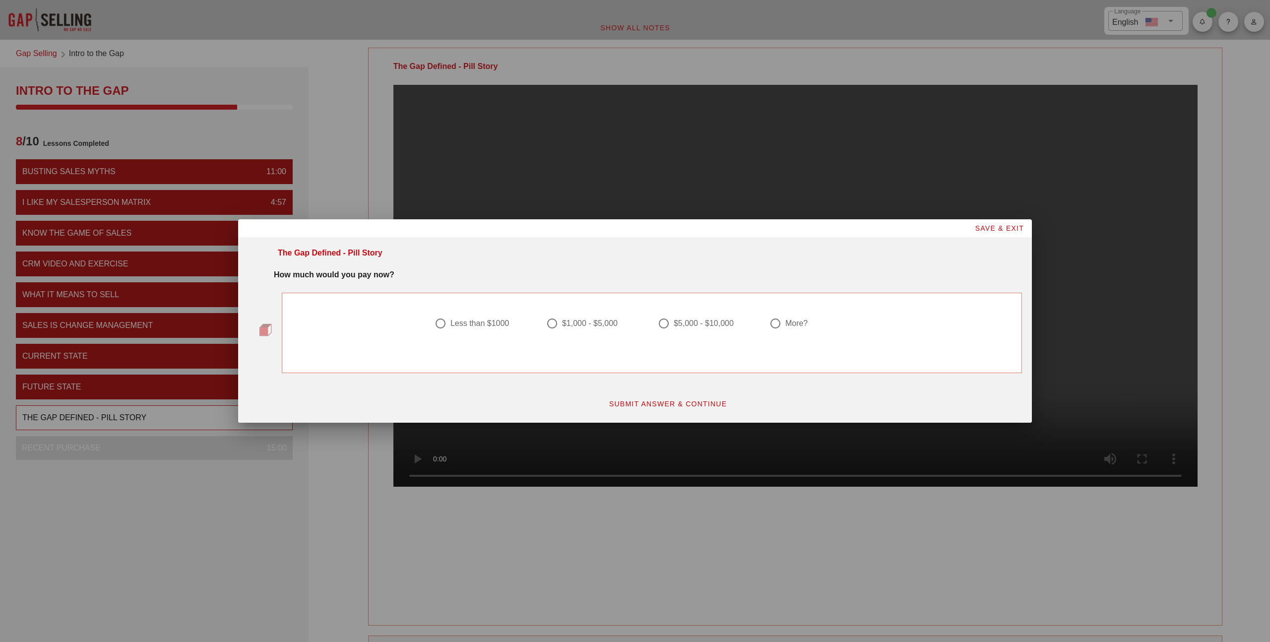
click at [809, 329] on div at bounding box center [819, 335] width 100 height 12
click at [793, 329] on div at bounding box center [819, 335] width 100 height 12
click at [792, 323] on div "More?" at bounding box center [796, 323] width 22 height 10
radio input "true"
click at [713, 403] on span "SUBMIT ANSWER & CONTINUE" at bounding box center [668, 404] width 119 height 8
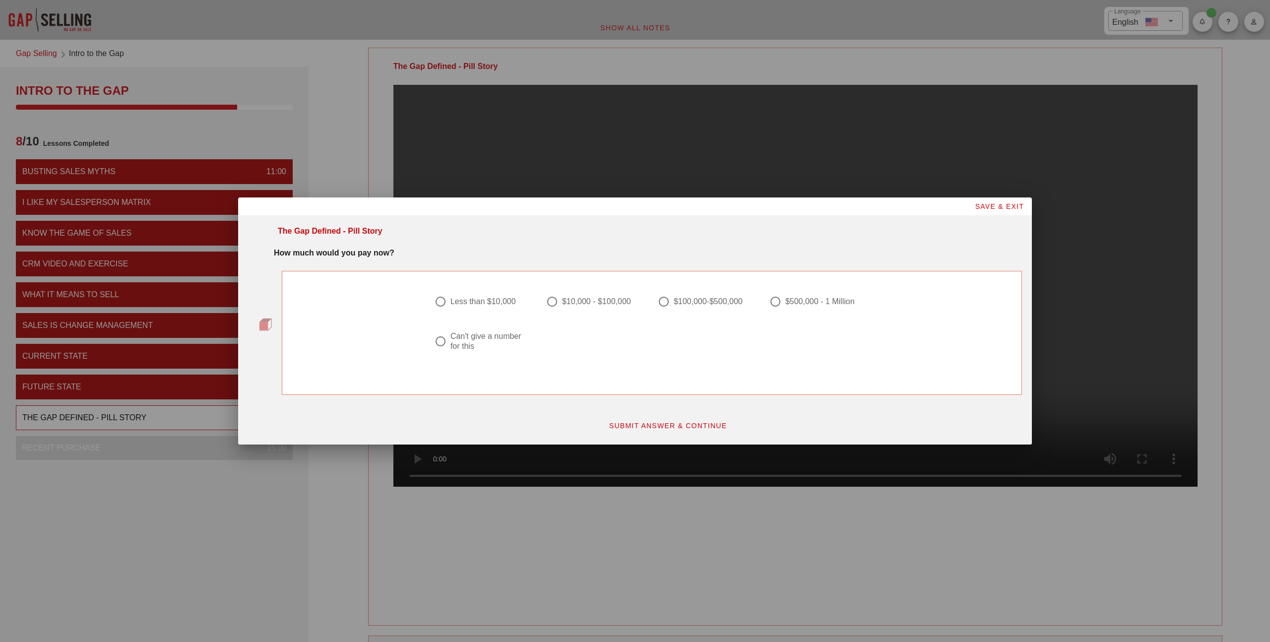
click at [515, 333] on div "Can't give a number for this" at bounding box center [488, 341] width 76 height 20
radio input "true"
click at [649, 423] on span "SUBMIT ANSWER & CONTINUE" at bounding box center [668, 426] width 119 height 8
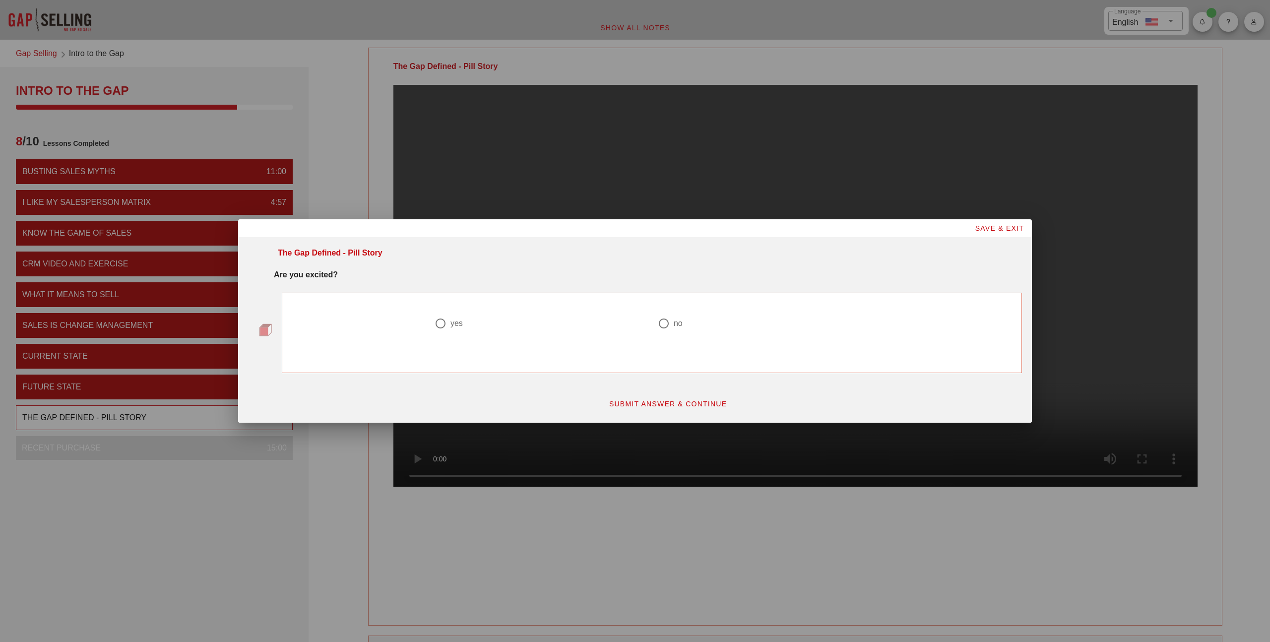
click at [467, 324] on label "yes" at bounding box center [544, 323] width 188 height 10
radio input "true"
click at [649, 403] on span "SUBMIT ANSWER & CONTINUE" at bounding box center [668, 404] width 119 height 8
click at [571, 321] on div "$50-$100" at bounding box center [579, 323] width 34 height 10
radio input "true"
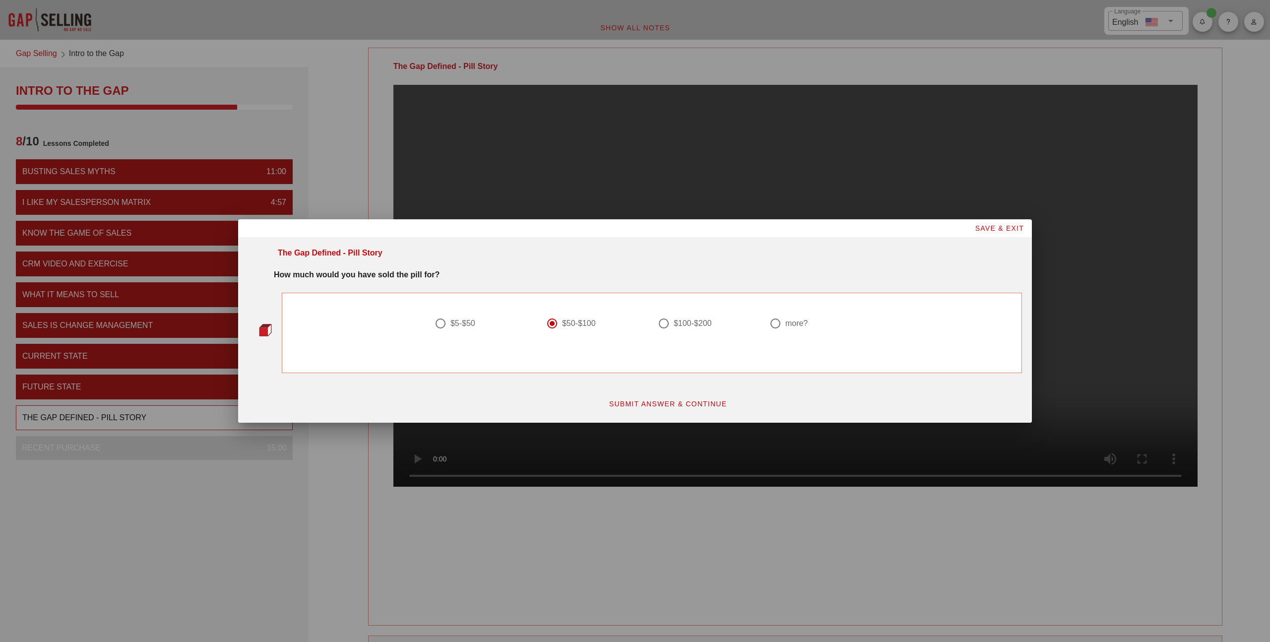
click at [640, 402] on span "SUBMIT ANSWER & CONTINUE" at bounding box center [668, 404] width 119 height 8
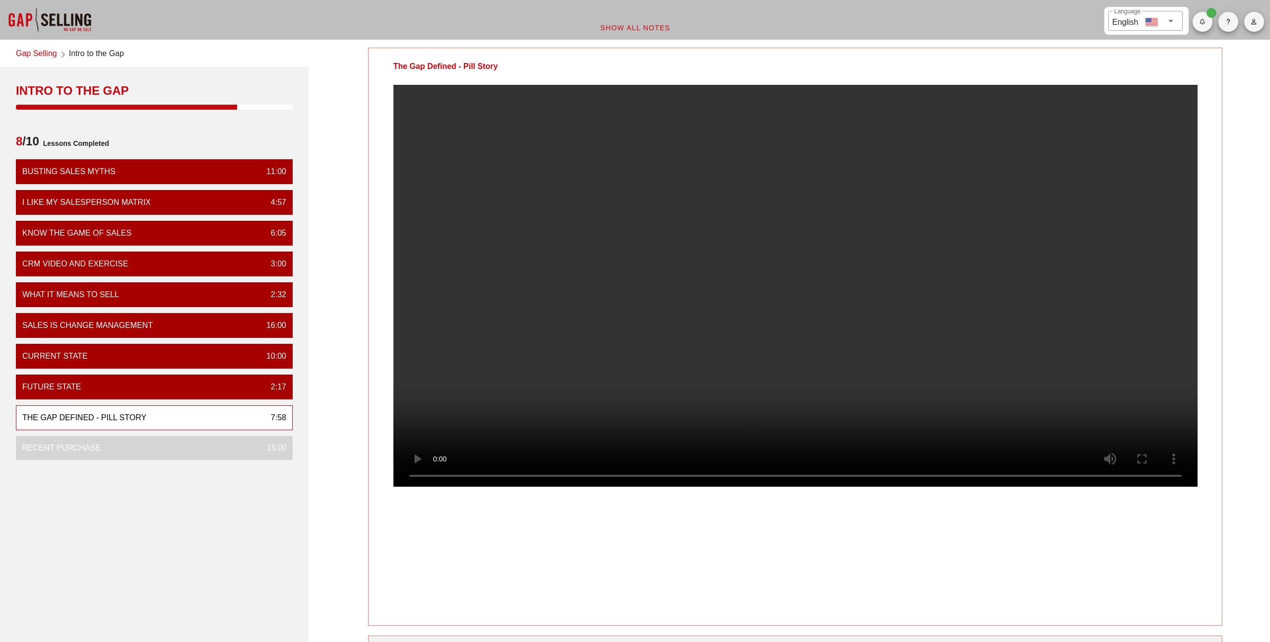
click at [334, 472] on div "The Gap Defined - Pill Story Your Notes Save Note Show All Notes" at bounding box center [794, 410] width 961 height 736
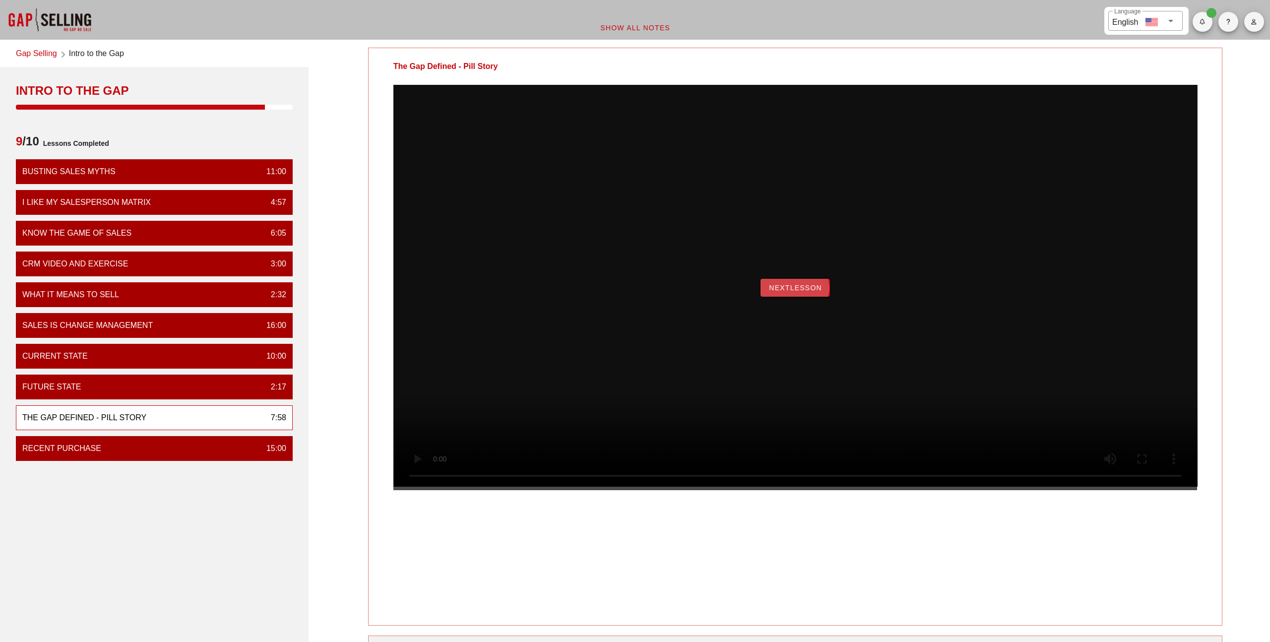
click at [784, 292] on span "NextLesson" at bounding box center [795, 288] width 54 height 8
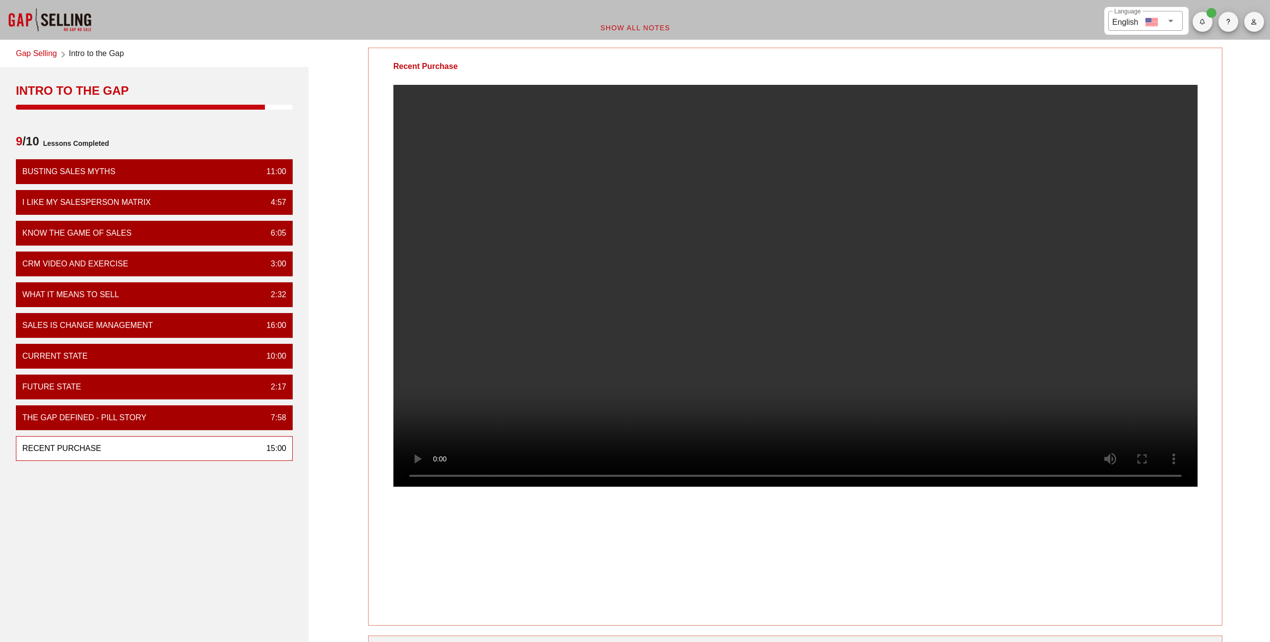
click at [718, 278] on video at bounding box center [795, 286] width 804 height 402
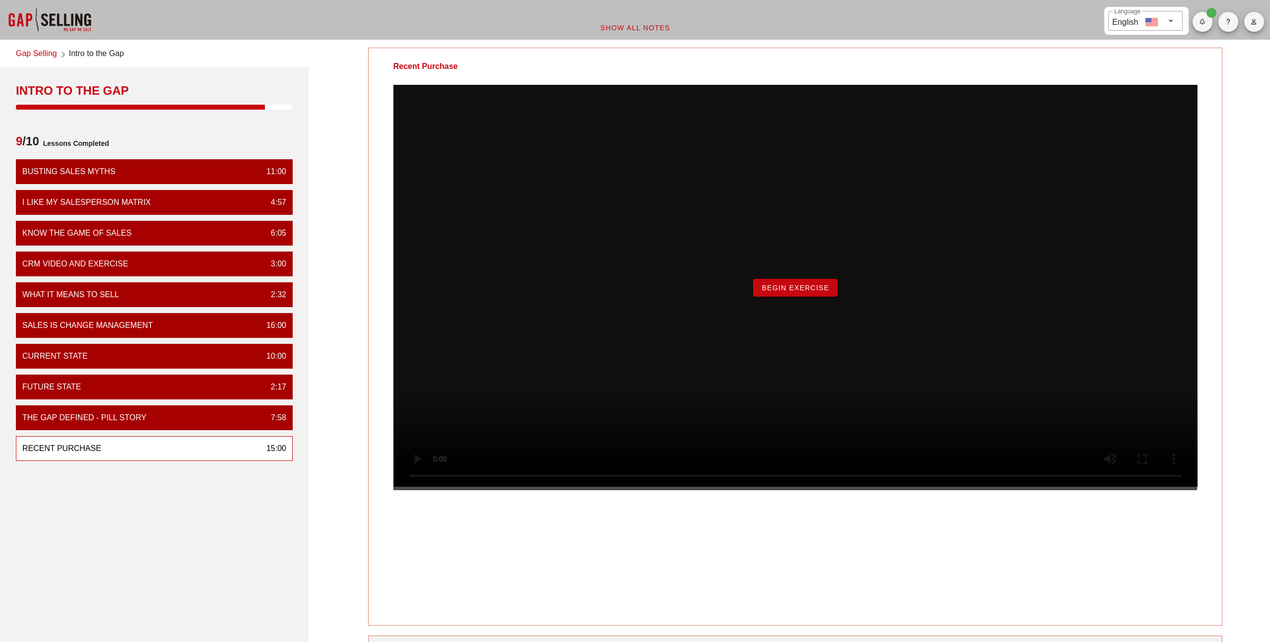
click at [489, 442] on div "Begin Exercise" at bounding box center [795, 287] width 804 height 405
click at [311, 501] on div "Gap Selling Intro to the Gap Intro to the Gap 9 /10 Lessons Completed Busting S…" at bounding box center [154, 410] width 320 height 736
click at [797, 292] on span "Begin Exercise" at bounding box center [795, 288] width 68 height 8
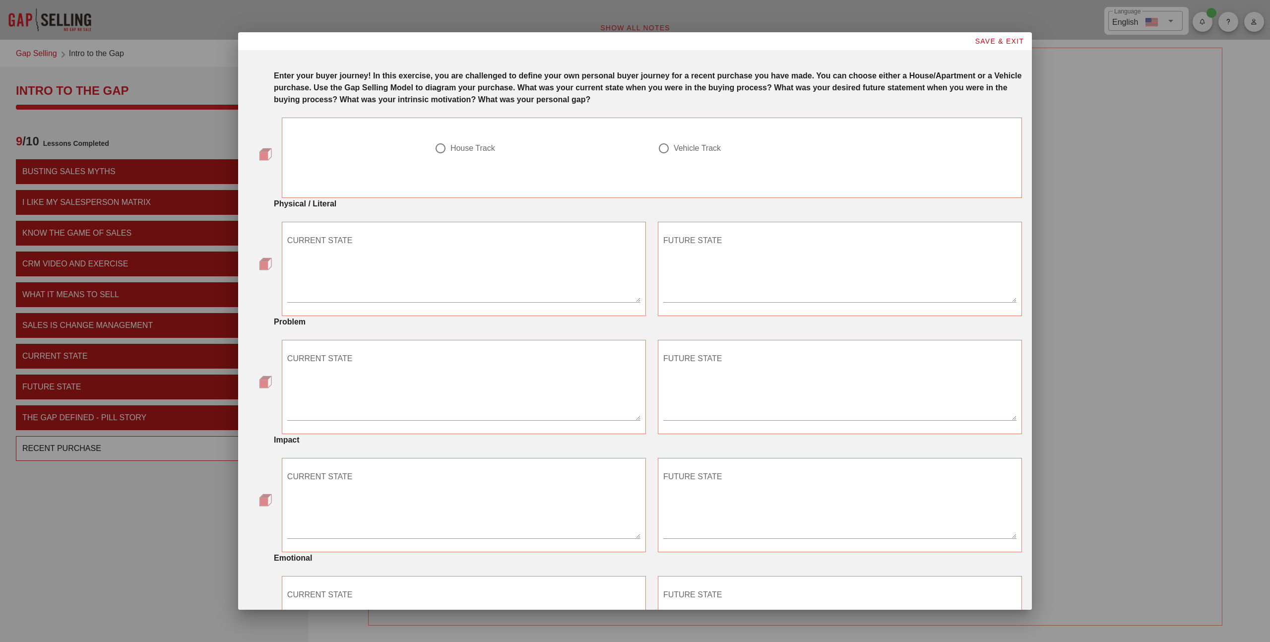
click at [444, 149] on div at bounding box center [440, 148] width 17 height 17
radio input "true"
click at [442, 261] on textarea "CURRENT STATE" at bounding box center [463, 267] width 353 height 69
type textarea "N"
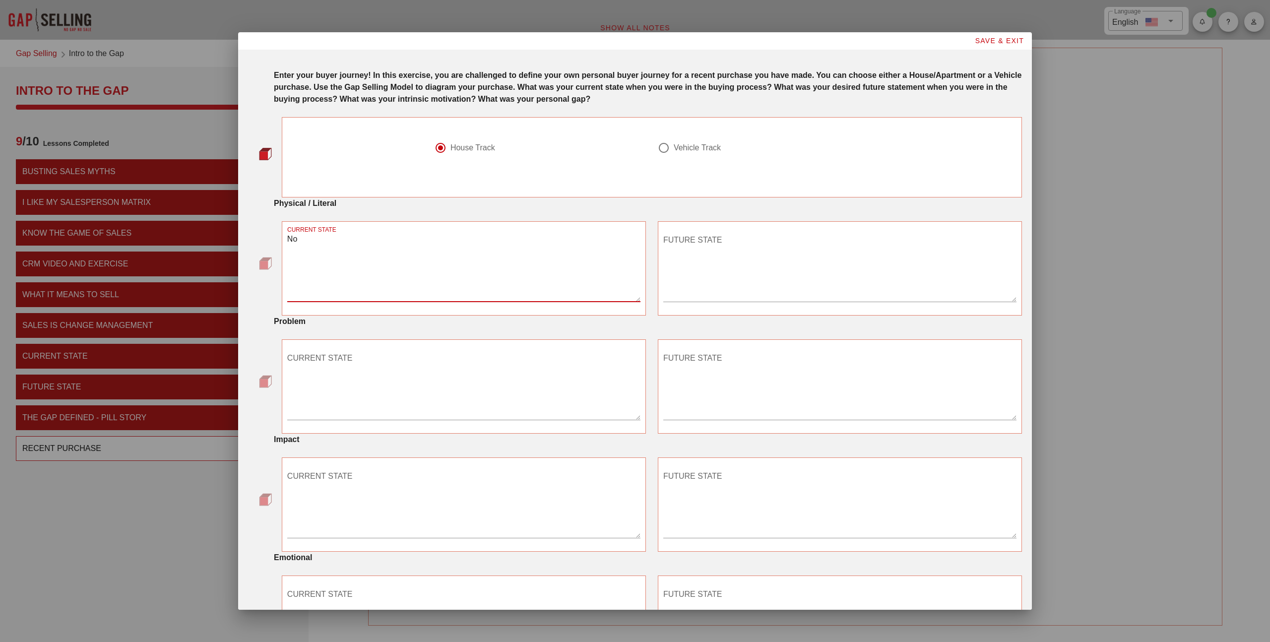
type textarea "N"
click at [328, 242] on textarea "Leaving in an apartment" at bounding box center [463, 266] width 353 height 69
click at [406, 237] on textarea "Leaving in an apartment" at bounding box center [463, 266] width 353 height 69
type textarea "Leaving in an apartment and willing to buy a hours"
click at [406, 346] on div "CURRENT STATE" at bounding box center [463, 387] width 353 height 86
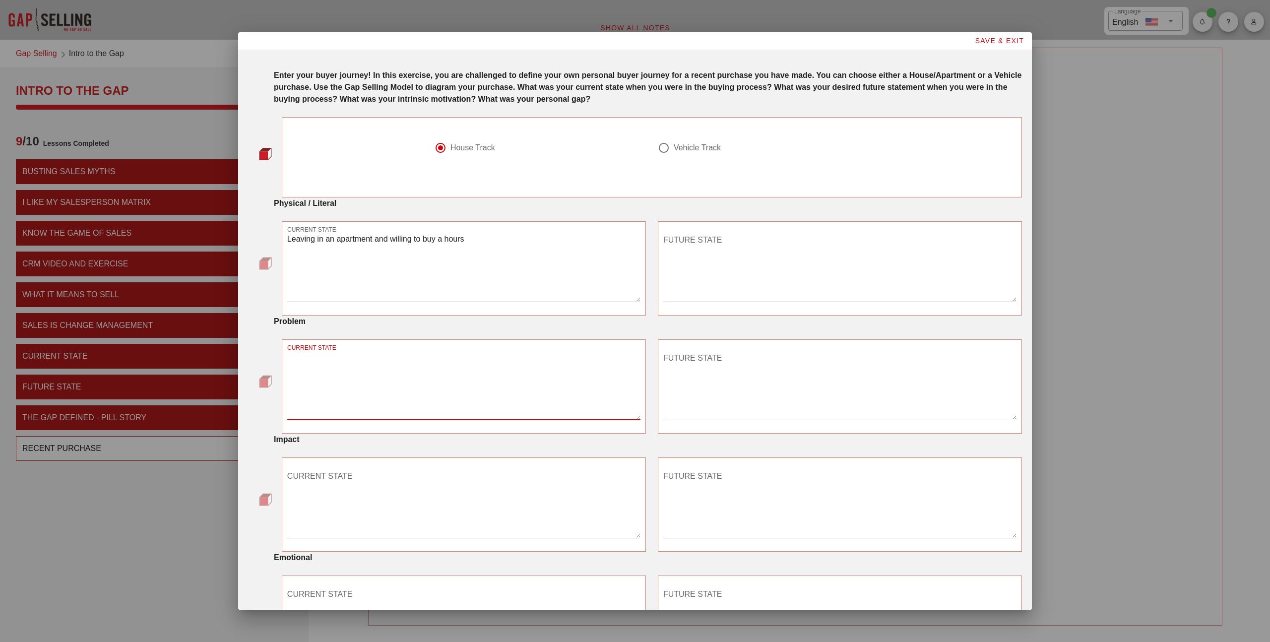
click at [404, 357] on textarea "CURRENT STATE" at bounding box center [463, 384] width 353 height 69
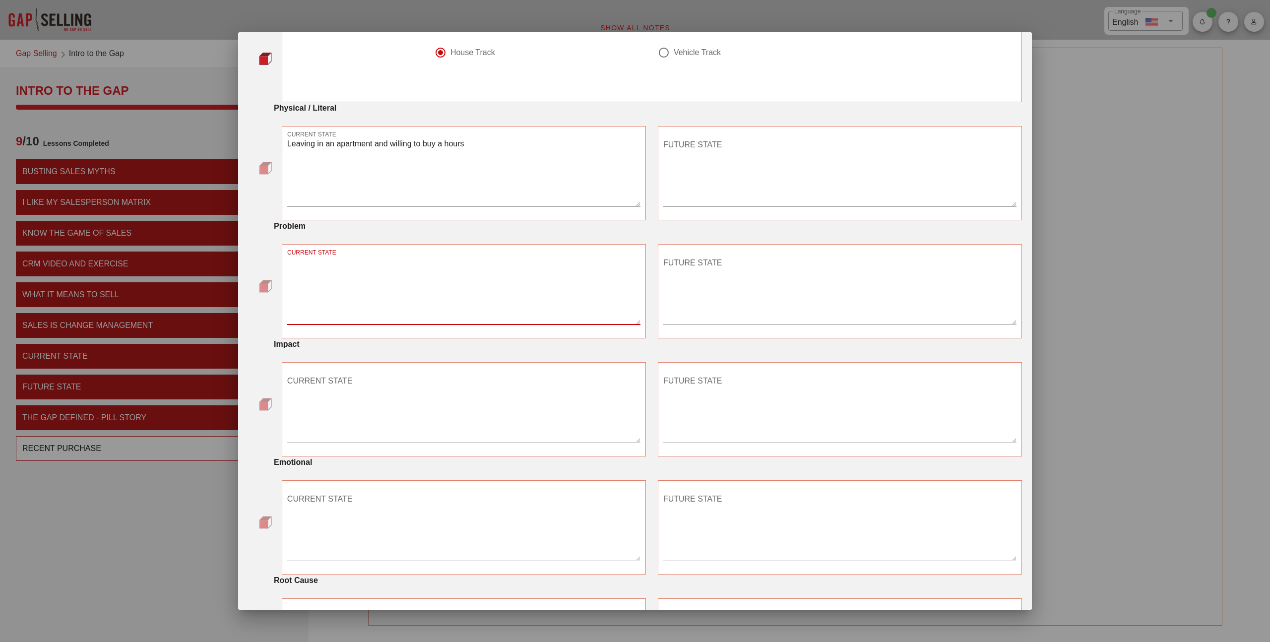
scroll to position [96, 0]
click at [395, 283] on textarea "CURRENT STATE" at bounding box center [463, 288] width 353 height 69
type textarea "No space"
click at [363, 503] on textarea "CURRENT STATE" at bounding box center [463, 525] width 353 height 69
type textarea "I"
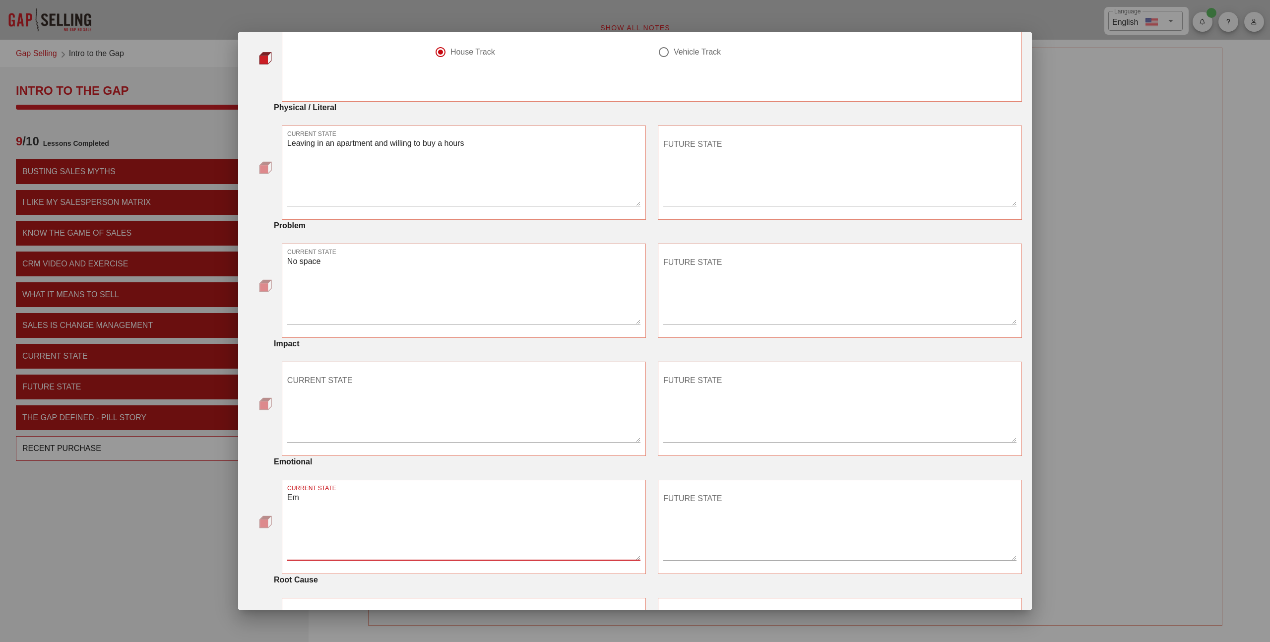
type textarea "E"
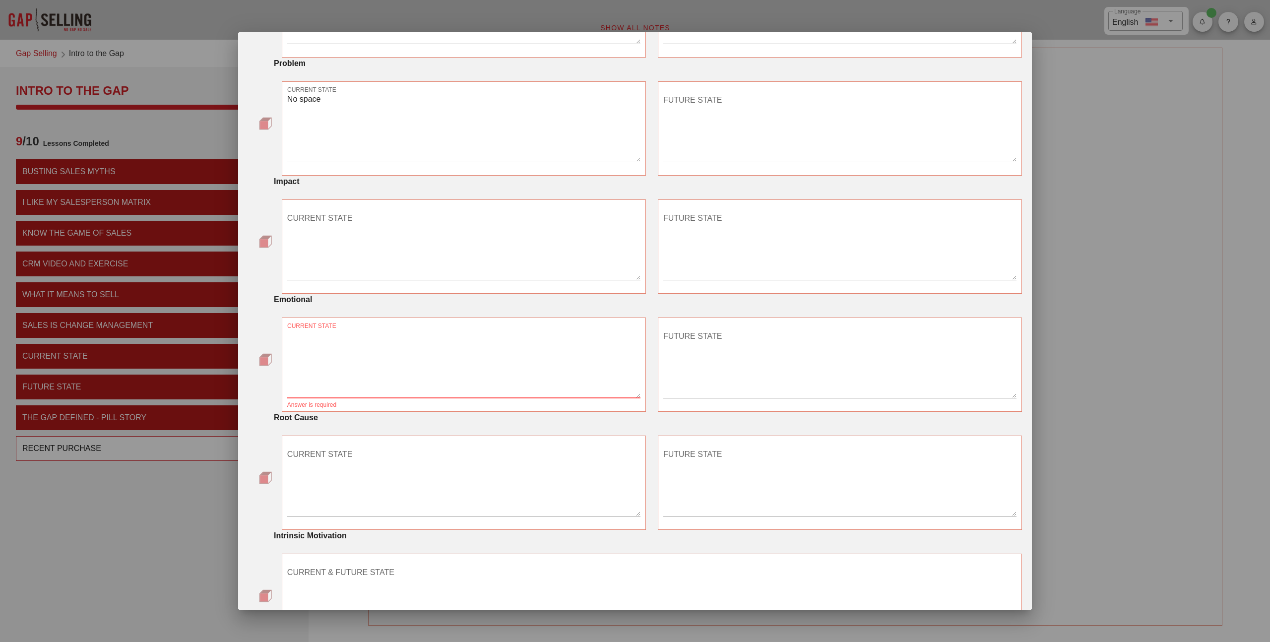
scroll to position [309, 0]
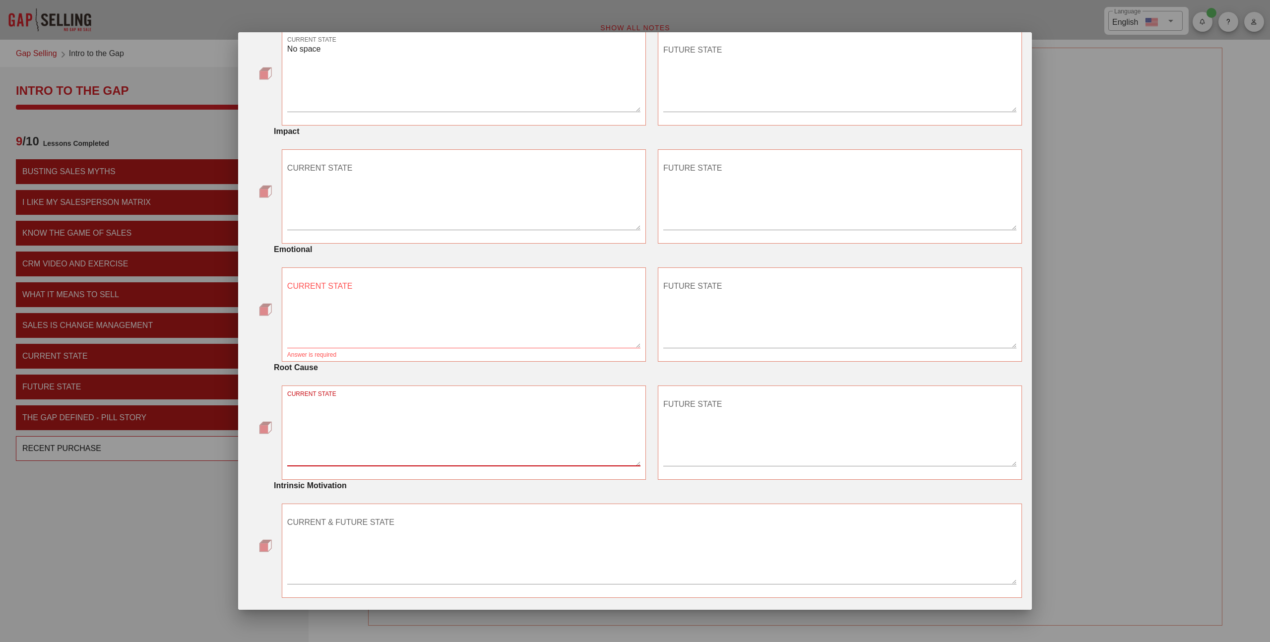
click at [324, 430] on textarea "CURRENT STATE" at bounding box center [463, 430] width 353 height 69
type textarea "We don't have distinct floors in the apartment."
click at [372, 297] on textarea "CURRENT STATE" at bounding box center [463, 312] width 353 height 69
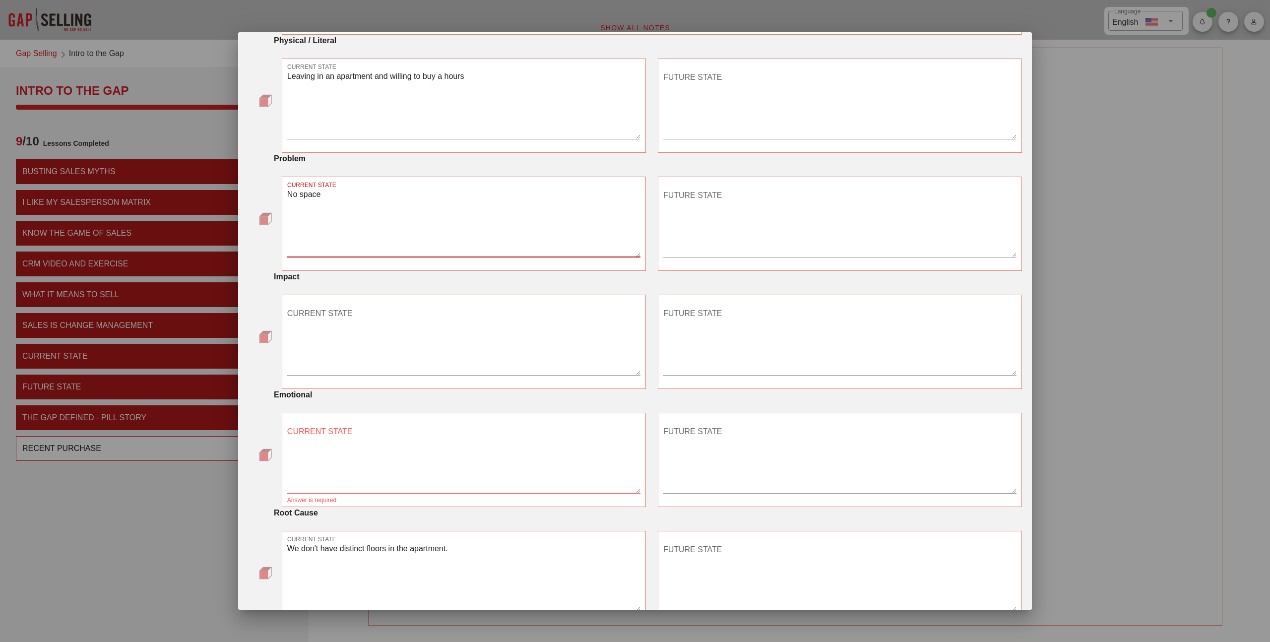
click at [369, 225] on textarea "No space" at bounding box center [463, 222] width 353 height 69
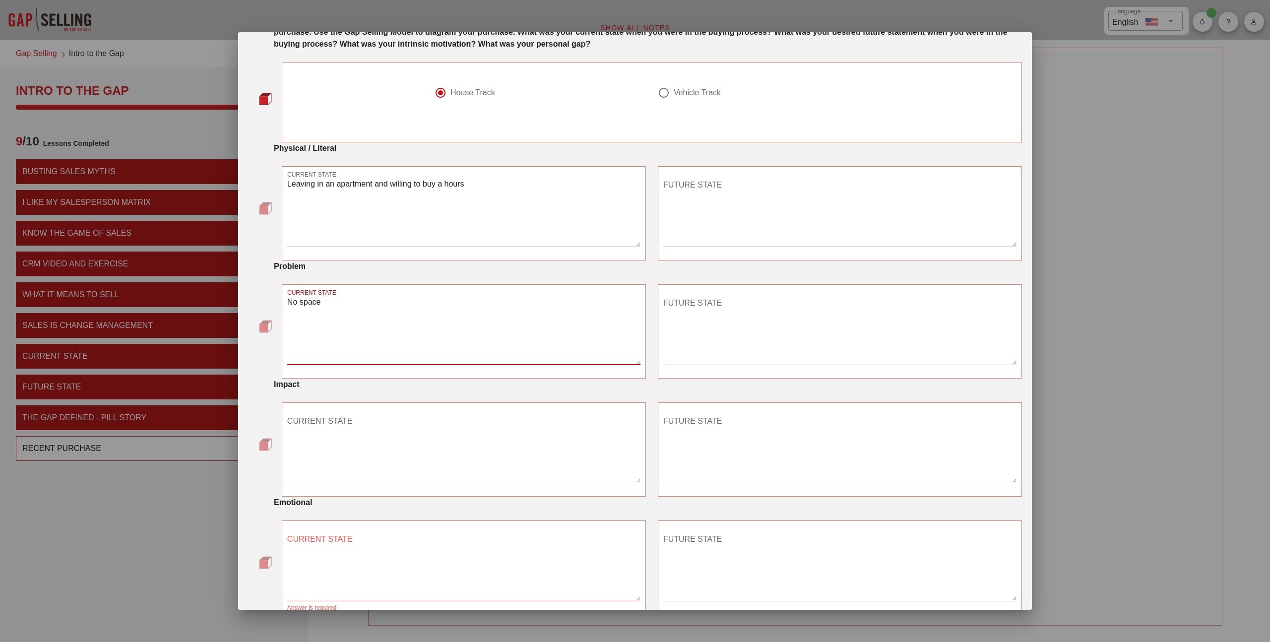
scroll to position [49, 0]
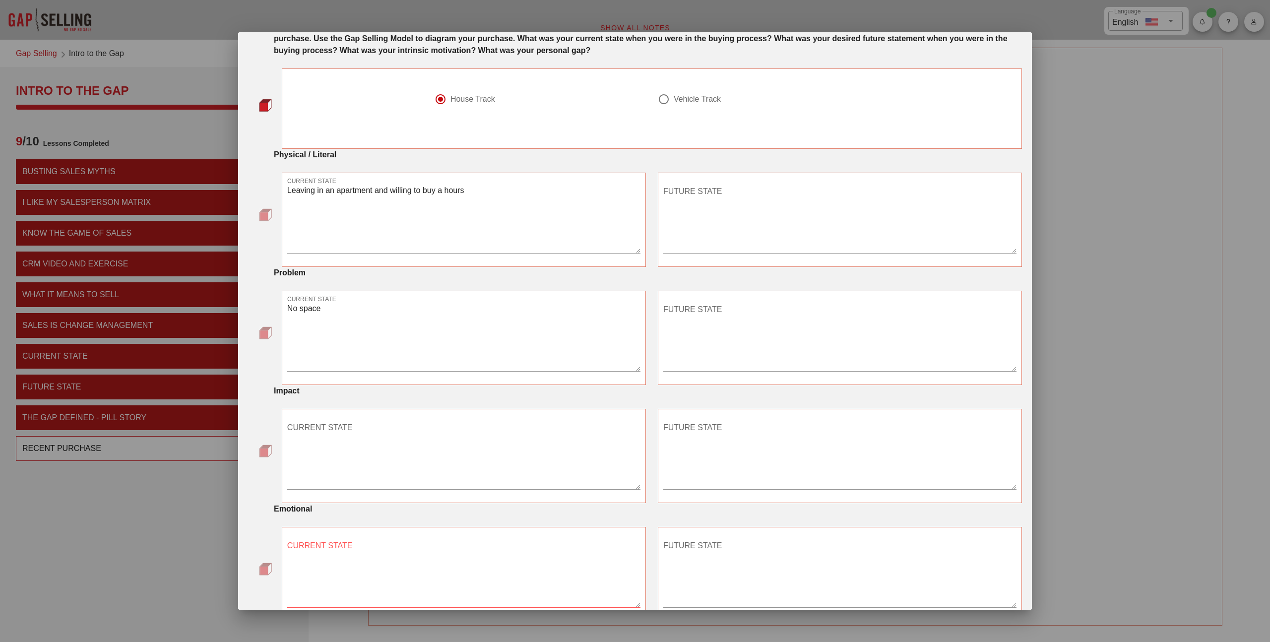
click at [671, 93] on div "Vehicle Track" at bounding box center [759, 99] width 203 height 12
radio input "false"
radio input "true"
click at [354, 205] on textarea "Leaving in an apartment and willing to buy a hours" at bounding box center [463, 218] width 353 height 69
click at [355, 194] on textarea "Leaving in an apartment and willing to buy a hours" at bounding box center [463, 218] width 353 height 69
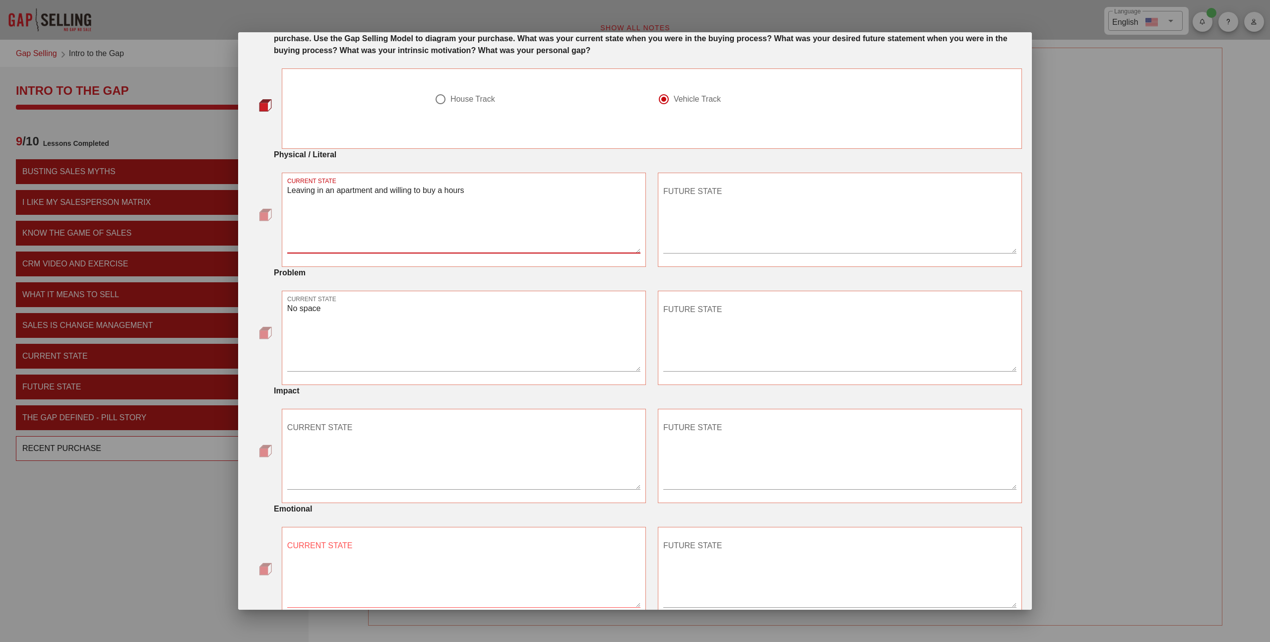
click at [355, 194] on textarea "Leaving in an apartment and willing to buy a hours" at bounding box center [463, 218] width 353 height 69
click at [459, 192] on textarea "CURRENT STATE" at bounding box center [463, 218] width 353 height 69
click at [445, 198] on textarea "CURRENT STATE" at bounding box center [463, 218] width 353 height 69
type textarea "Own a small car"
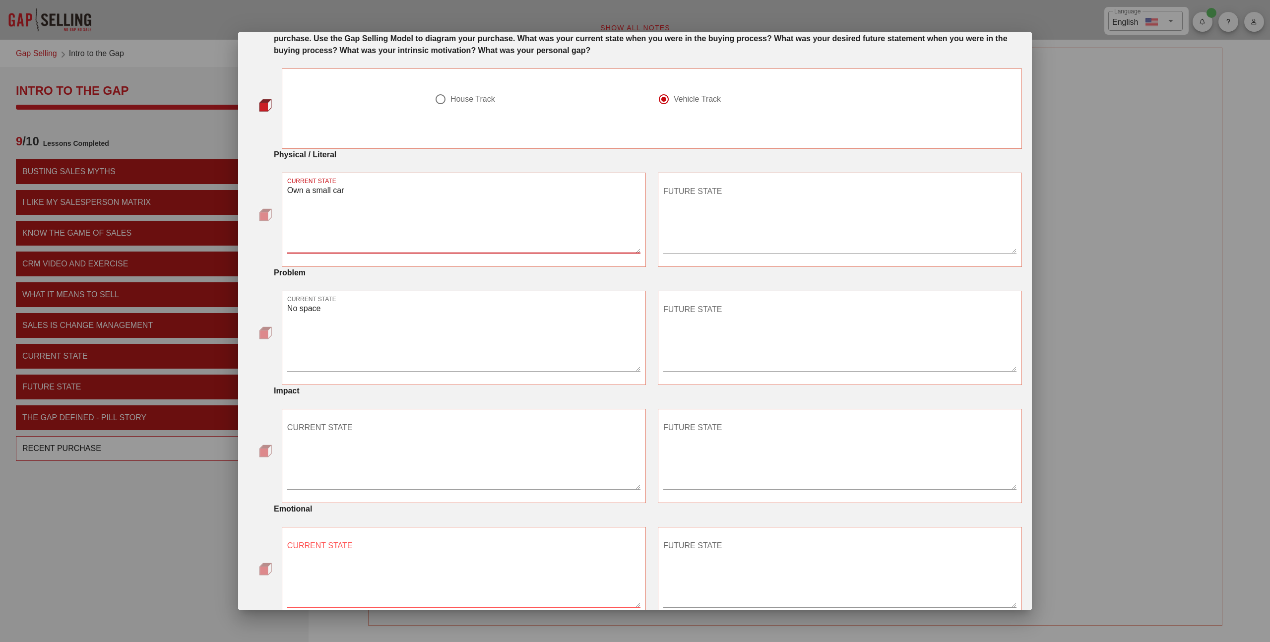
click at [390, 320] on textarea "No space" at bounding box center [463, 336] width 353 height 69
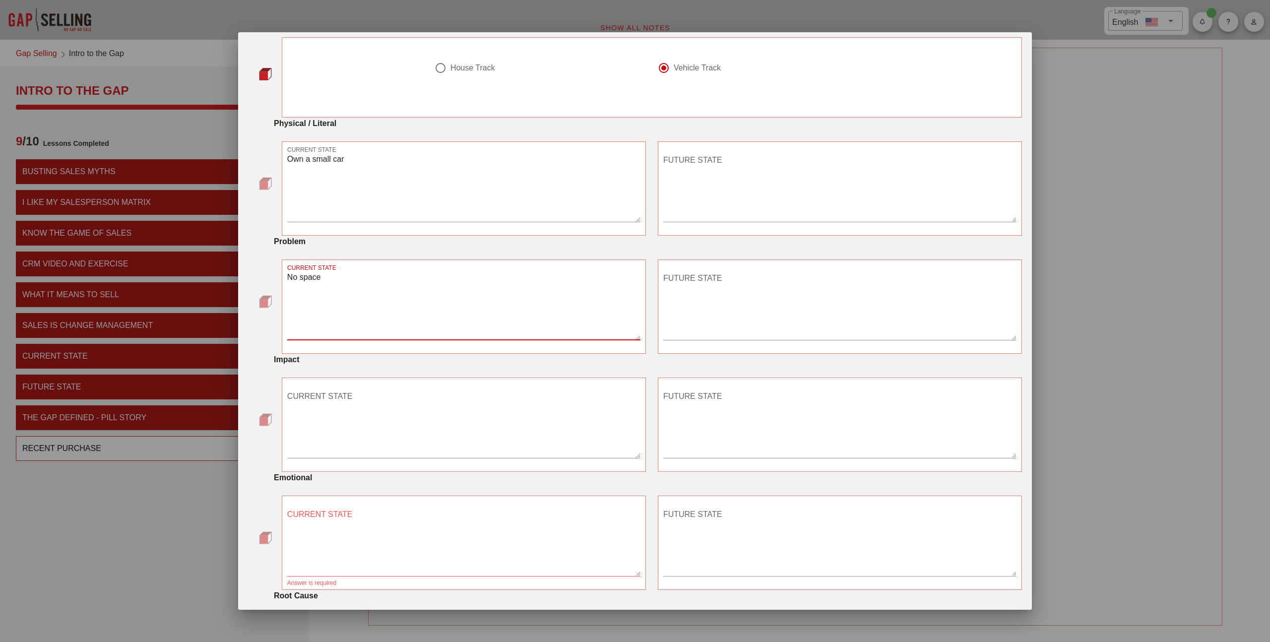
scroll to position [82, 0]
type textarea "I have a baby and a [DEMOGRAPHIC_DATA]"
click at [364, 174] on textarea "Own a small car" at bounding box center [463, 185] width 353 height 69
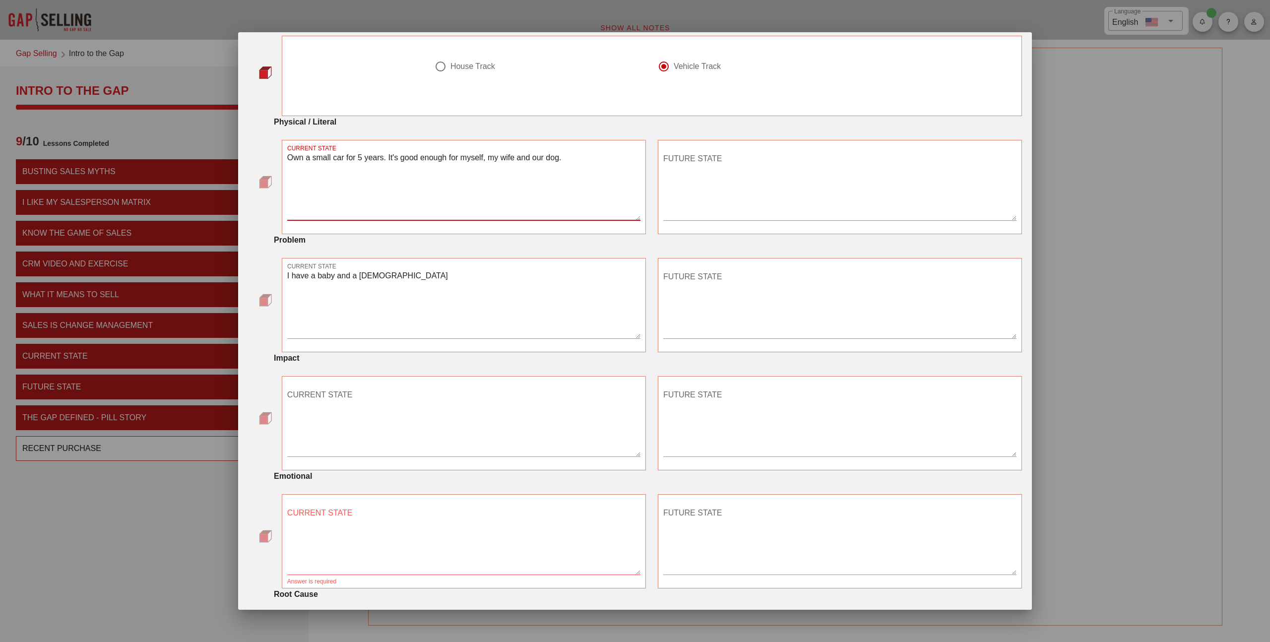
type textarea "Own a small car for 5 years. It's good enough for myself, my wife and our dog."
click at [358, 285] on textarea "I have a baby and a [DEMOGRAPHIC_DATA]" at bounding box center [463, 303] width 353 height 69
click at [340, 276] on textarea "I have a baby and a [DEMOGRAPHIC_DATA]" at bounding box center [463, 303] width 353 height 69
drag, startPoint x: 399, startPoint y: 276, endPoint x: 374, endPoint y: 274, distance: 25.4
click at [374, 274] on textarea "I have a baby now and a [DEMOGRAPHIC_DATA]" at bounding box center [463, 303] width 353 height 69
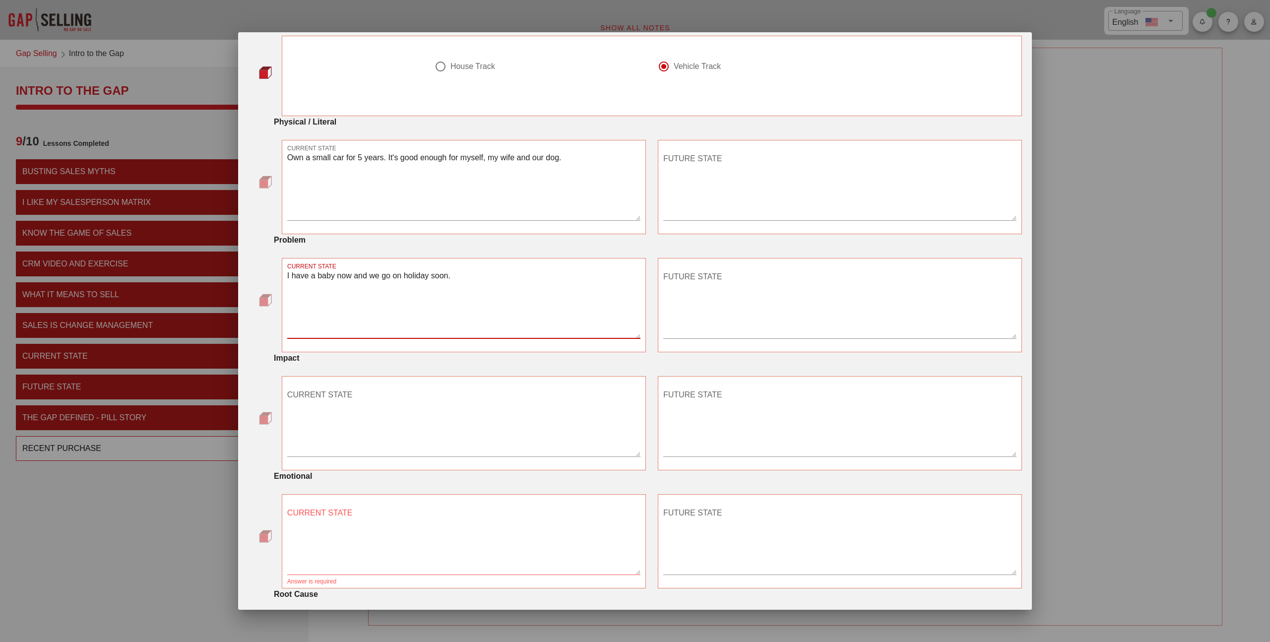
scroll to position [175, 0]
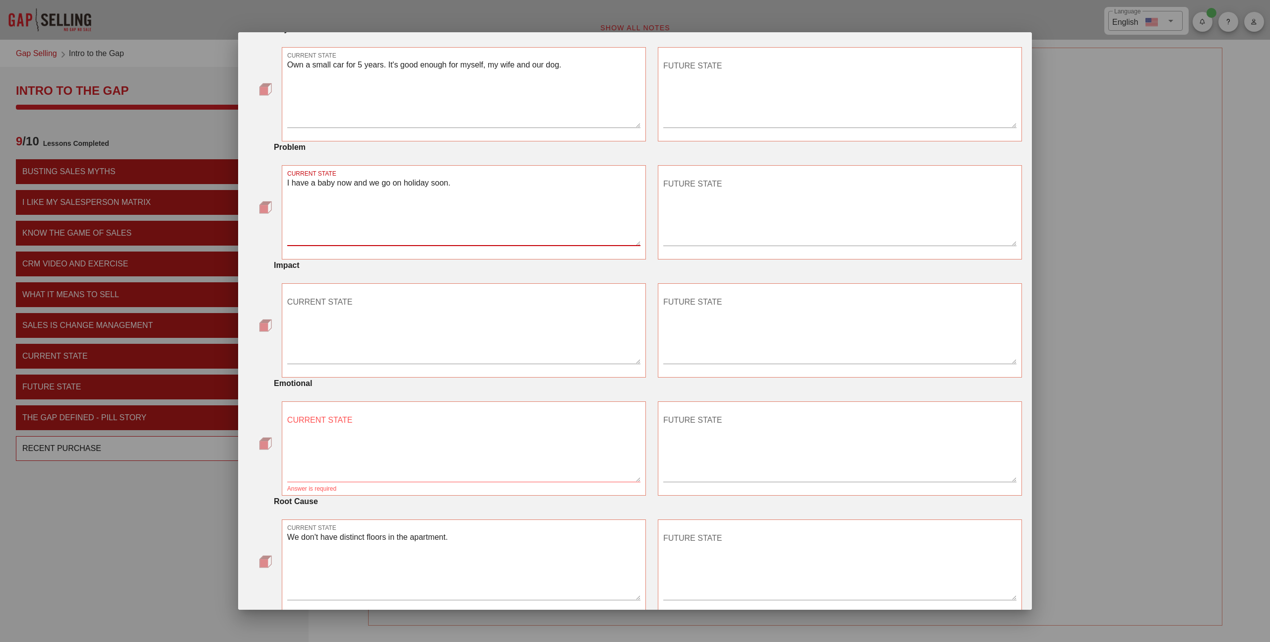
type textarea "I have a baby now and we go on holiday soon."
click at [343, 320] on textarea "CURRENT STATE" at bounding box center [463, 328] width 353 height 69
click at [390, 316] on textarea "I don't have enough space" at bounding box center [463, 328] width 353 height 69
click at [455, 188] on textarea "I have a baby now and we go on holiday soon." at bounding box center [463, 210] width 353 height 69
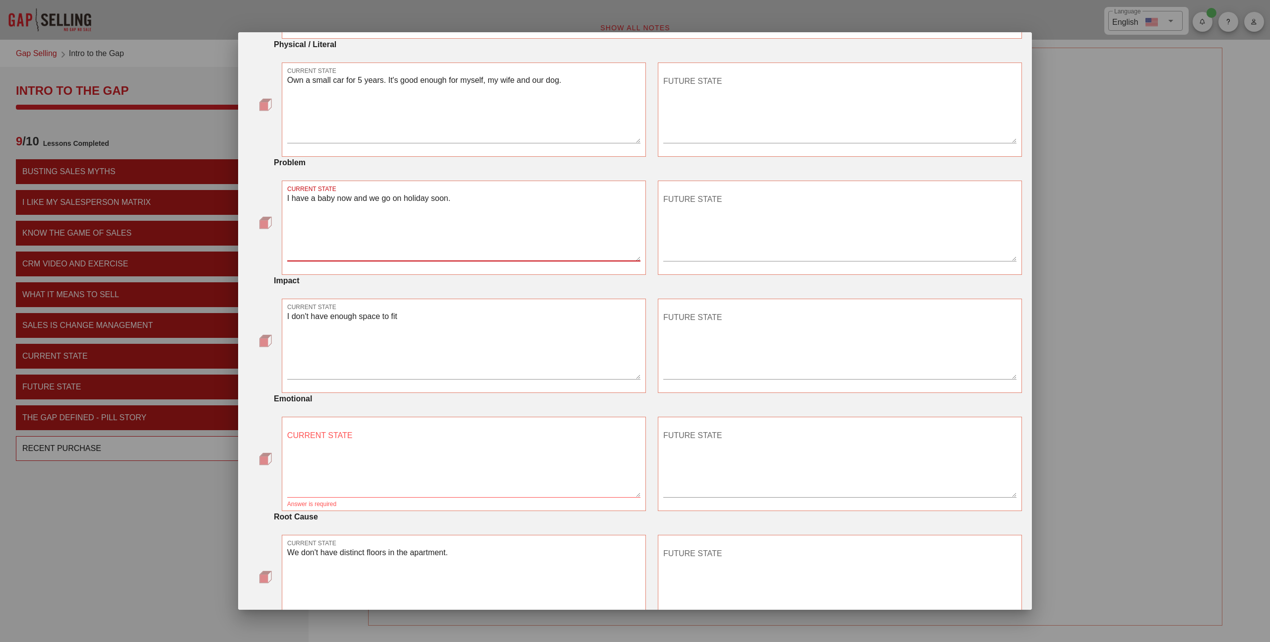
scroll to position [158, 0]
click at [470, 205] on textarea "I have a baby now and we go on holiday soon." at bounding box center [463, 226] width 353 height 69
click at [436, 318] on textarea "I don't have enough space to fit" at bounding box center [463, 345] width 353 height 69
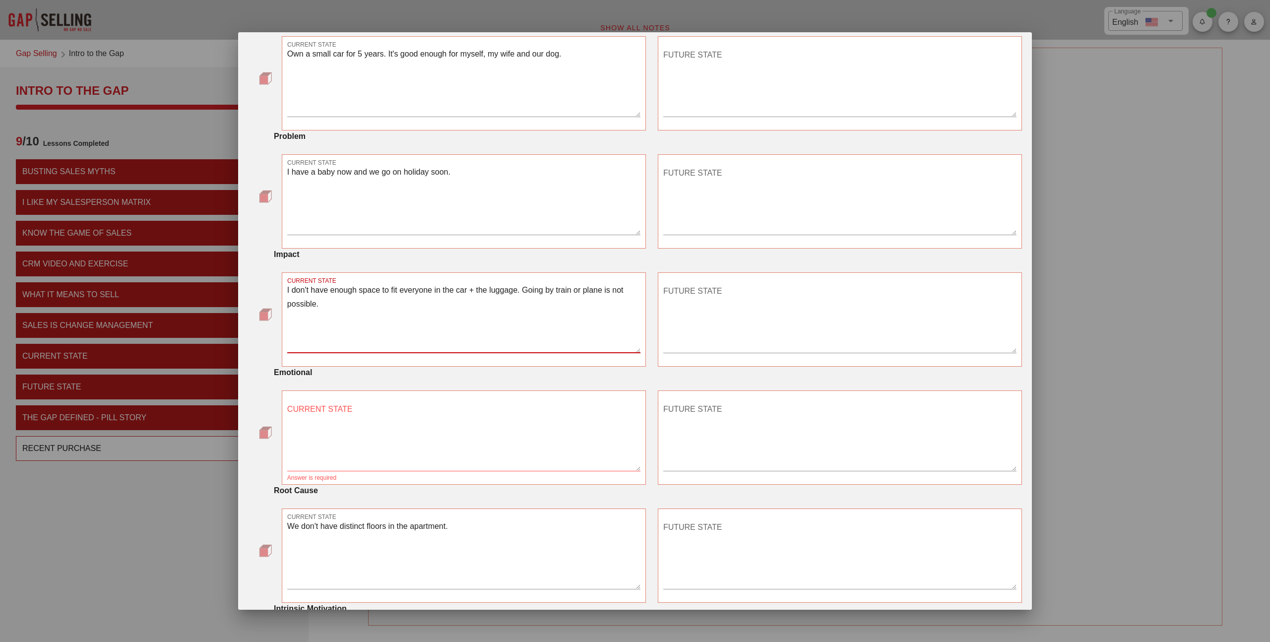
scroll to position [188, 0]
type textarea "I don't have enough space to fit everyone in the car + the luggage. Going by tr…"
click at [382, 406] on textarea "CURRENT STATE" at bounding box center [463, 433] width 353 height 69
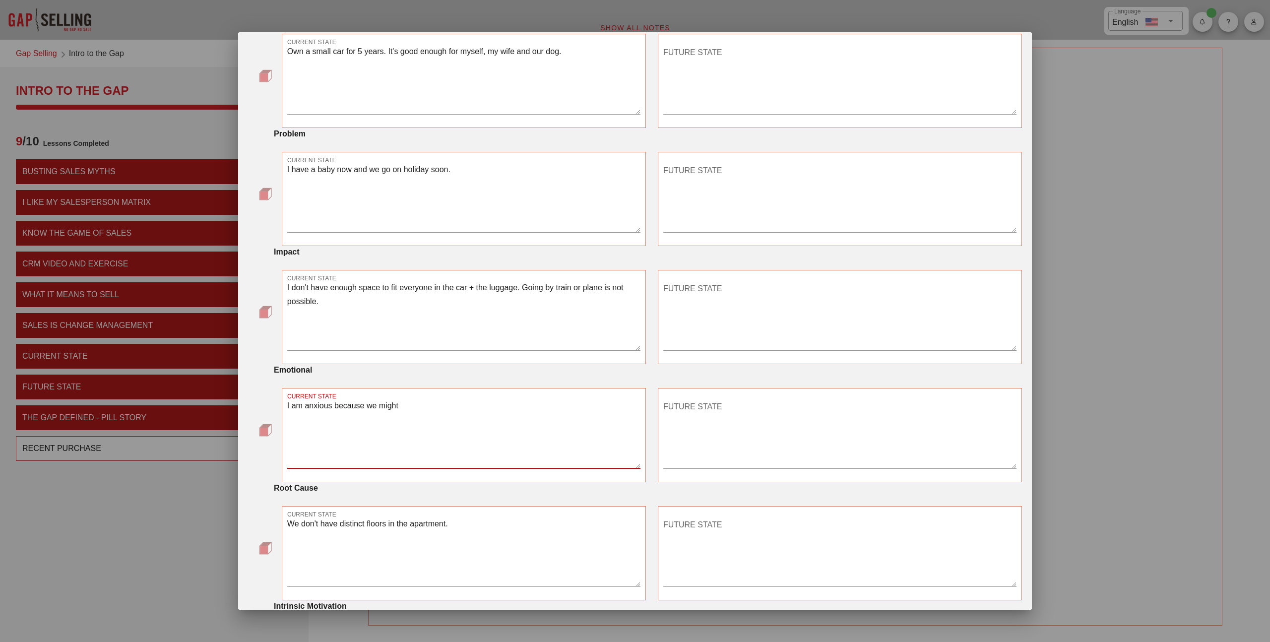
type textarea "I am anxious because we might"
click at [375, 523] on textarea "We don't have distinct floors in the apartment." at bounding box center [463, 551] width 353 height 69
click at [449, 424] on textarea "I am anxious because we might" at bounding box center [463, 433] width 353 height 69
type textarea "I am anxious because we might run into problems for the time of the year where …"
click at [423, 525] on textarea "CURRENT STATE" at bounding box center [463, 551] width 353 height 69
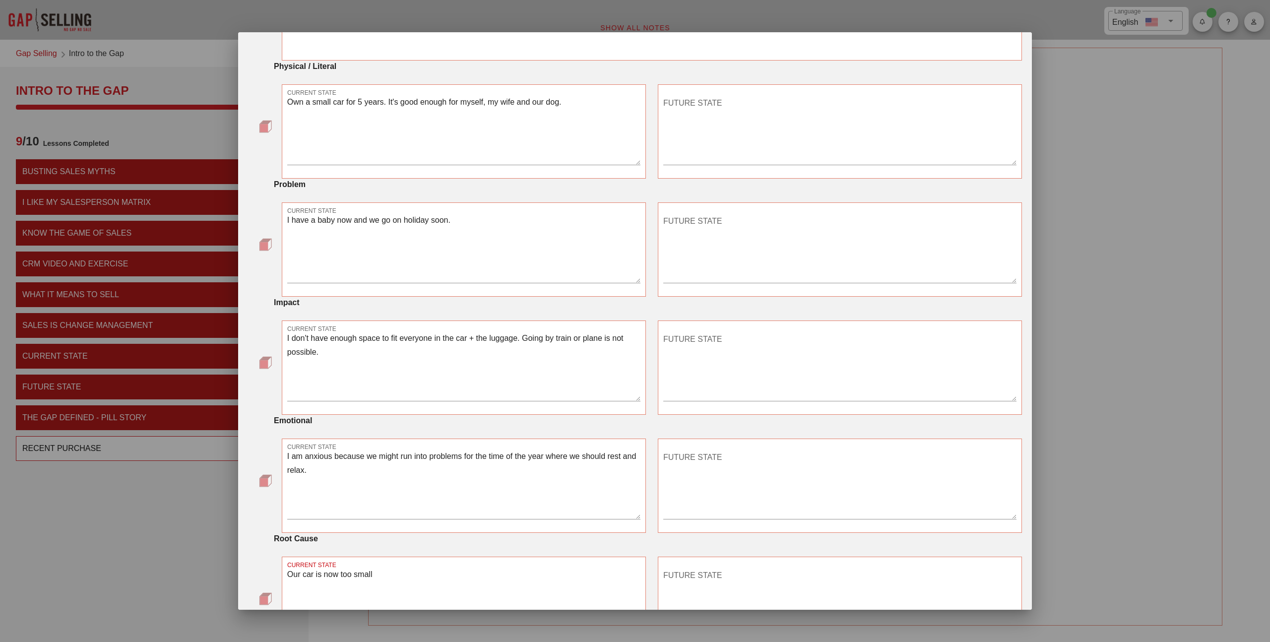
scroll to position [0, 0]
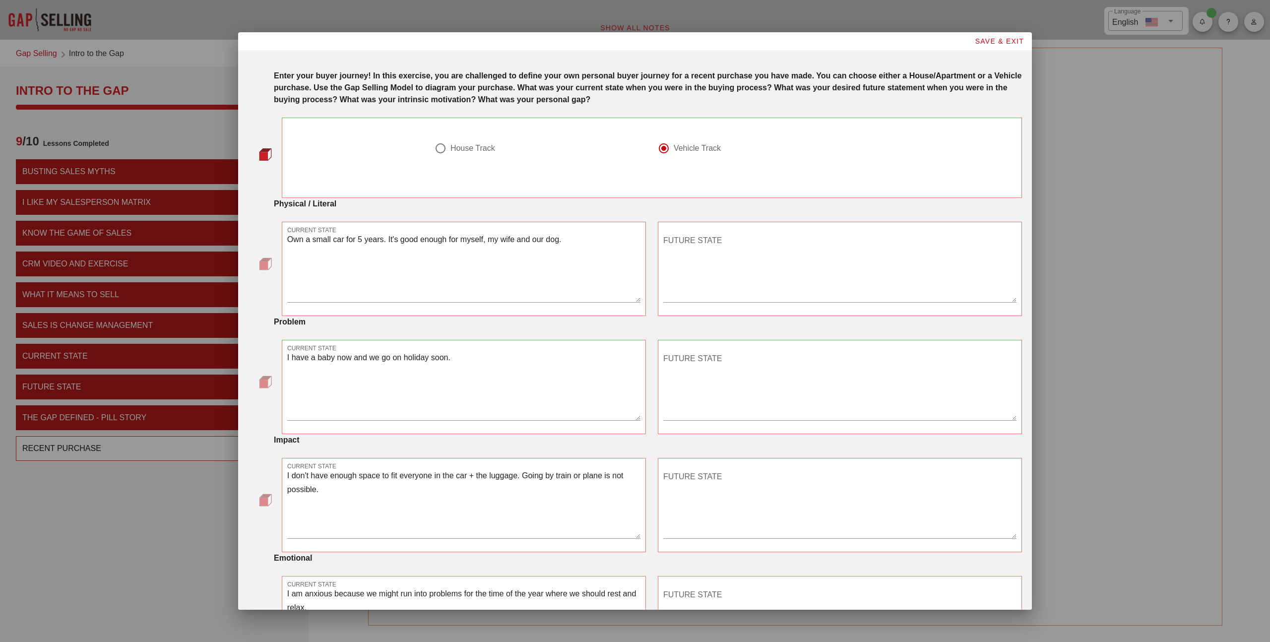
type textarea "Our car is now too small"
click at [291, 237] on textarea "Own a small car for 5 years. It's good enough for myself, my wife and our dog." at bounding box center [463, 267] width 353 height 69
click at [375, 260] on textarea "I own a small car for 5 years. It's good enough for myself, my wife and our dog." at bounding box center [463, 267] width 353 height 69
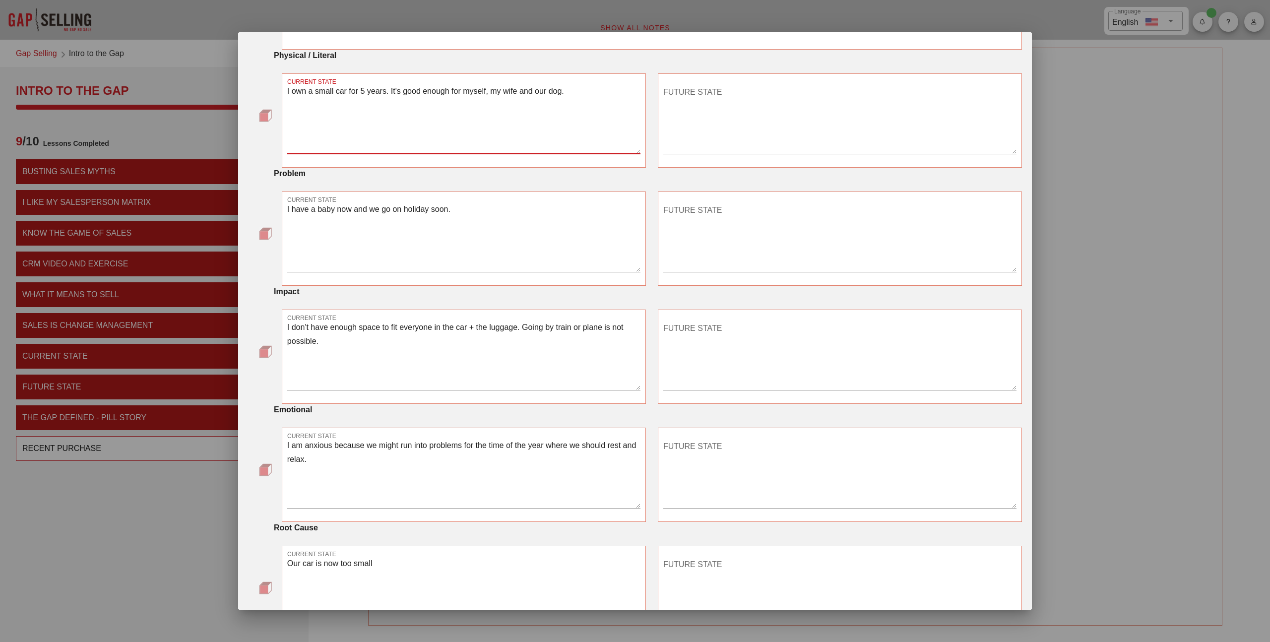
scroll to position [150, 0]
type textarea "I own a small car for 5 years. It's good enough for myself, my wife and our dog."
drag, startPoint x: 326, startPoint y: 339, endPoint x: 282, endPoint y: 338, distance: 43.7
click at [282, 338] on div "CURRENT STATE I don't have enough space to fit everyone in the car + the luggag…" at bounding box center [464, 355] width 364 height 94
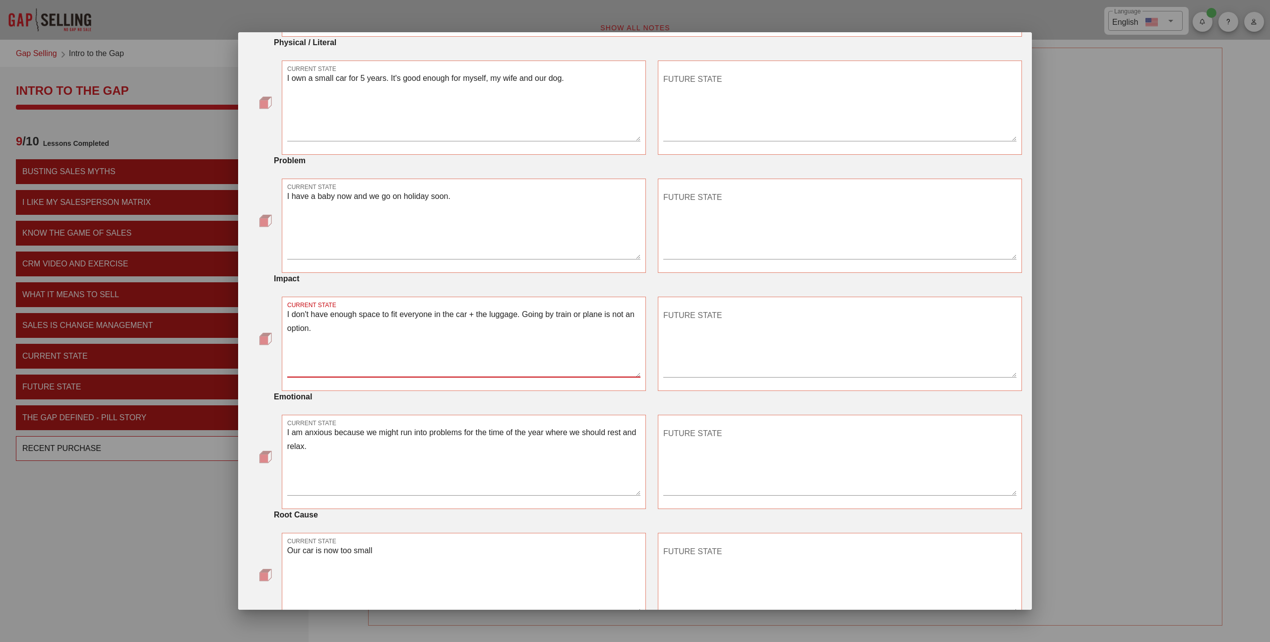
type textarea "I don't have enough space to fit everyone in the car + the luggage. Going by tr…"
click at [490, 445] on textarea "I am anxious because we might run into problems for the time of the year where …" at bounding box center [463, 460] width 353 height 69
type textarea "I am anxious because we might run into problems for the time of the year where …"
click at [470, 210] on textarea "I have a baby now and we go on holiday soon." at bounding box center [463, 223] width 353 height 69
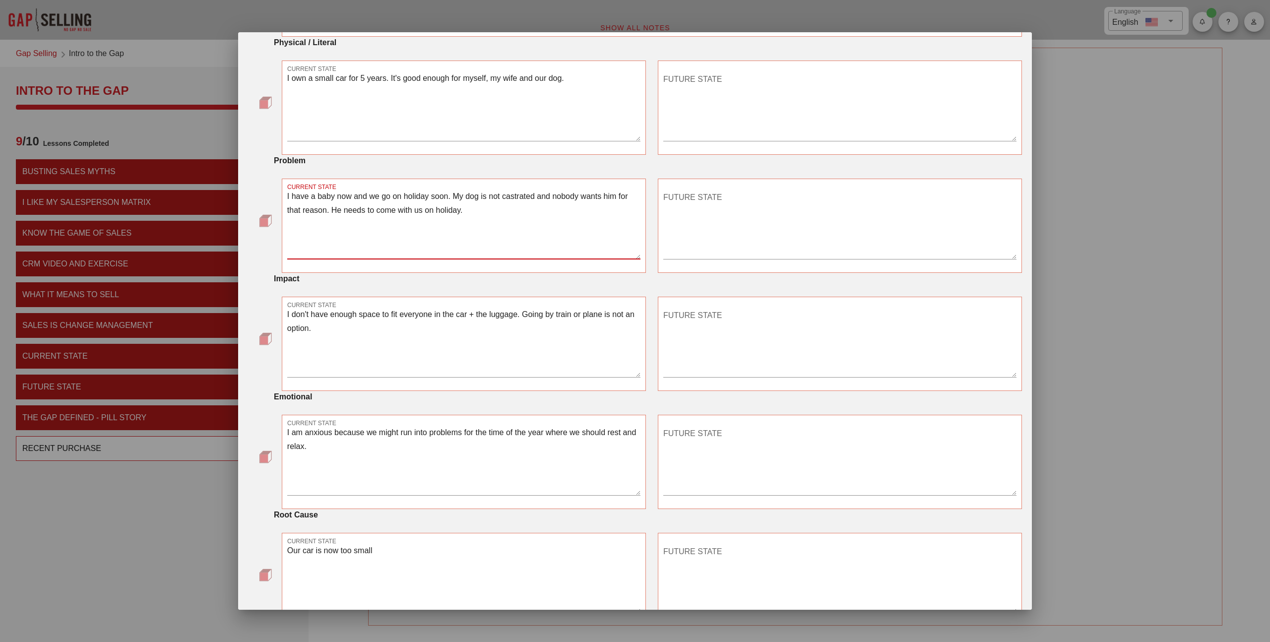
type textarea "I have a baby now and we go on holiday soon. My dog is not castrated and nobody…"
click at [767, 99] on textarea "FUTURE STATE" at bounding box center [839, 105] width 353 height 69
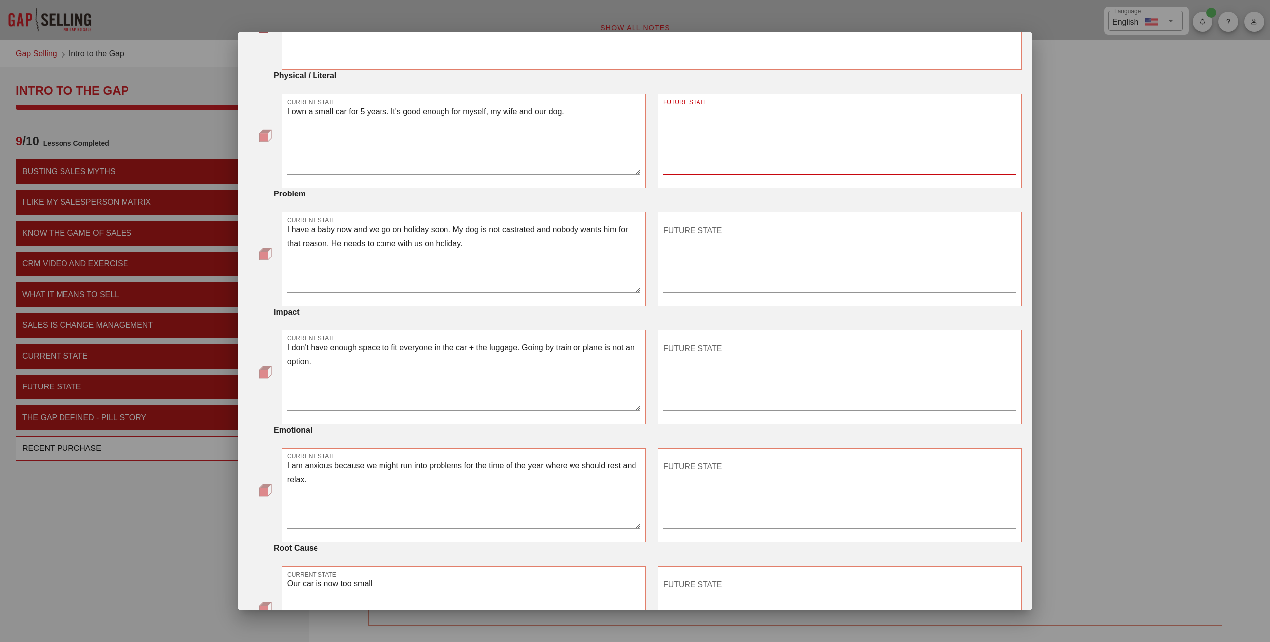
scroll to position [126, 0]
type textarea "I own a bigger car with enough space"
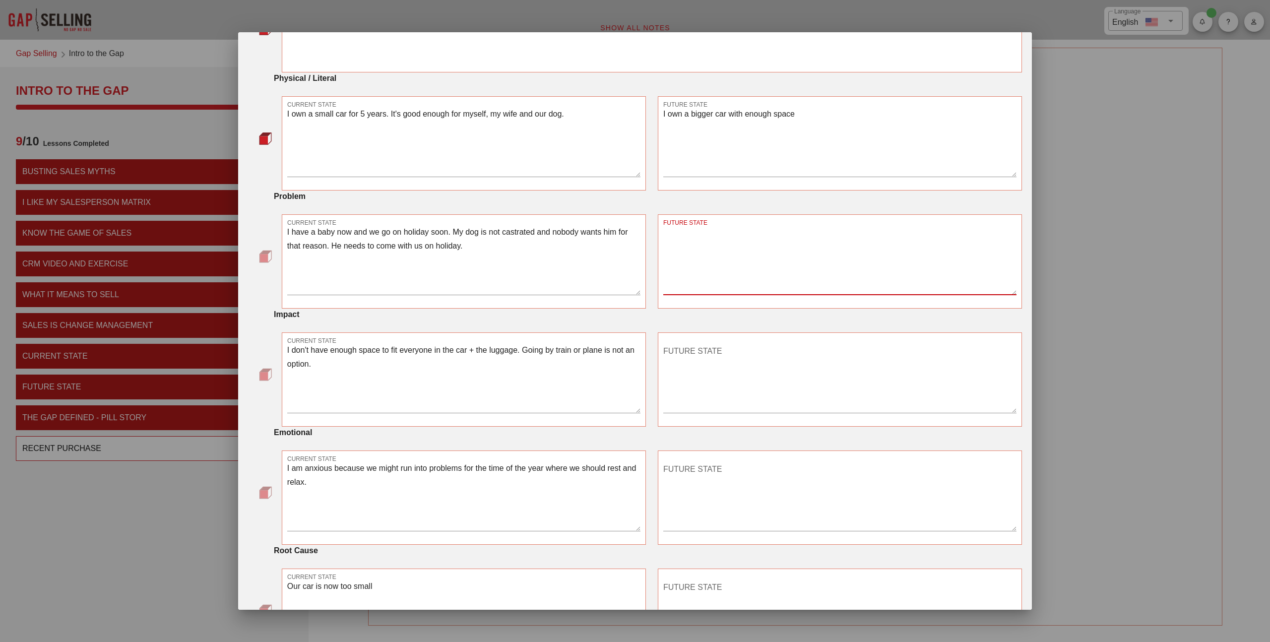
drag, startPoint x: 744, startPoint y: 239, endPoint x: 744, endPoint y: 254, distance: 15.9
click at [744, 252] on textarea "FUTURE STATE" at bounding box center [839, 259] width 353 height 69
click at [743, 245] on textarea "FUTURE STATE" at bounding box center [839, 259] width 353 height 69
type textarea "z"
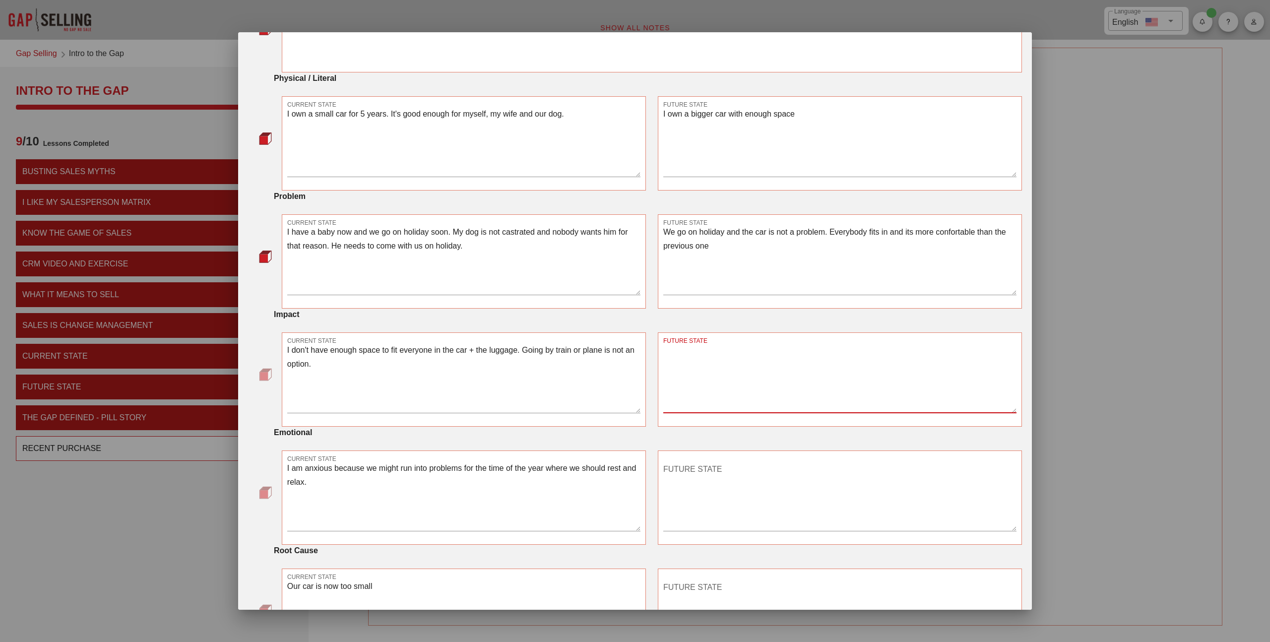
click at [748, 361] on textarea "FUTURE STATE" at bounding box center [839, 377] width 353 height 69
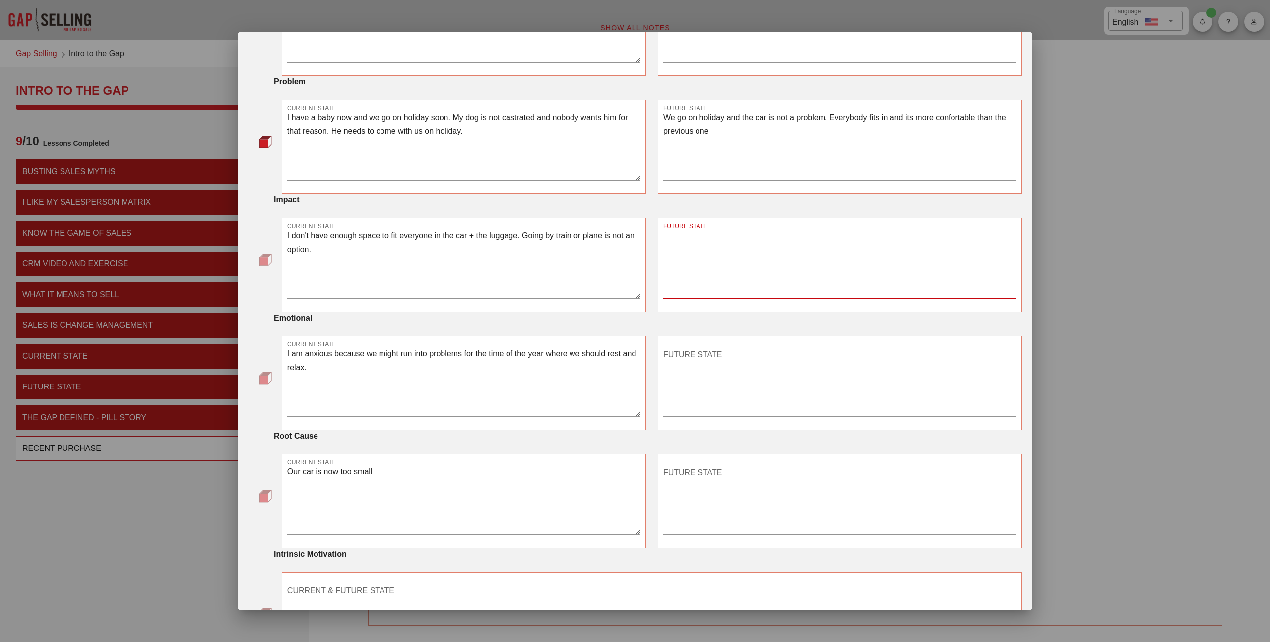
scroll to position [244, 0]
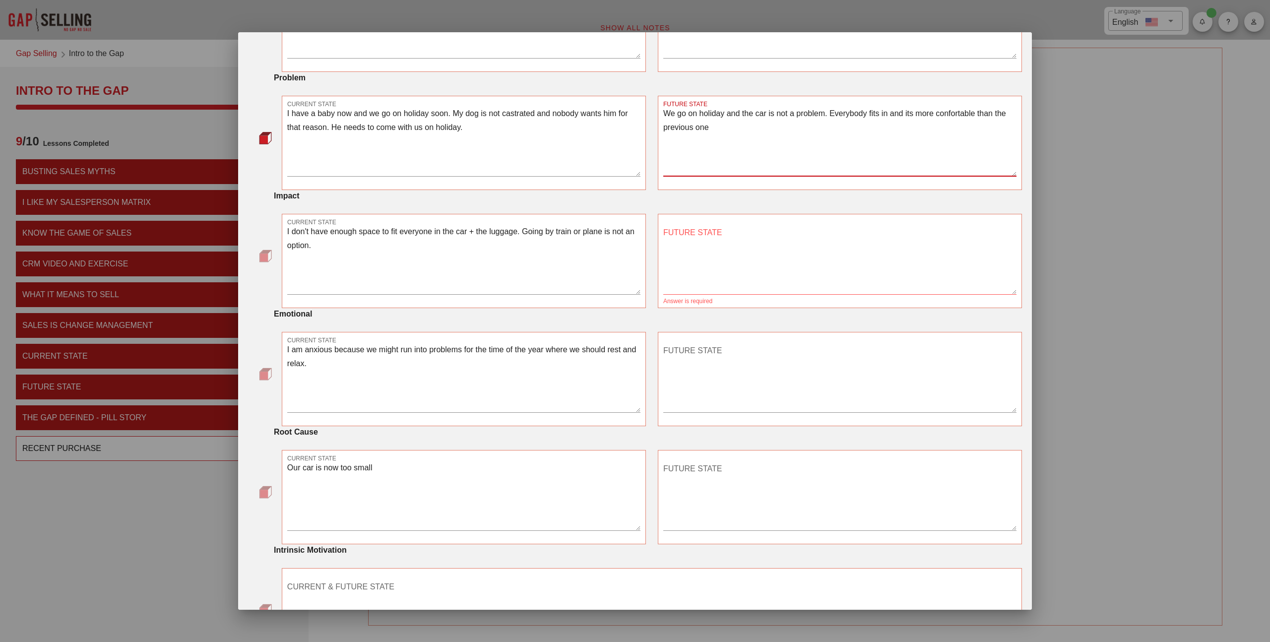
click at [718, 110] on textarea "We go on holiday and the car is not a problem. Everybody fits in and its more c…" at bounding box center [839, 141] width 353 height 69
drag, startPoint x: 837, startPoint y: 110, endPoint x: 849, endPoint y: 142, distance: 34.5
click at [849, 142] on textarea "We go on holiday and the car is not a problem. Everybody fits in and its more c…" at bounding box center [839, 141] width 353 height 69
click at [848, 124] on textarea "We go on holiday and the car is not a problem. Everybody fits in and its more c…" at bounding box center [839, 141] width 353 height 69
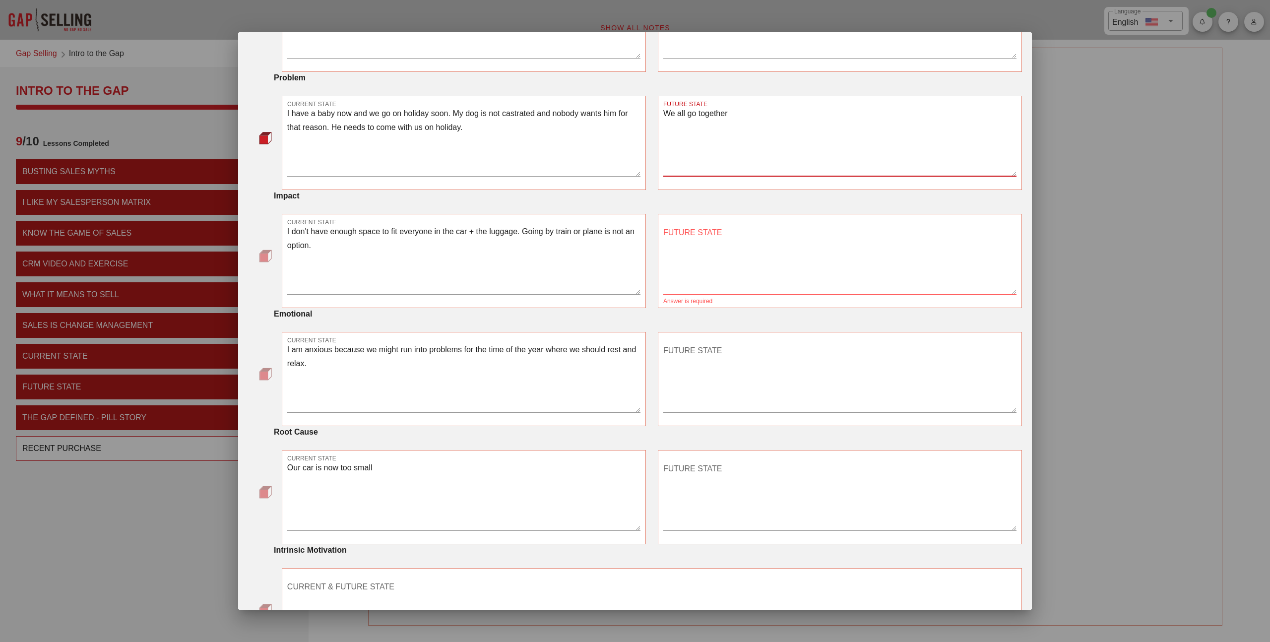
type textarea "We all go together"
click at [804, 235] on textarea "FUTURE STATE" at bounding box center [839, 259] width 353 height 69
paste textarea "[URL][DOMAIN_NAME]"
type textarea "[URL][DOMAIN_NAME]"
click at [769, 249] on textarea "FUTURE STATE" at bounding box center [839, 259] width 353 height 69
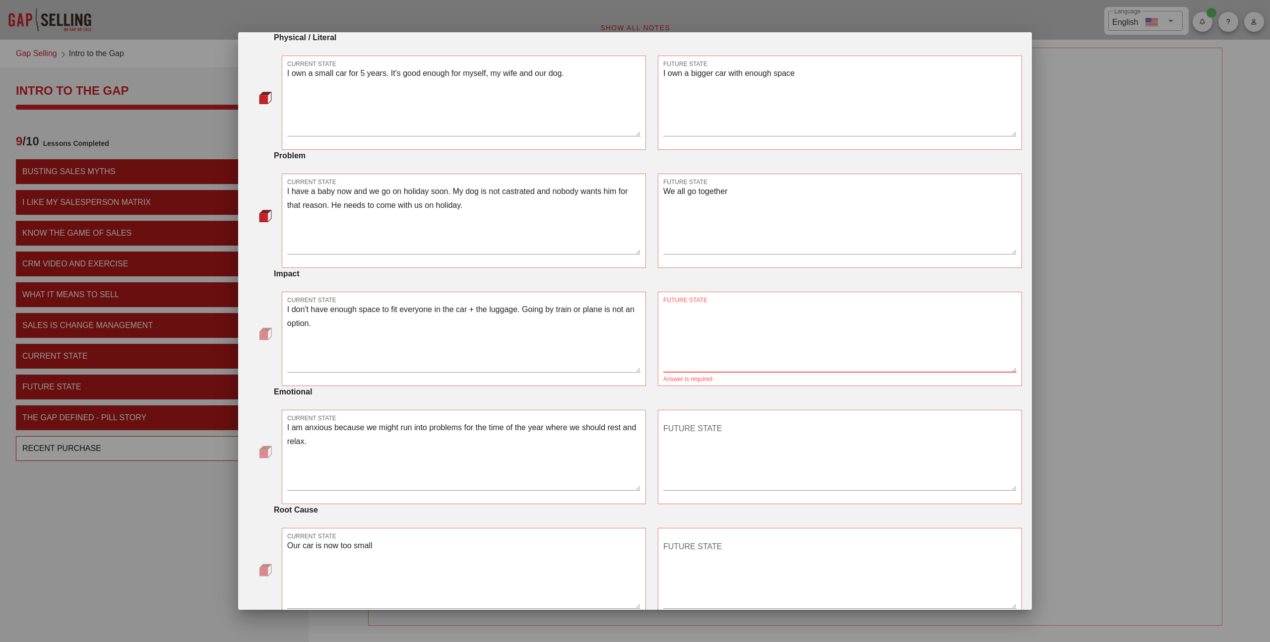
scroll to position [167, 0]
click at [814, 67] on textarea "I own a bigger car with enough space" at bounding box center [839, 99] width 353 height 69
type textarea "I own a bigger car with enough space. I am good for the next 5 years."
click at [713, 226] on textarea "We all go together" at bounding box center [839, 218] width 353 height 69
type textarea "We all go together anywhere anytime"
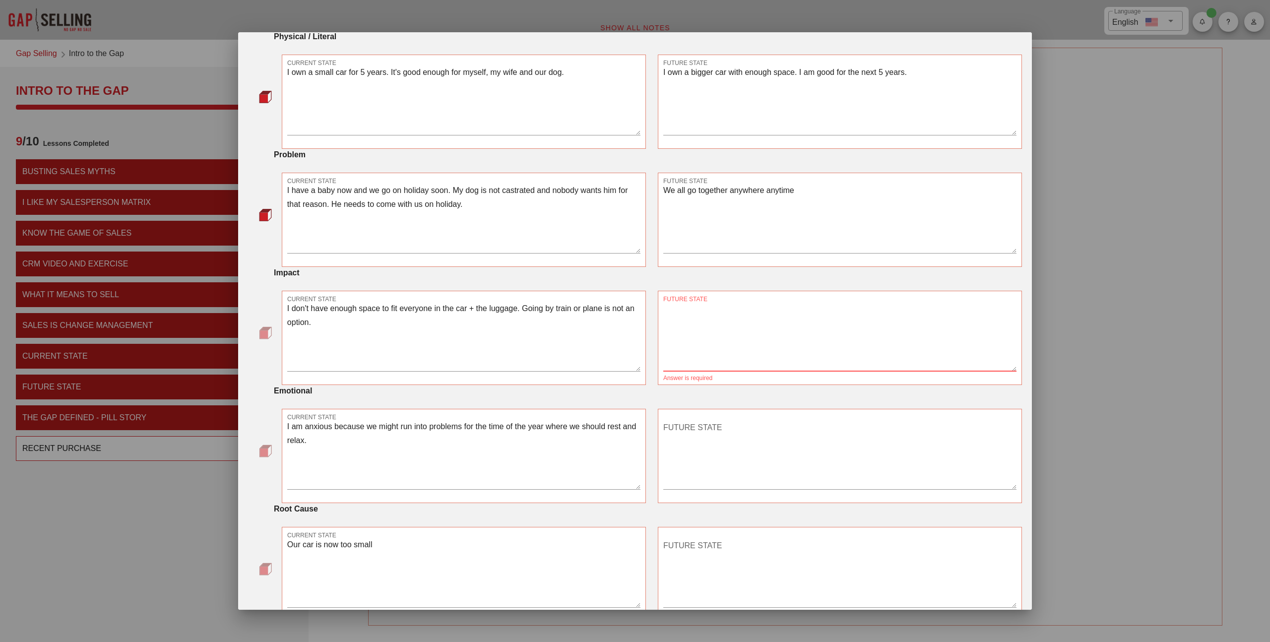
click at [707, 347] on textarea "FUTURE STATE" at bounding box center [839, 336] width 353 height 69
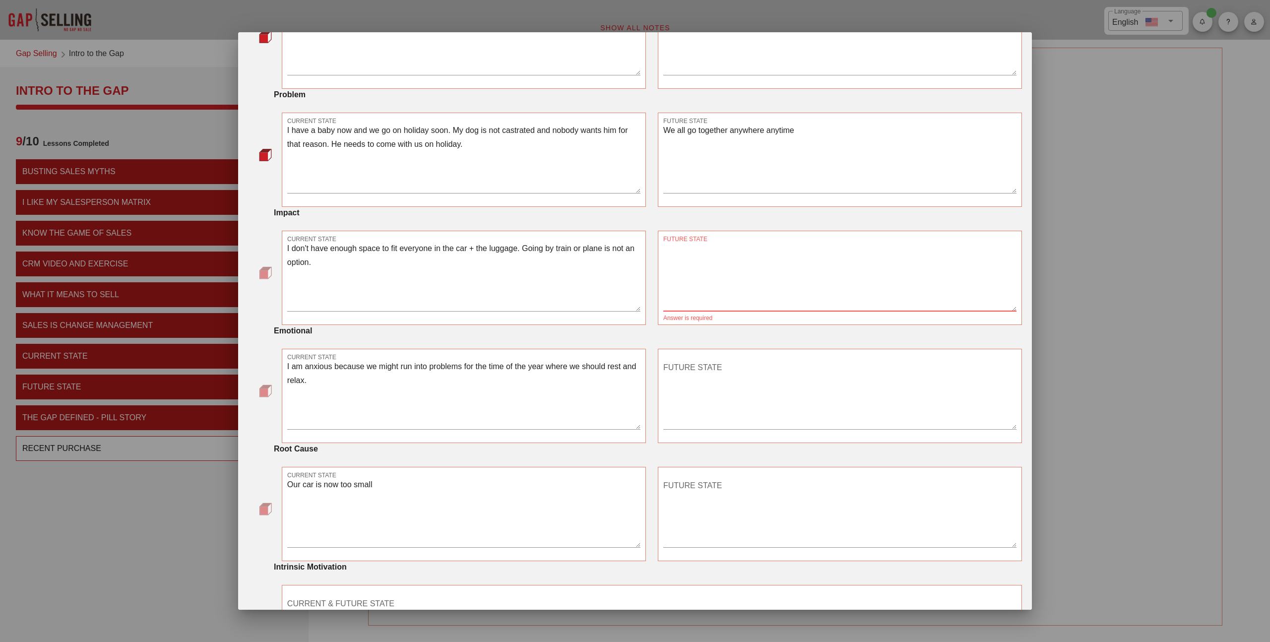
scroll to position [234, 0]
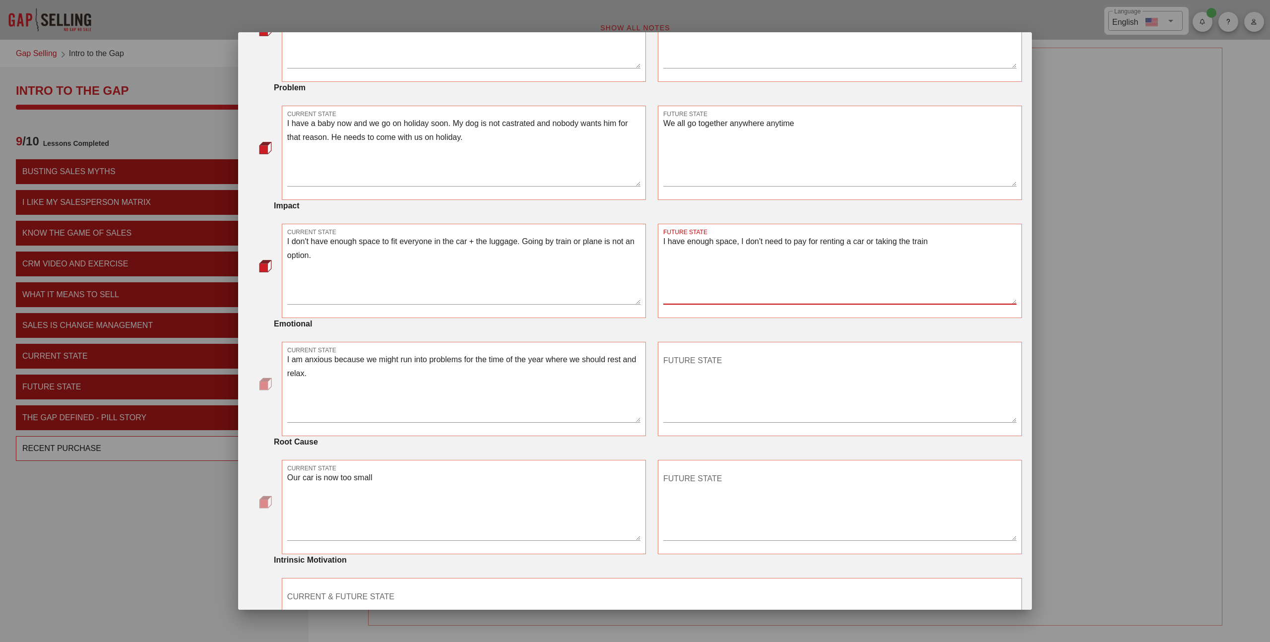
type textarea "I have enough space, I don't need to pay for renting a car or taking the train"
click at [700, 379] on textarea "FUTURE STATE" at bounding box center [839, 387] width 353 height 69
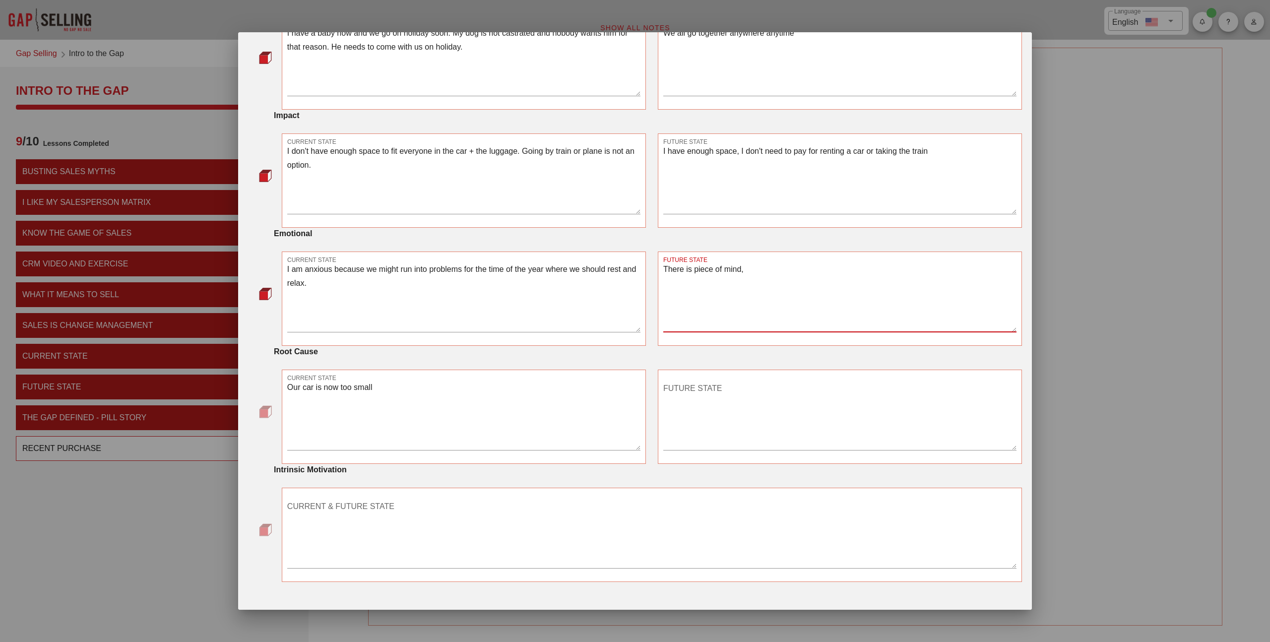
scroll to position [325, 0]
type textarea "There is piece of mind, there will be no problem, my wife is happy and happy wi…"
click at [749, 391] on textarea "FUTURE STATE" at bounding box center [839, 413] width 353 height 69
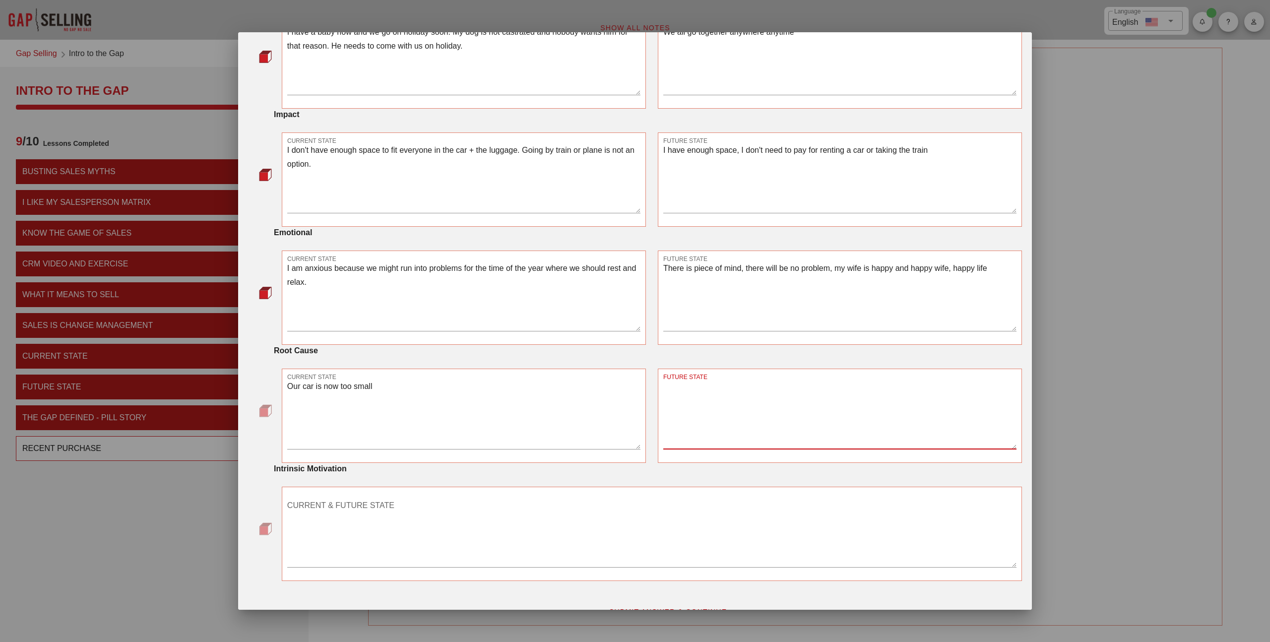
scroll to position [346, 0]
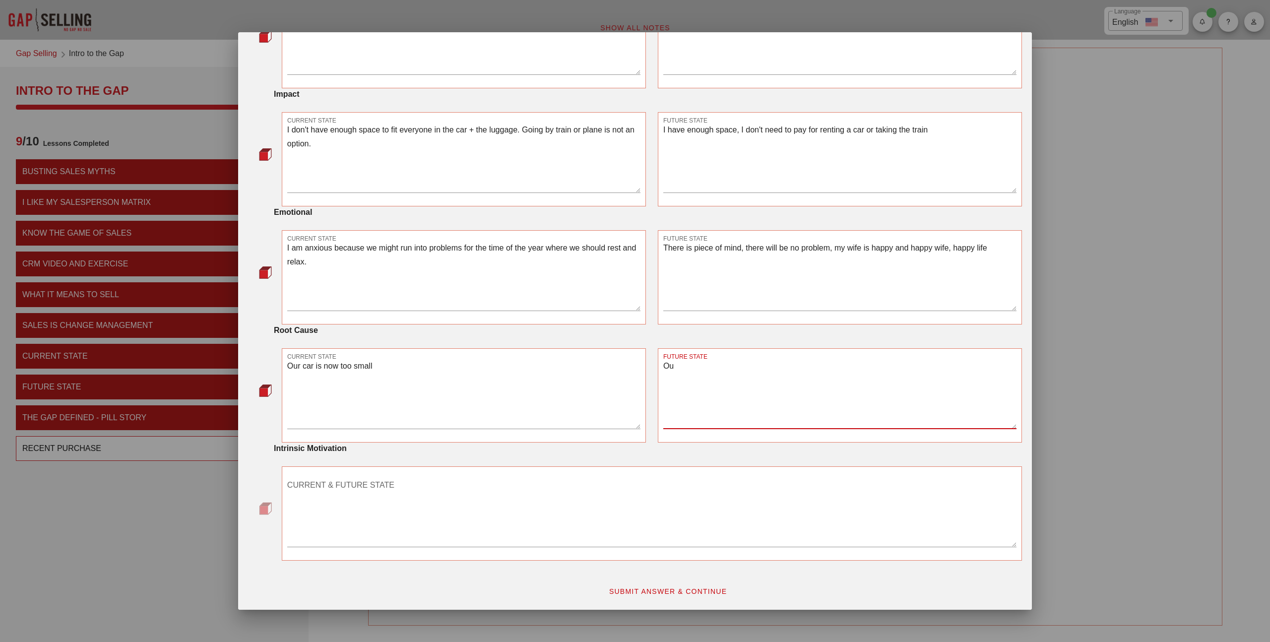
type textarea "O"
click at [431, 371] on textarea "Our car is now too small" at bounding box center [463, 393] width 353 height 69
click at [742, 367] on textarea "Change the car" at bounding box center [839, 393] width 353 height 69
type textarea "C"
type textarea "Our car is now big enough"
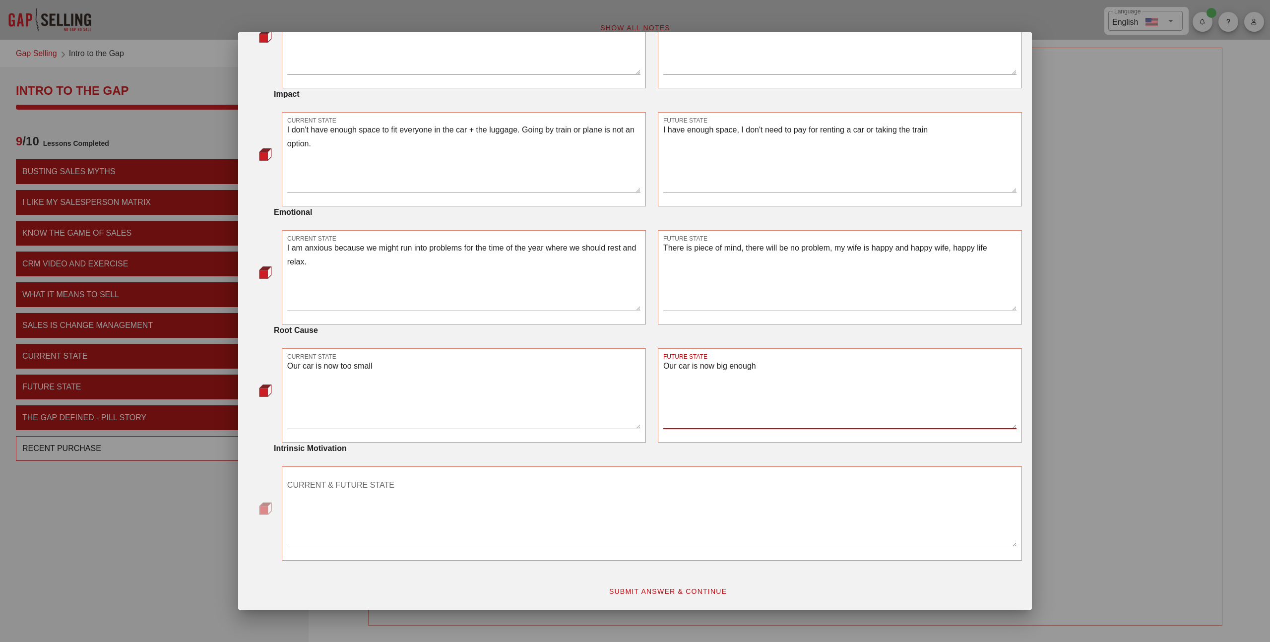
click at [641, 493] on textarea "CURRENT & FUTURE STATE" at bounding box center [651, 511] width 729 height 69
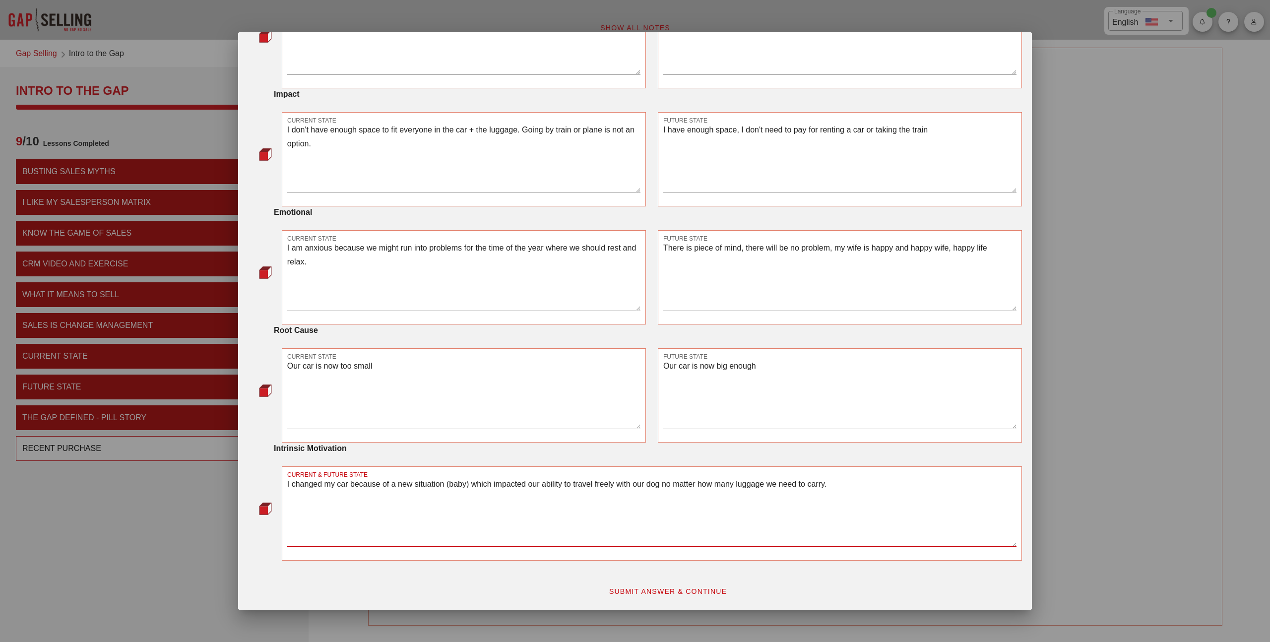
type textarea "I changed my car because of a new situation (baby) which impacted our ability t…"
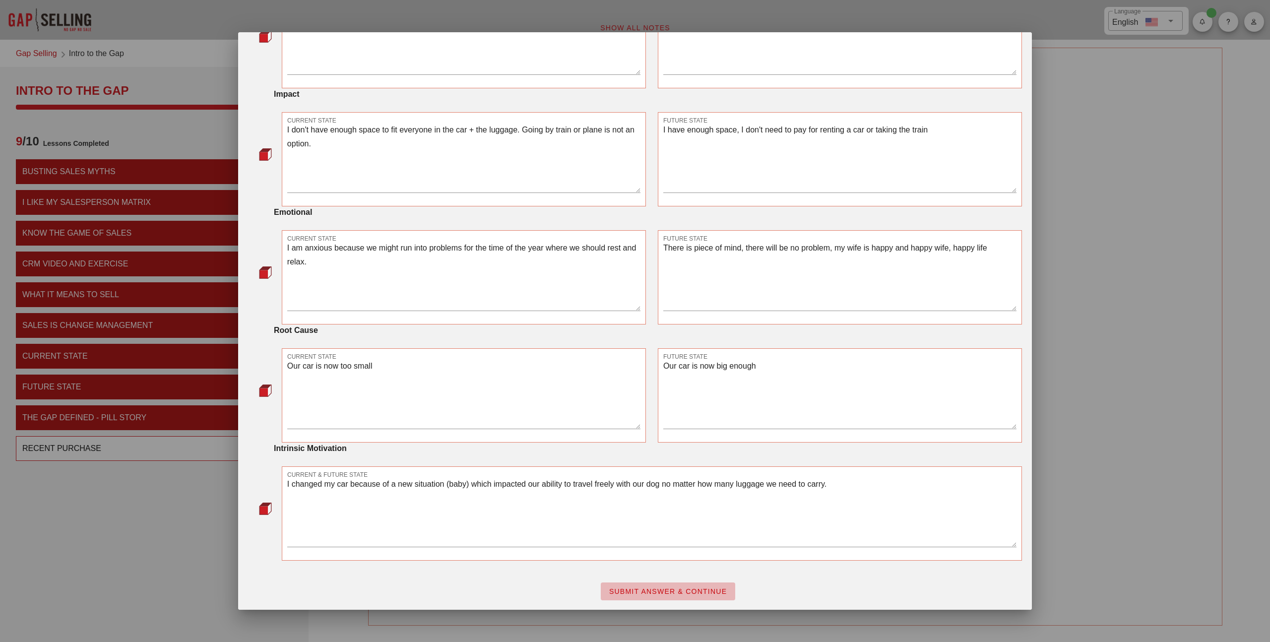
click at [612, 584] on button "SUBMIT ANSWER & CONTINUE" at bounding box center [668, 591] width 134 height 18
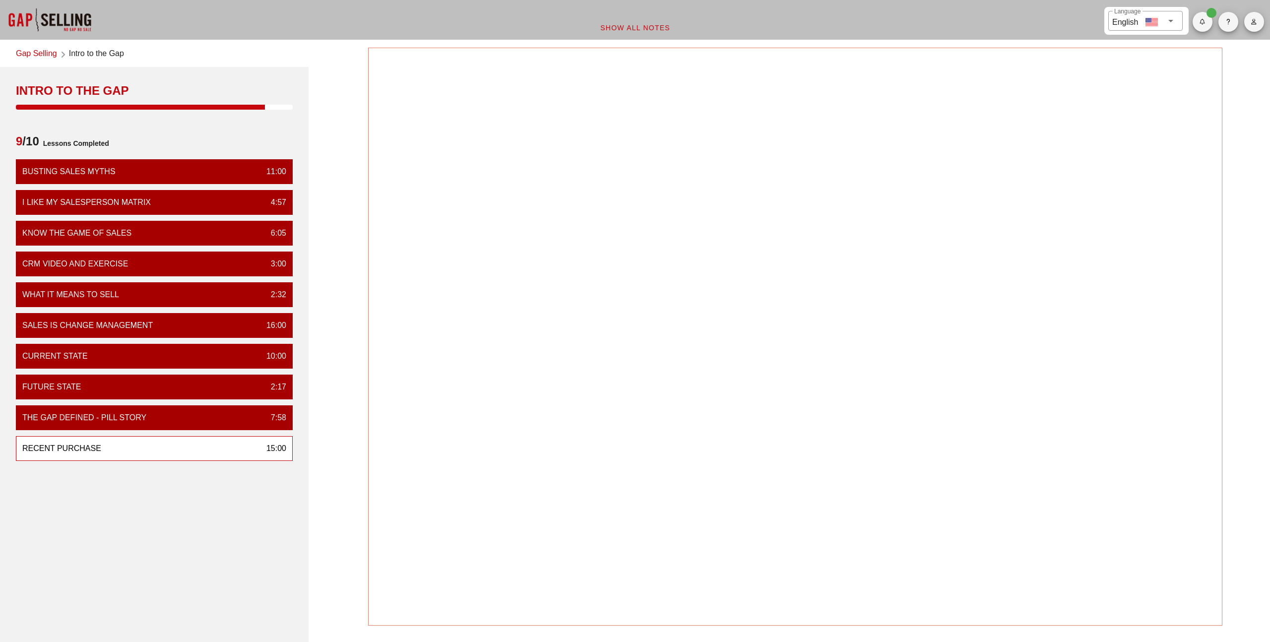
scroll to position [0, 0]
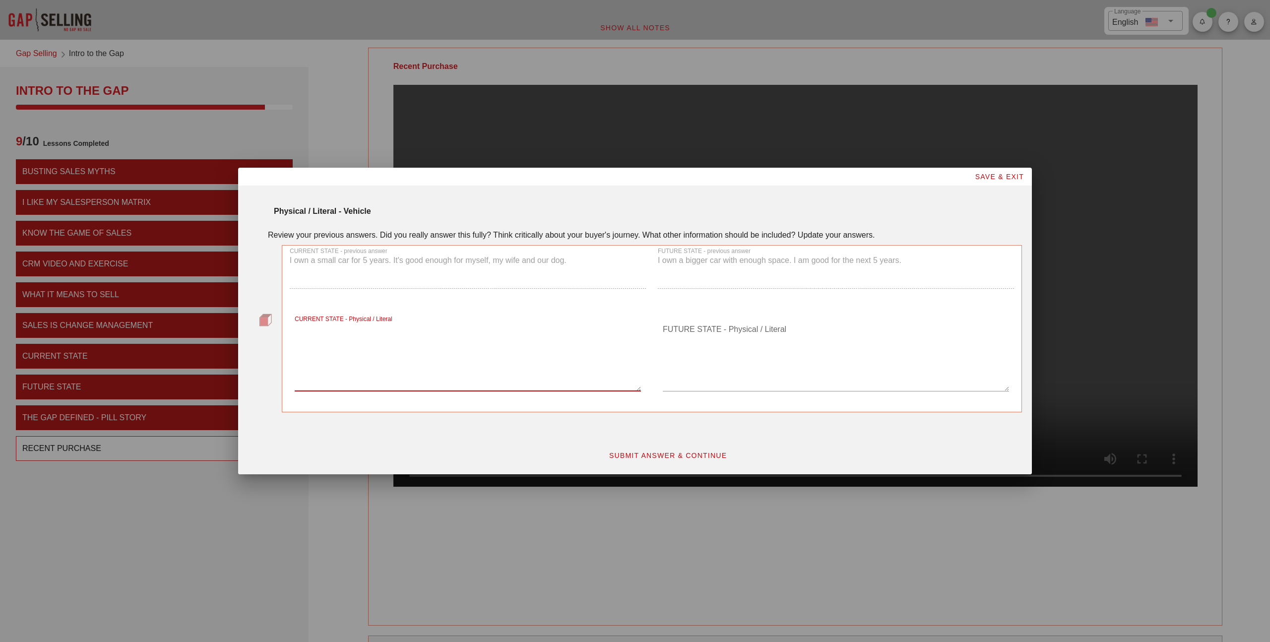
click at [396, 335] on textarea "CURRENT STATE - Physical / Literal" at bounding box center [468, 355] width 346 height 69
click at [356, 308] on div "CURRENT STATE - Physical / Literal Answer is required" at bounding box center [468, 357] width 368 height 105
click at [345, 325] on textarea "CURRENT STATE - Physical / Literal" at bounding box center [468, 355] width 346 height 69
type textarea "Small car High gas consumption Expensive tax due to CO2 emissions Lots of bugs …"
click at [697, 341] on textarea "FUTURE STATE - Physical / Literal" at bounding box center [836, 355] width 346 height 69
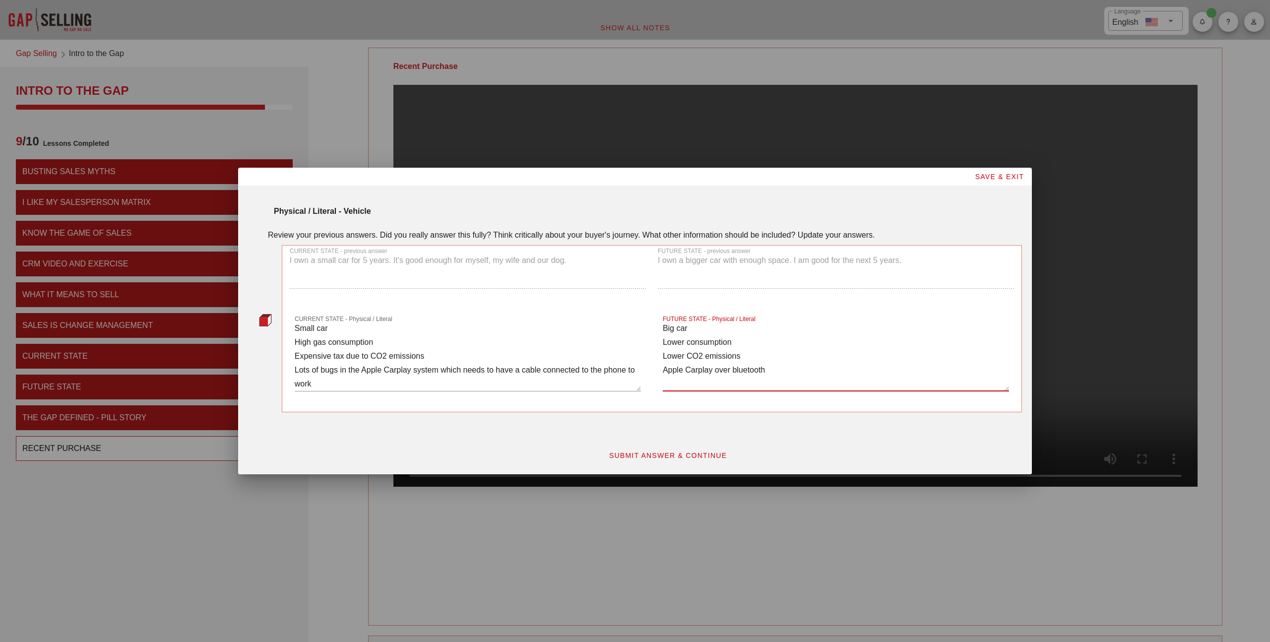
type textarea "Big car Lower consumption Lower CO2 emissions Apple Carplay over bluetooth"
click at [691, 444] on div "SUBMIT ANSWER & CONTINUE" at bounding box center [668, 455] width 720 height 30
click at [686, 451] on span "SUBMIT ANSWER & CONTINUE" at bounding box center [668, 455] width 119 height 8
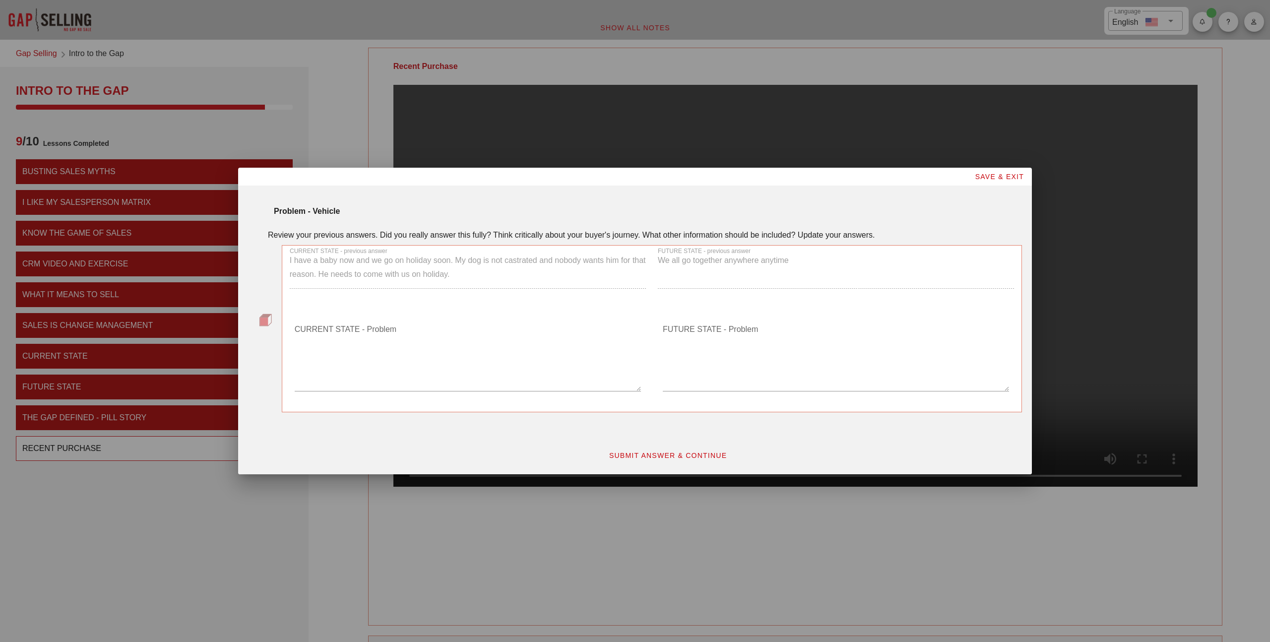
click at [432, 316] on div "CURRENT STATE - Problem" at bounding box center [468, 358] width 346 height 86
click at [369, 330] on textarea "CURRENT STATE - Problem" at bounding box center [468, 355] width 346 height 69
click at [362, 270] on div "CURRENT STATE - previous answer I have a baby now and we go on holiday soon. My…" at bounding box center [468, 272] width 368 height 65
click at [347, 263] on div "CURRENT STATE - previous answer I have a baby now and we go on holiday soon. My…" at bounding box center [468, 272] width 368 height 65
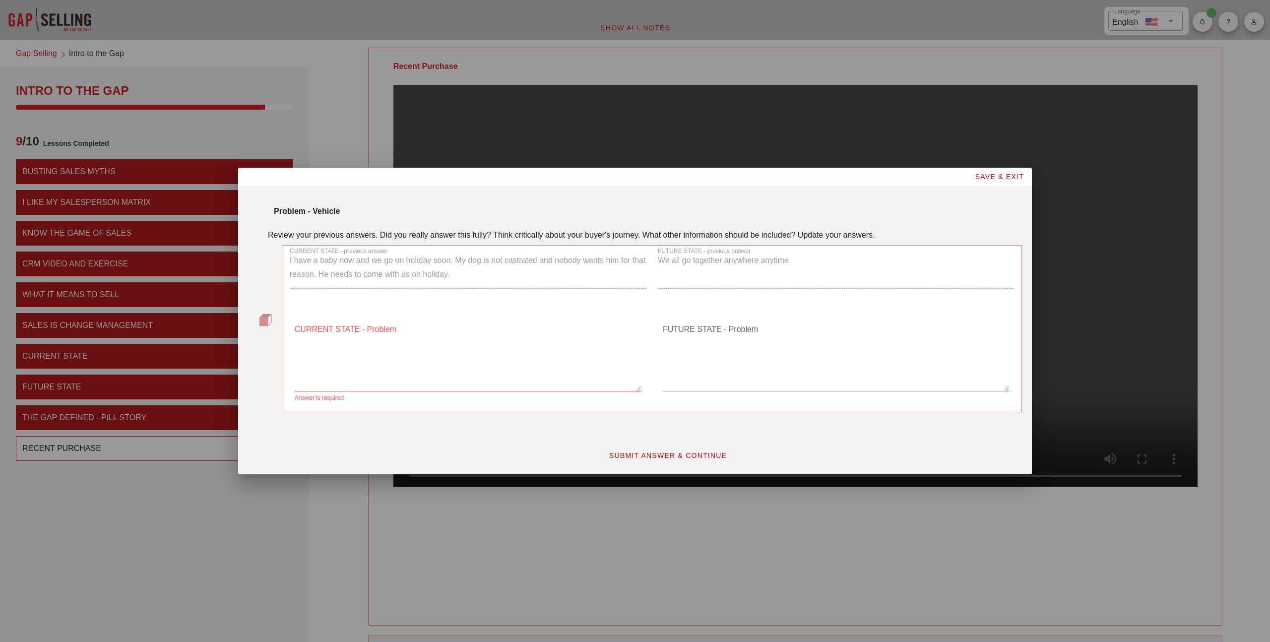
click at [347, 263] on div "CURRENT STATE - previous answer I have a baby now and we go on holiday soon. My…" at bounding box center [468, 272] width 368 height 65
click at [340, 329] on textarea "CURRENT STATE - Problem" at bounding box center [468, 355] width 346 height 69
paste textarea "I have a baby now and we go on holiday soon. My dog is not castrated and nobody…"
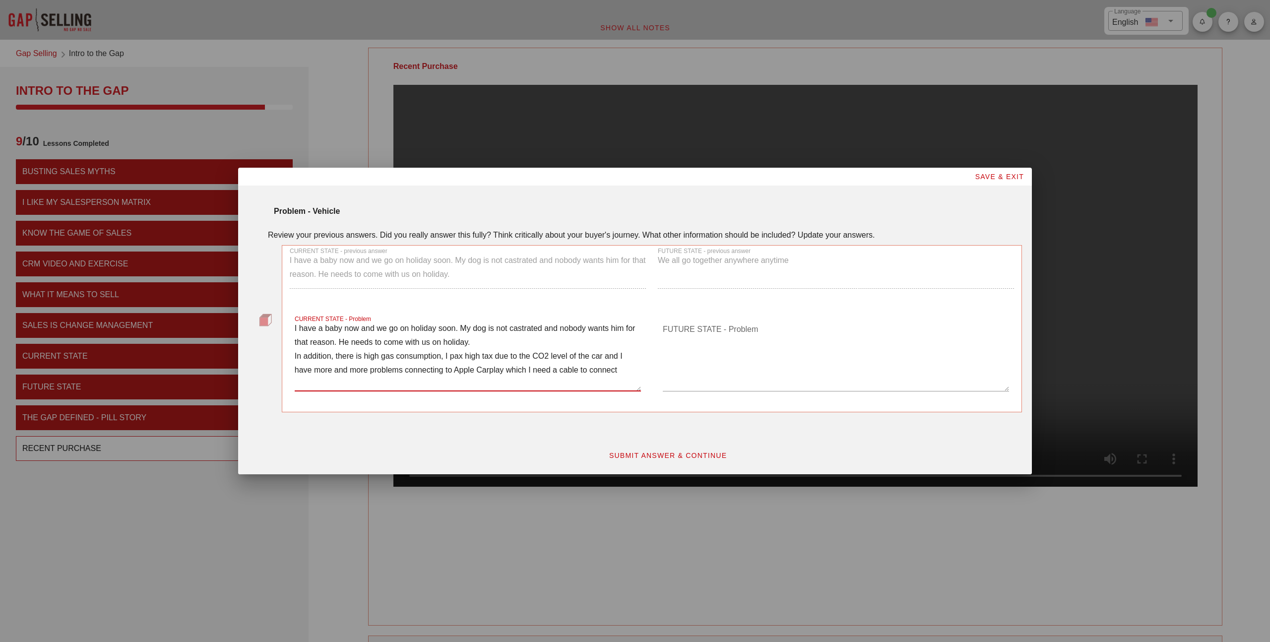
type textarea "I have a baby now and we go on holiday soon. My dog is not castrated and nobody…"
click at [713, 337] on textarea "FUTURE STATE - Problem" at bounding box center [836, 355] width 346 height 69
click at [708, 262] on div "FUTURE STATE - previous answer We all go together anywhere anytime" at bounding box center [836, 272] width 368 height 65
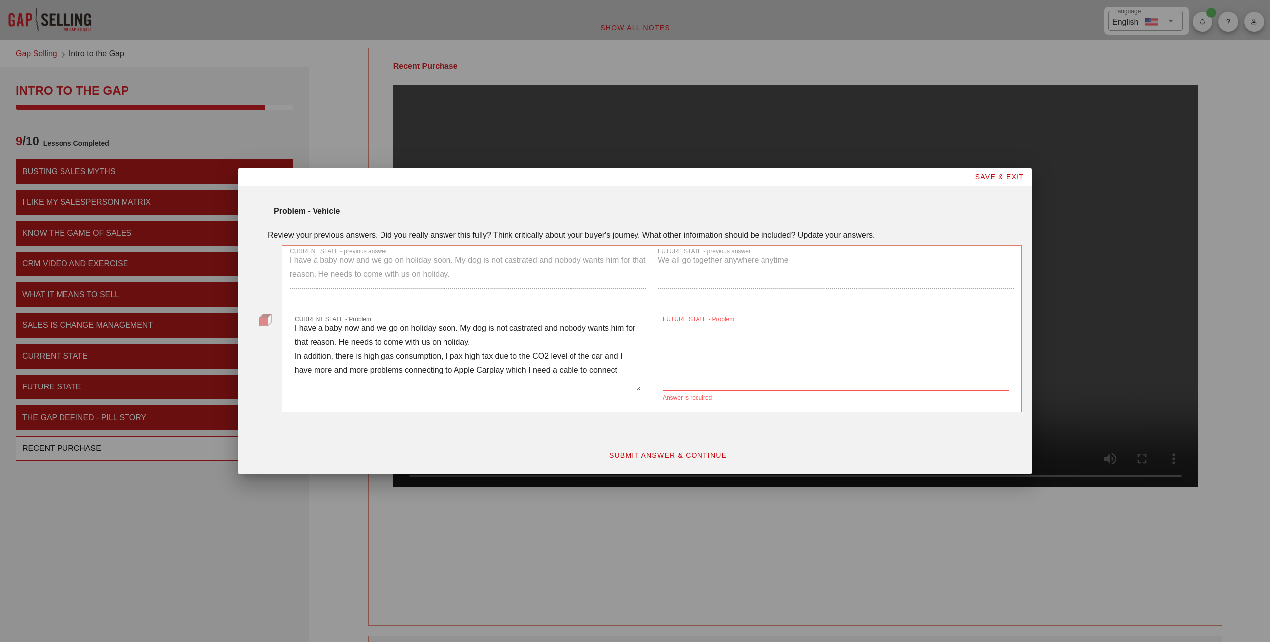
click at [700, 332] on textarea "FUTURE STATE - Problem" at bounding box center [836, 355] width 346 height 69
paste textarea "We all go together anywhere anytime"
click at [754, 341] on textarea "We all go together anywhere anytime I pay less for gas and tax My phone is conn…" at bounding box center [836, 355] width 346 height 69
click at [770, 352] on textarea "We all go together anywhere anytime I pay less for gas and tax My phone is conn…" at bounding box center [836, 355] width 346 height 69
click at [753, 356] on textarea "We all go together anywhere anytime I pay less for gas and tax My phone is conn…" at bounding box center [836, 355] width 346 height 69
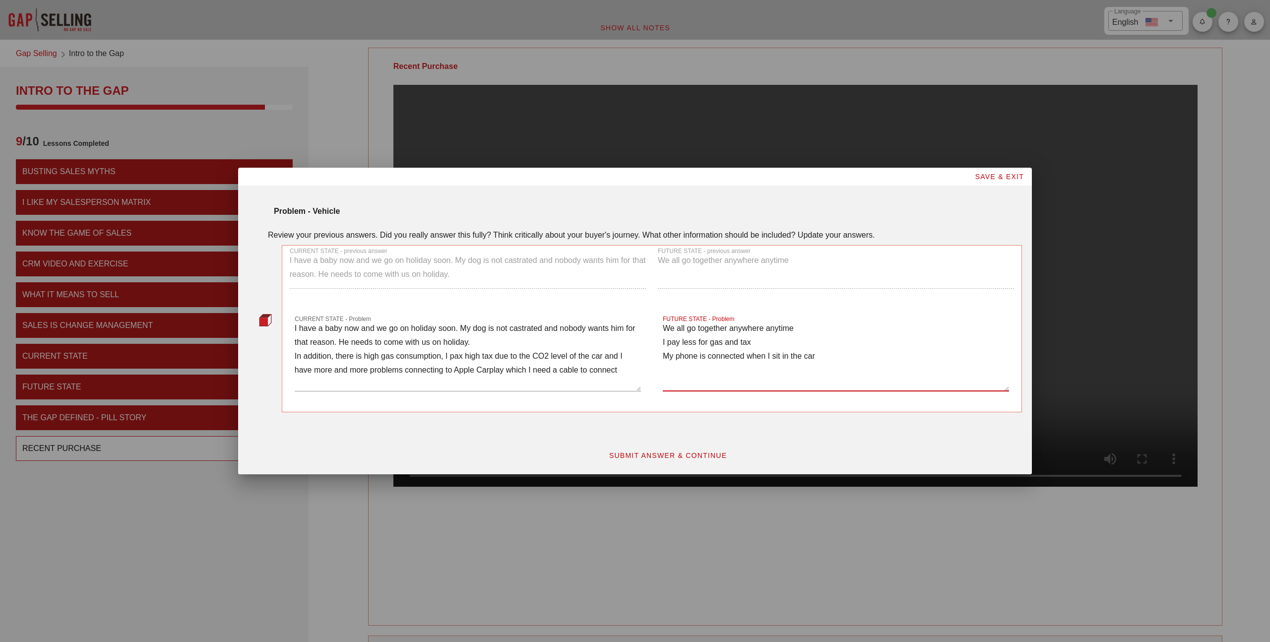
type textarea "We all go together anywhere anytime I pay less for gas and tax My phone is conn…"
click at [672, 448] on button "SUBMIT ANSWER & CONTINUE" at bounding box center [668, 455] width 134 height 18
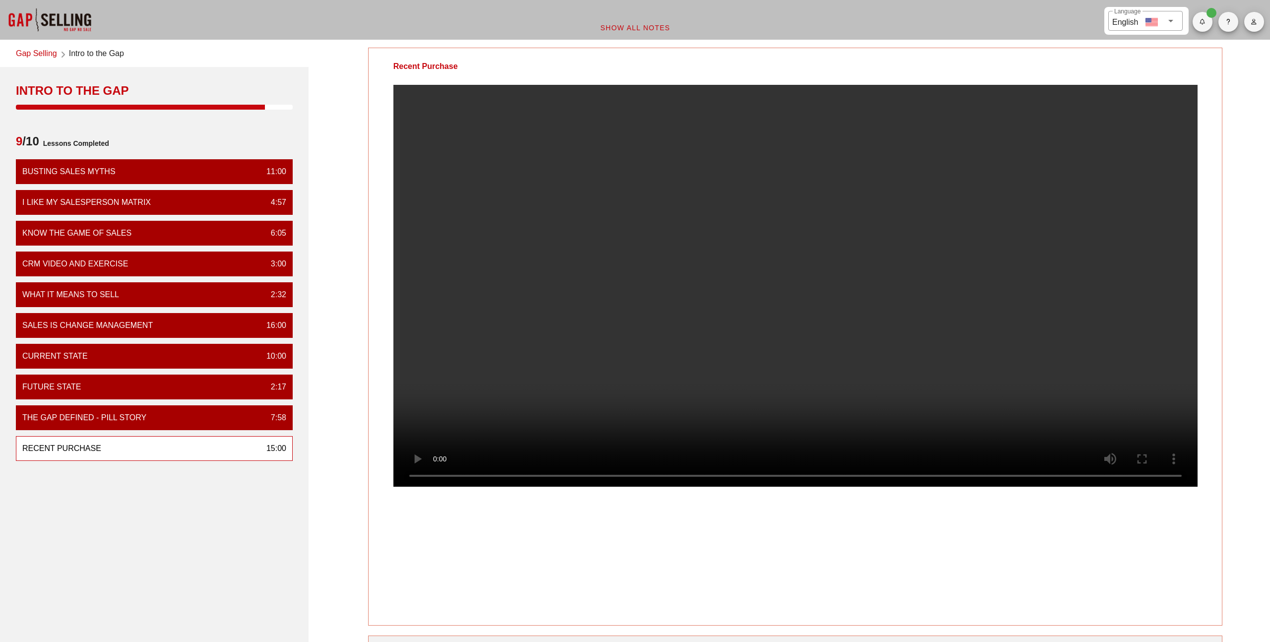
click at [624, 178] on video at bounding box center [795, 286] width 804 height 402
click at [696, 284] on video at bounding box center [795, 286] width 804 height 402
